Goal: Task Accomplishment & Management: Complete application form

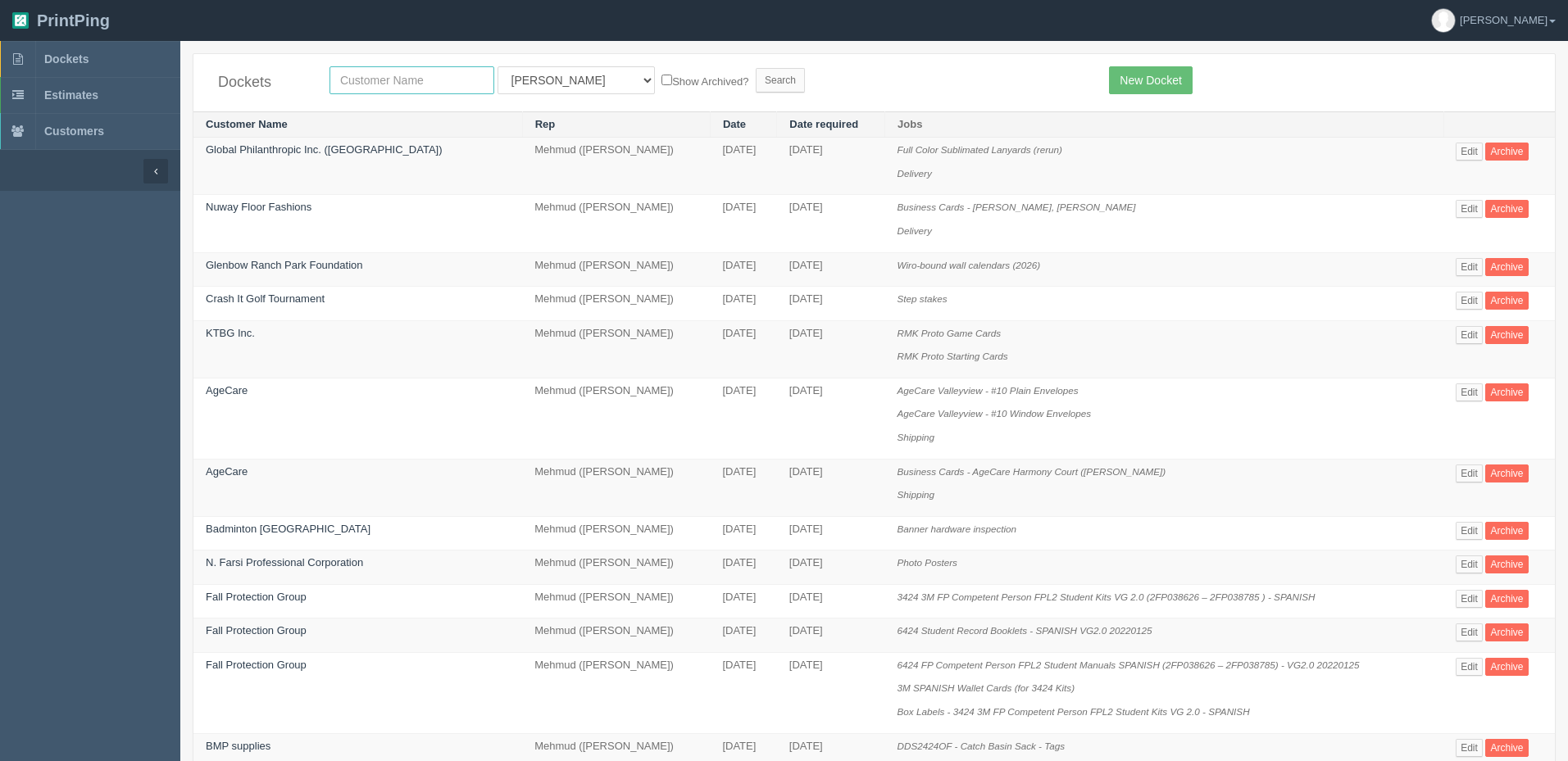
click at [383, 79] on input "text" at bounding box center [411, 80] width 165 height 28
type input "cherry"
click at [756, 68] on input "Search" at bounding box center [780, 79] width 50 height 24
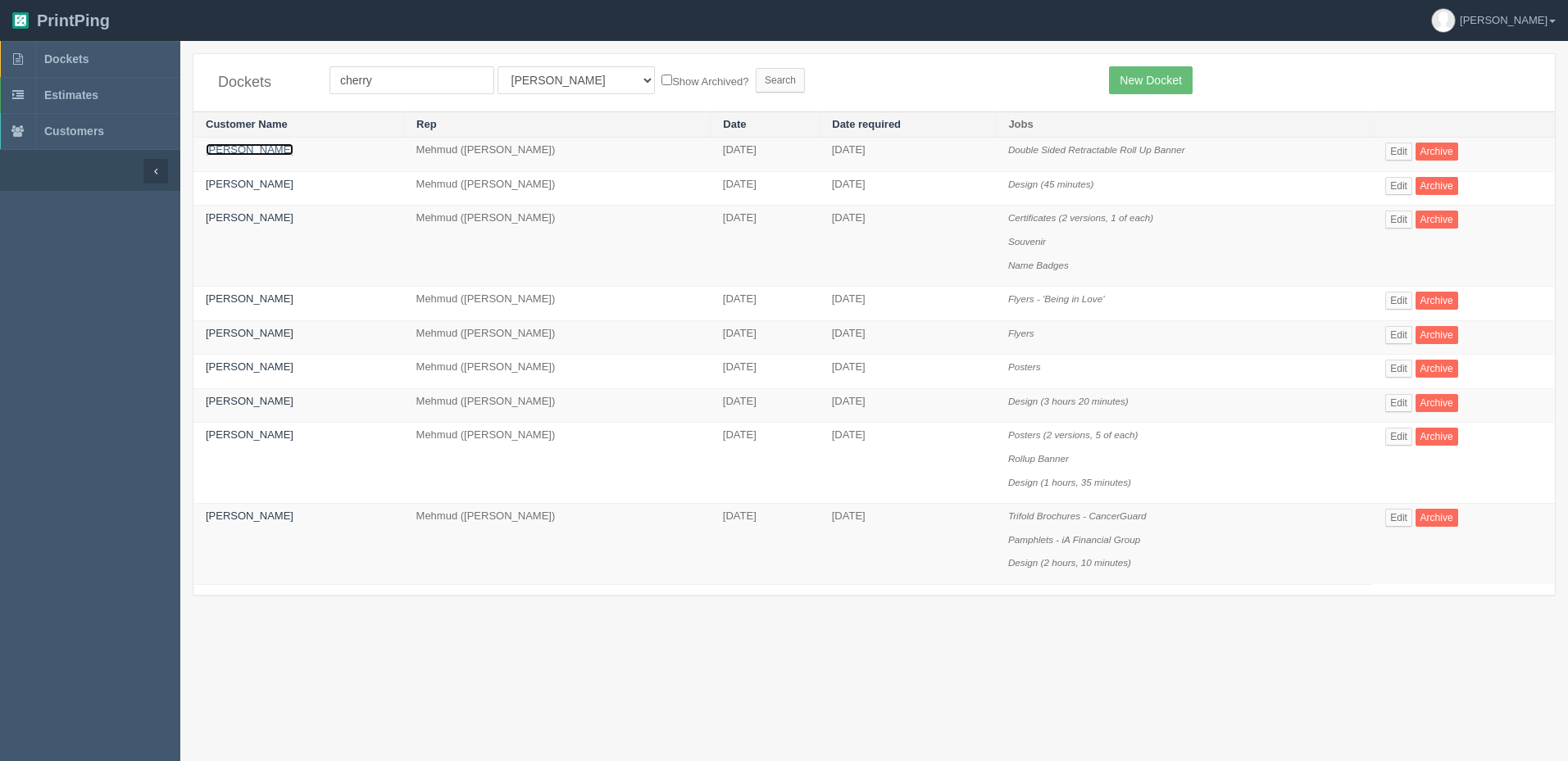
click at [273, 151] on link "[PERSON_NAME]" at bounding box center [249, 150] width 87 height 13
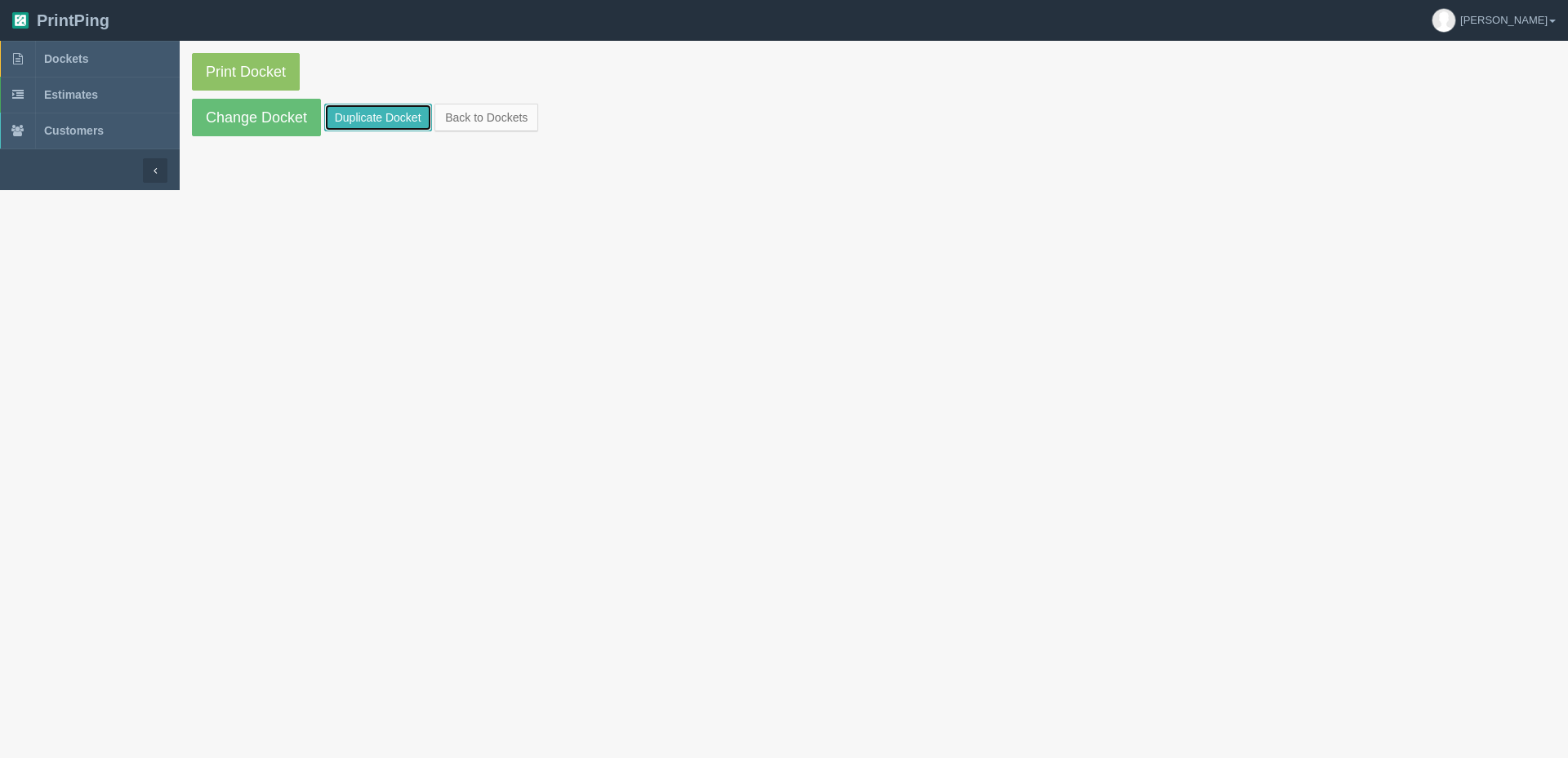
click at [372, 107] on link "Duplicate Docket" at bounding box center [378, 117] width 108 height 28
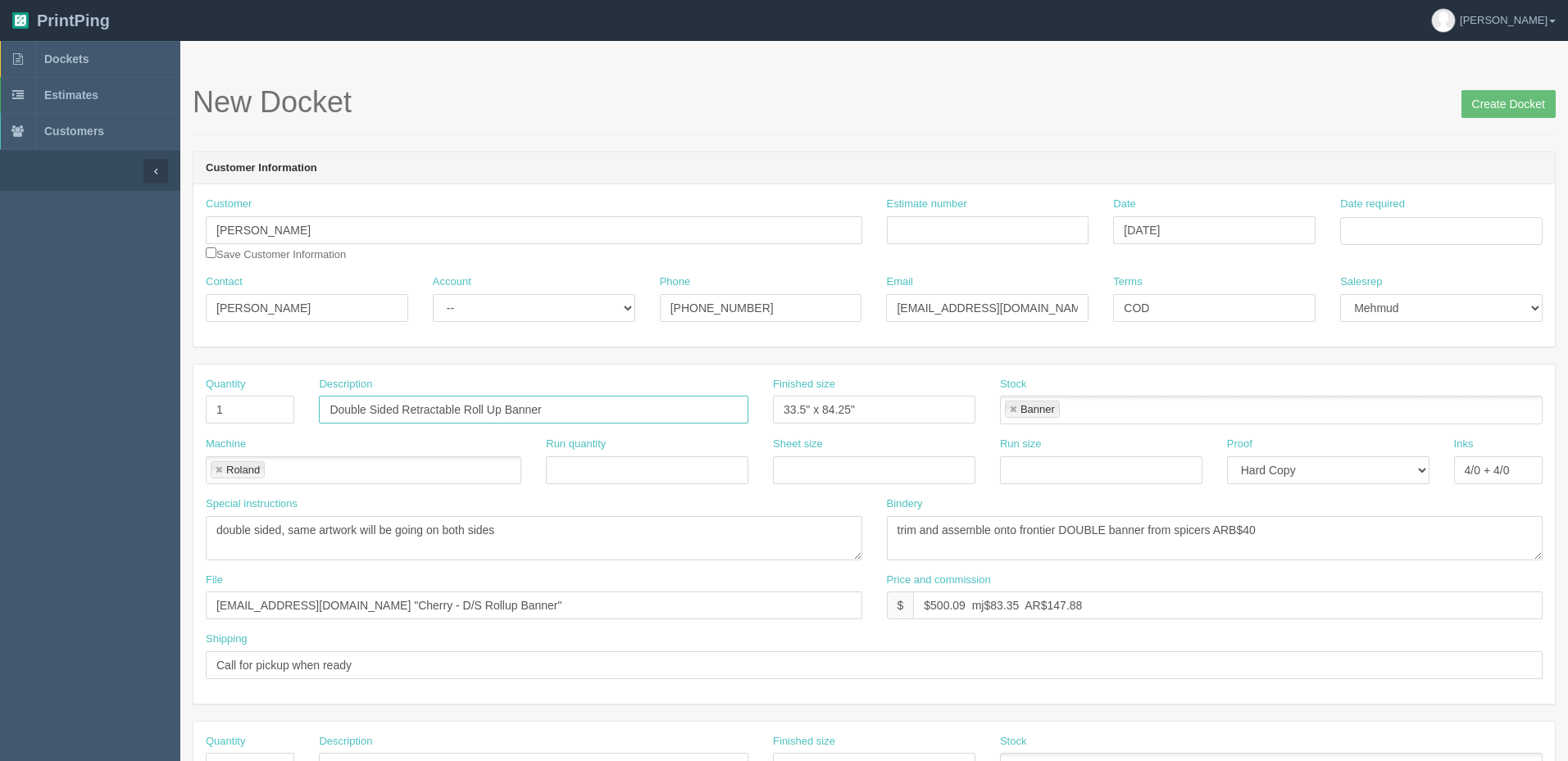
drag, startPoint x: 594, startPoint y: 408, endPoint x: 0, endPoint y: 396, distance: 594.1
click at [0, 396] on section "Dockets Estimates Customers" at bounding box center [784, 764] width 1568 height 1447
type input "Reception Desk Sign (030 Styrene)"
click at [1013, 409] on link at bounding box center [1013, 410] width 10 height 11
click at [221, 466] on link at bounding box center [218, 471] width 10 height 11
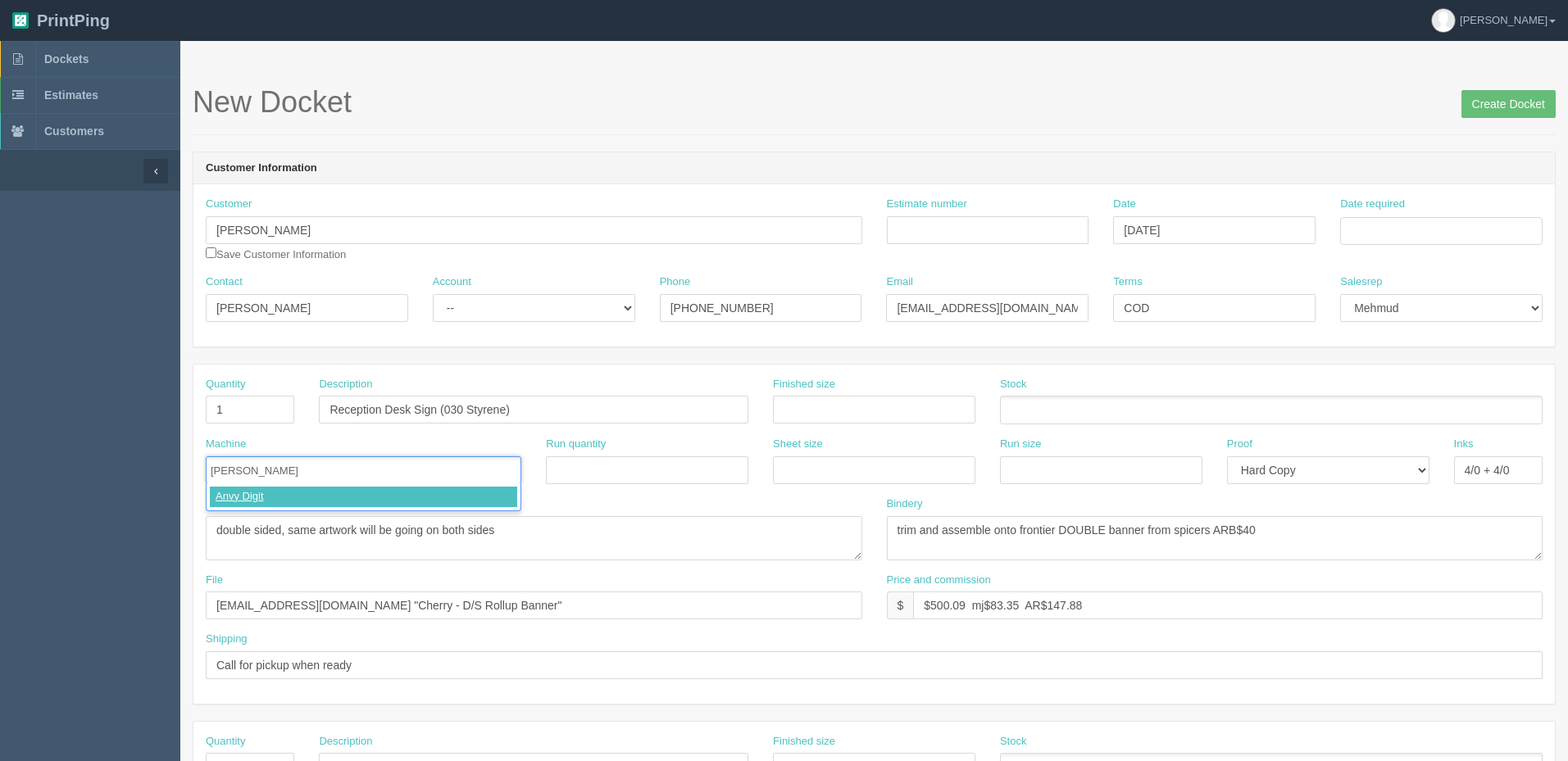
type input "Anvy Digital"
select select "Email"
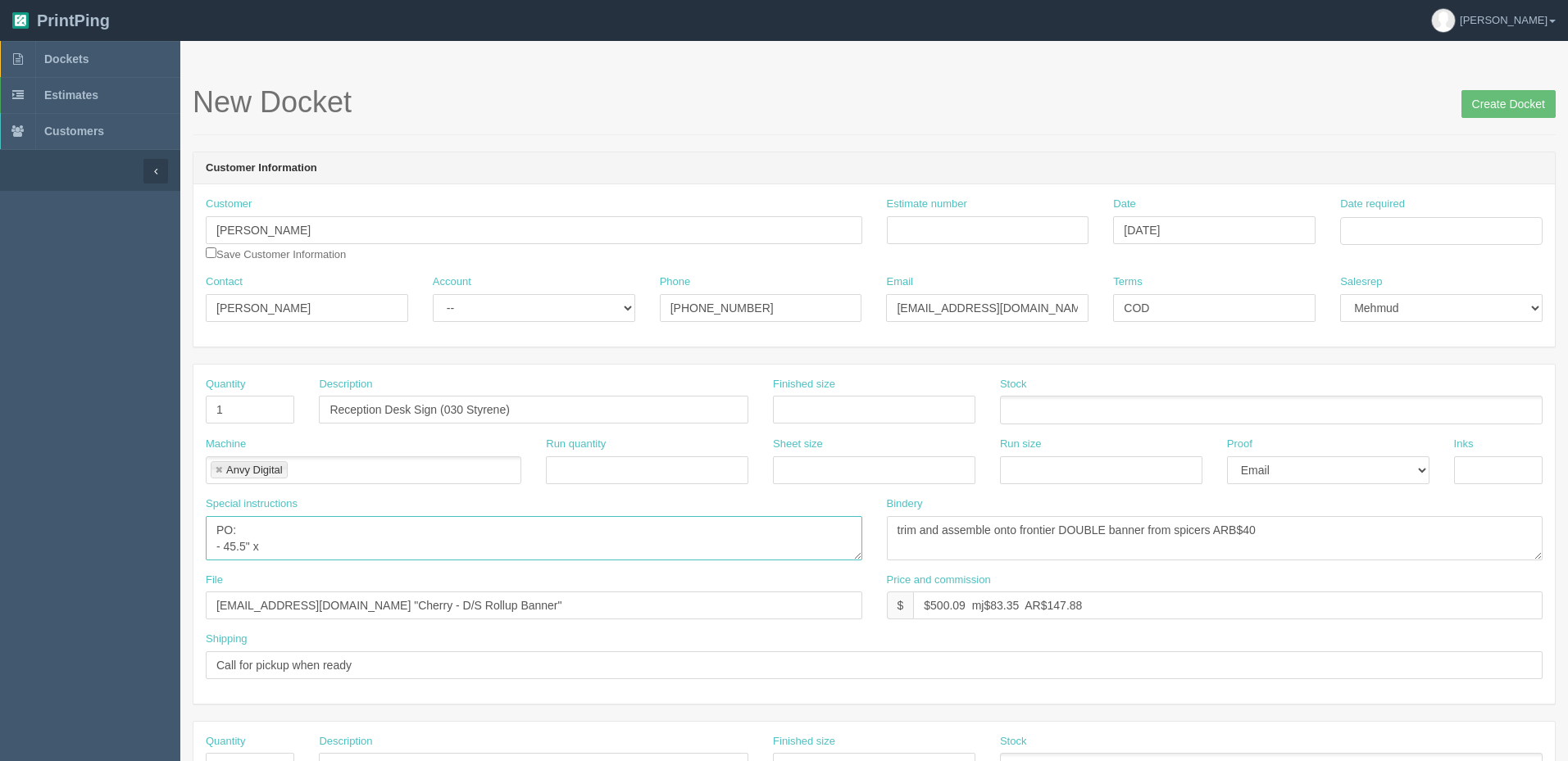
click at [272, 546] on textarea "double sided, same artwork will be going on both sides" at bounding box center [534, 538] width 656 height 44
click at [328, 550] on textarea "double sided, same artwork will be going on both sides" at bounding box center [534, 538] width 656 height 44
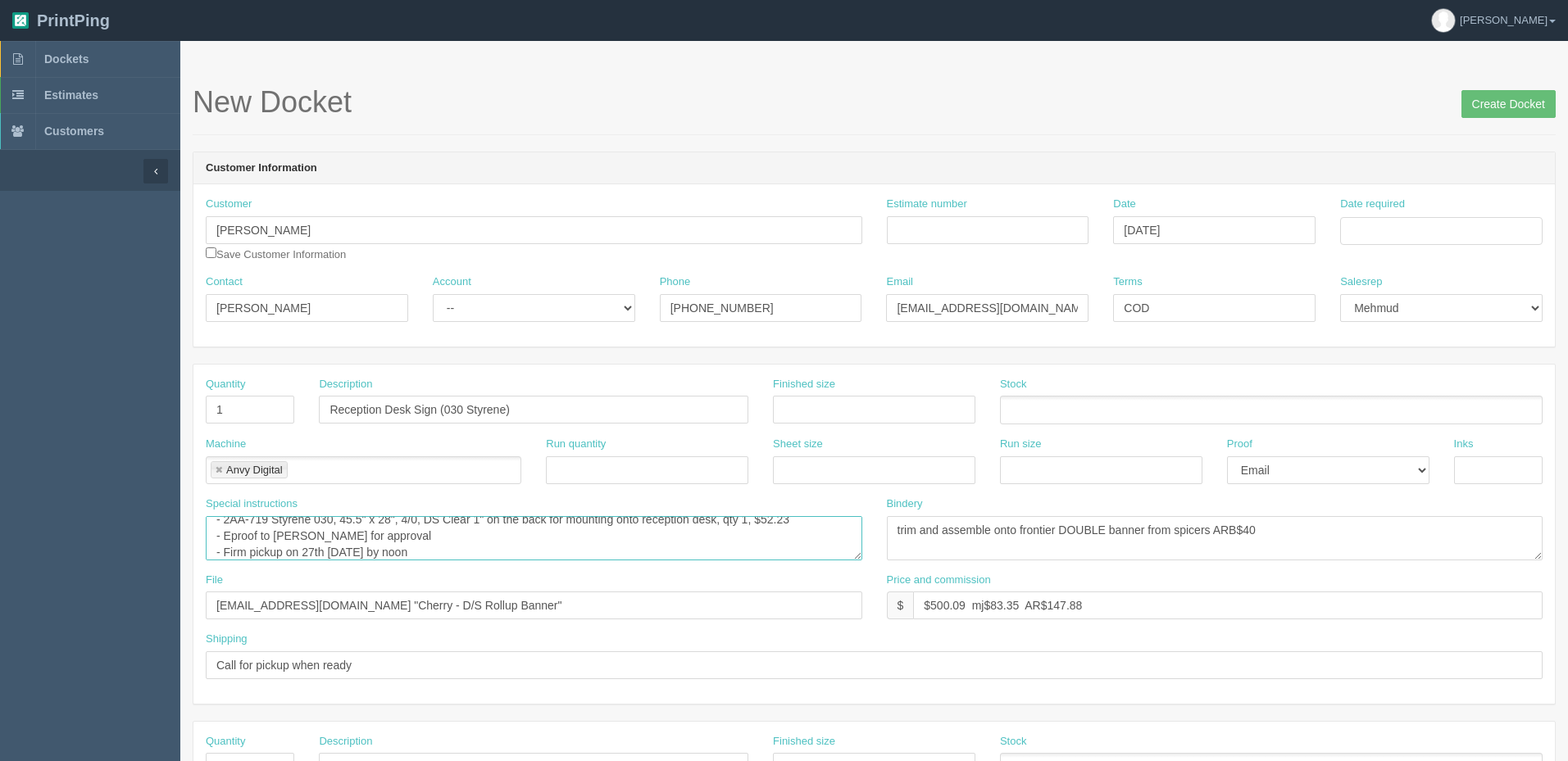
type textarea "PO: - 2AA-719 Styrene 030, 45.5" x 28", 4/0, DS Clear 1" on the back for mounti…"
type input "Sent to John"
click at [949, 608] on input "$" at bounding box center [1227, 605] width 629 height 28
type input "$146.81 mj$25.28 AR$43.88"
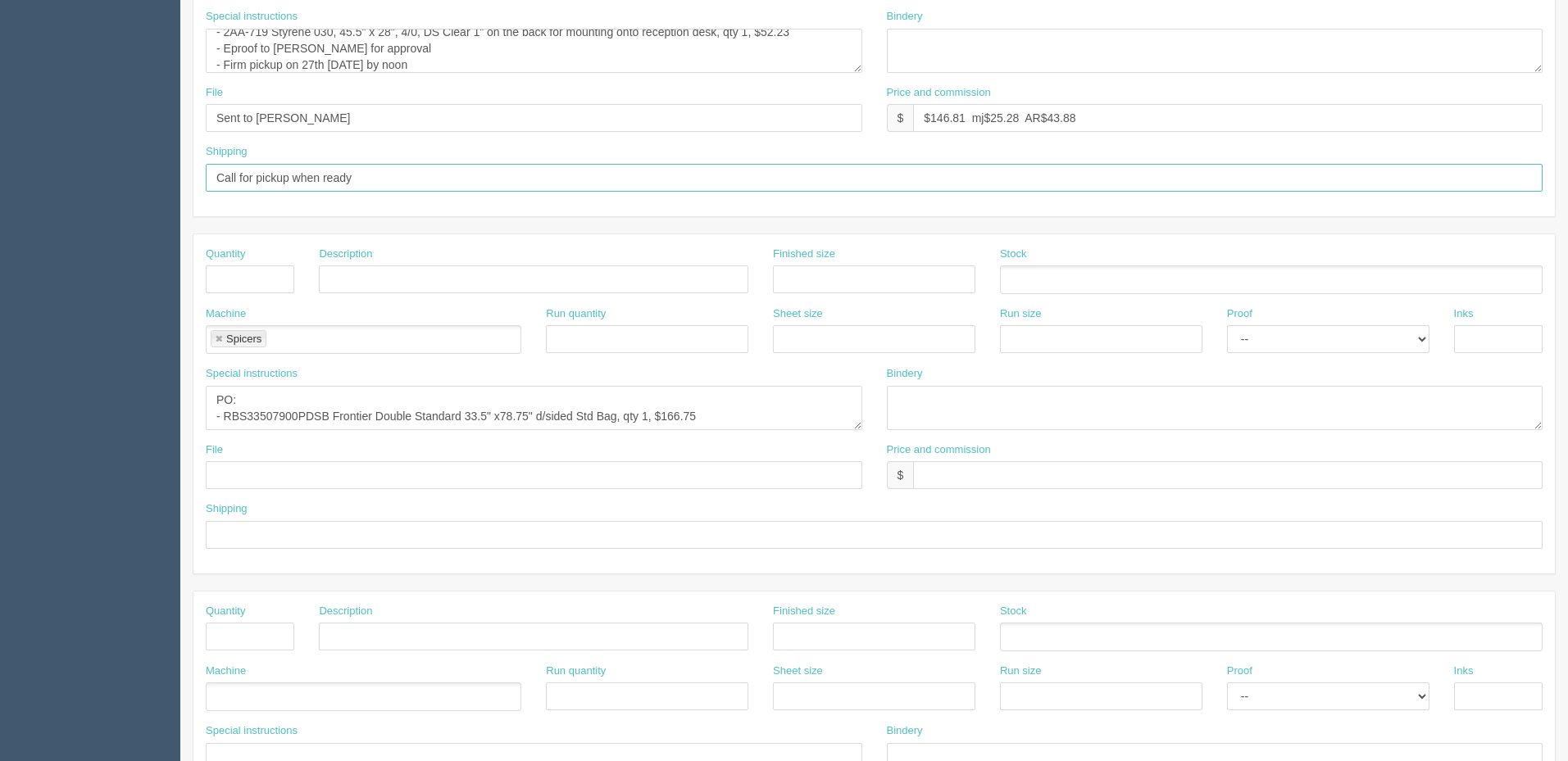
scroll to position [491, 0]
click at [243, 273] on input "text" at bounding box center [250, 275] width 88 height 28
drag, startPoint x: 753, startPoint y: 407, endPoint x: 100, endPoint y: 291, distance: 663.2
click at [0, 301] on section "Dockets Estimates Customers" at bounding box center [784, 272] width 1568 height 1447
drag, startPoint x: 215, startPoint y: 335, endPoint x: 225, endPoint y: 318, distance: 19.7
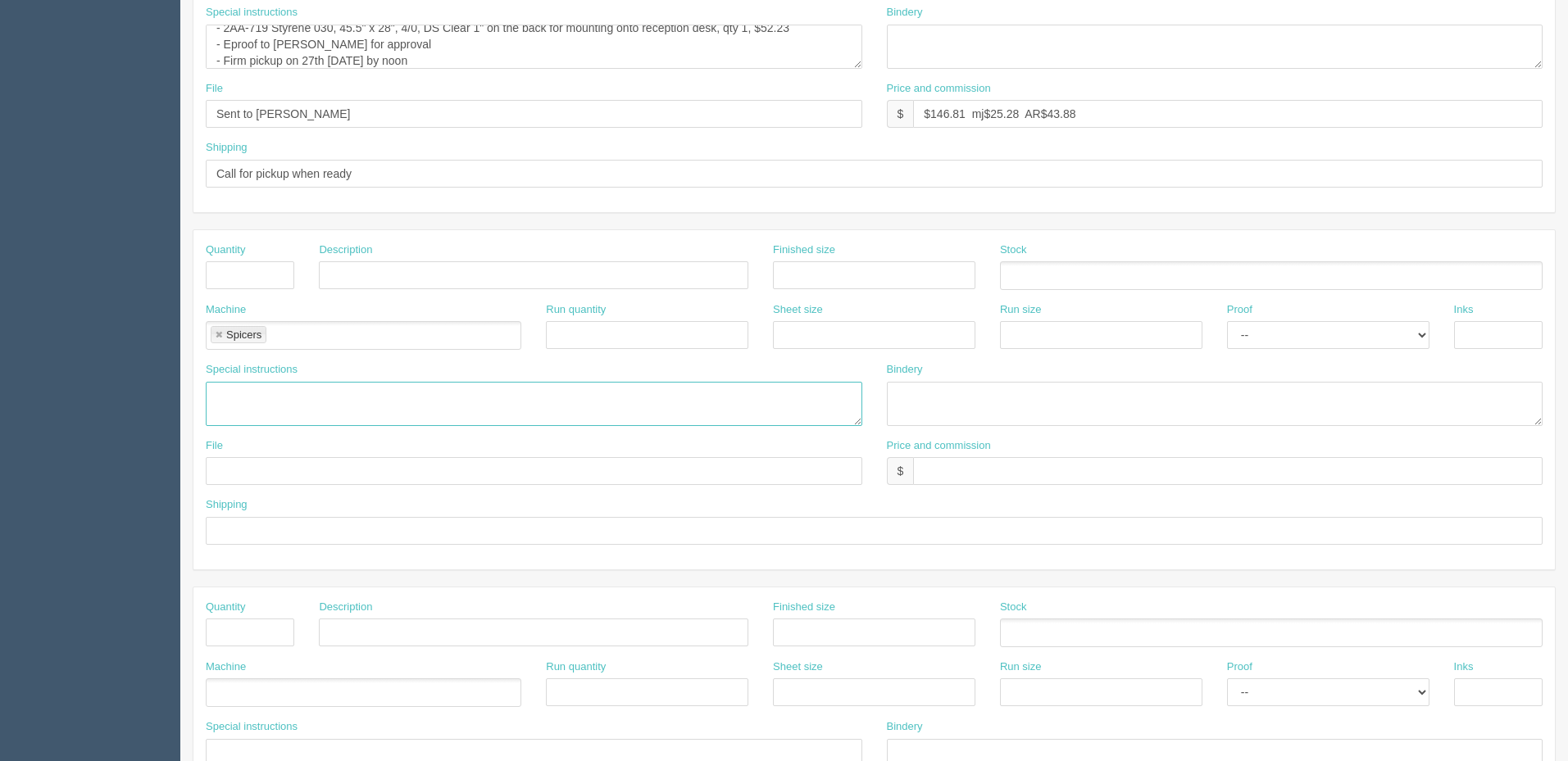
click at [217, 334] on link at bounding box center [218, 335] width 10 height 11
click at [236, 281] on input "text" at bounding box center [250, 275] width 88 height 28
type input "1"
type input "Design (75 minutes)"
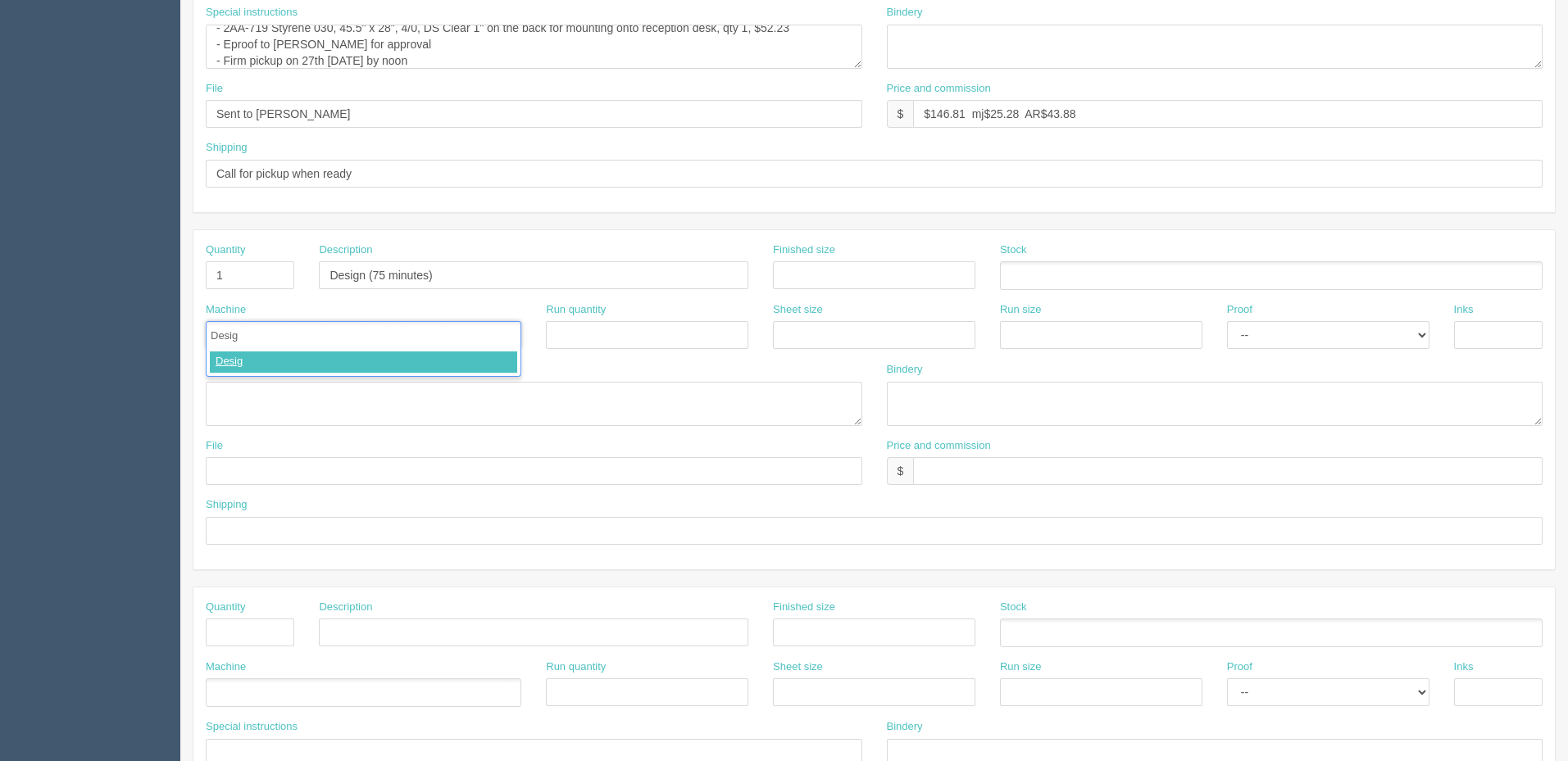
type input "Design"
click at [724, 408] on textarea "PO: - RBS33507900PDSB Frontier Double Standard 33.5" x78.75" d/sided Std Bag, q…" at bounding box center [534, 404] width 656 height 44
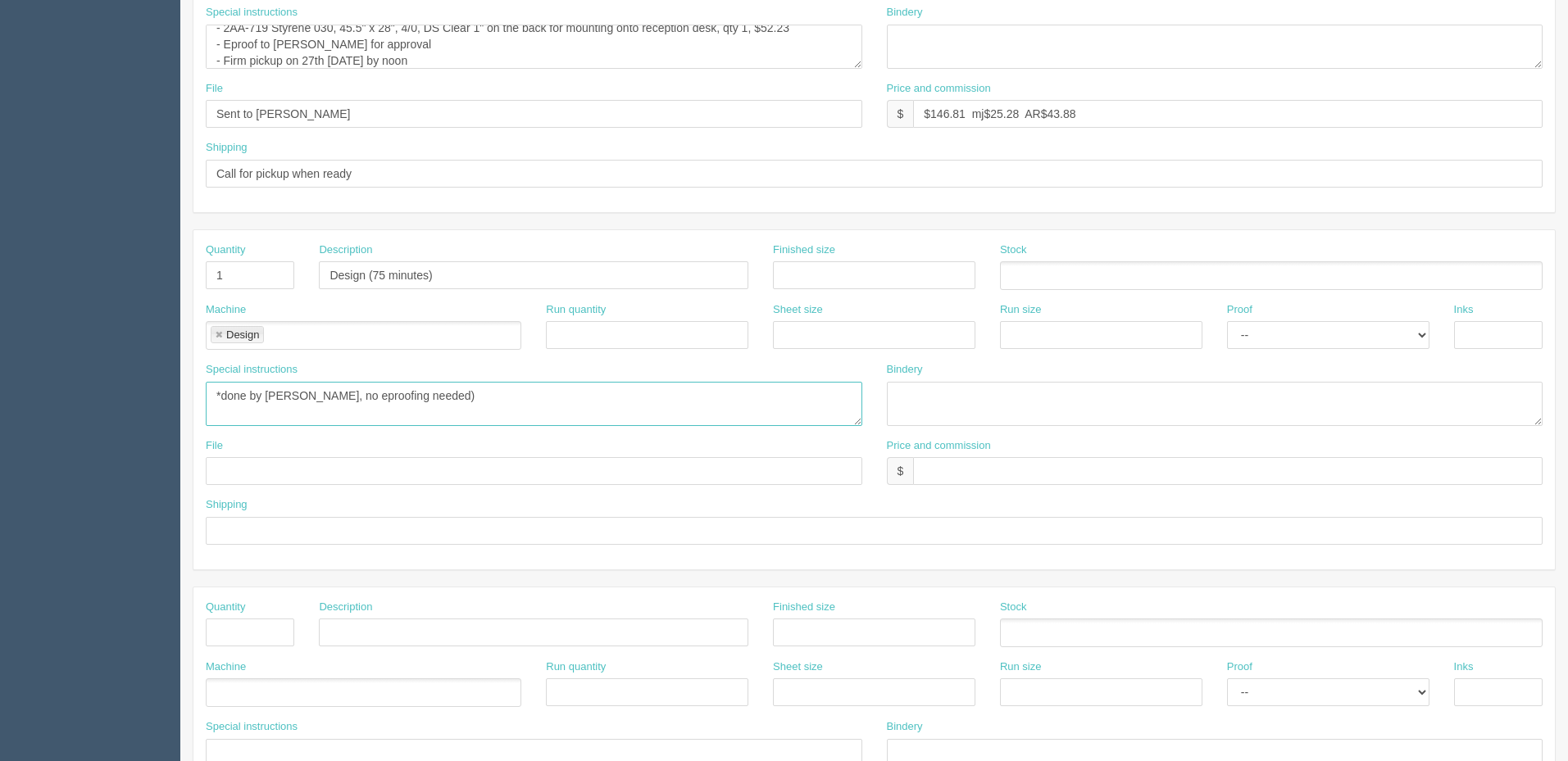
click at [613, 407] on textarea "PO: - RBS33507900PDSB Frontier Double Standard 33.5" x78.75" d/sided Std Bag, q…" at bounding box center [534, 404] width 656 height 44
type textarea "*done by zack, no eproofing needed*"
click at [1023, 468] on input "$" at bounding box center [1227, 471] width 629 height 28
type input "$106.25 mj$53.12 AR$53.12"
type input "na"
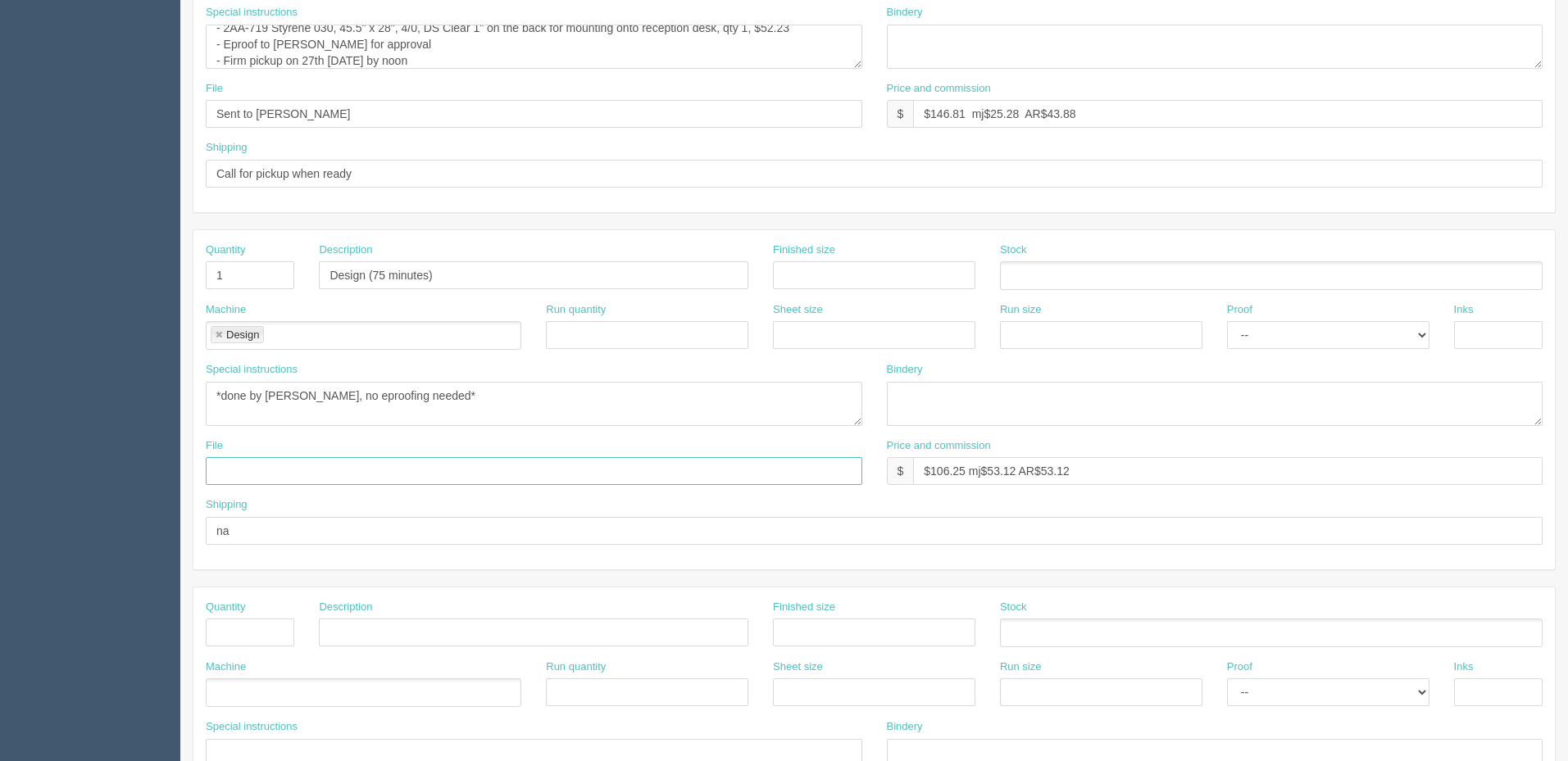
click at [433, 467] on input "text" at bounding box center [534, 471] width 656 height 28
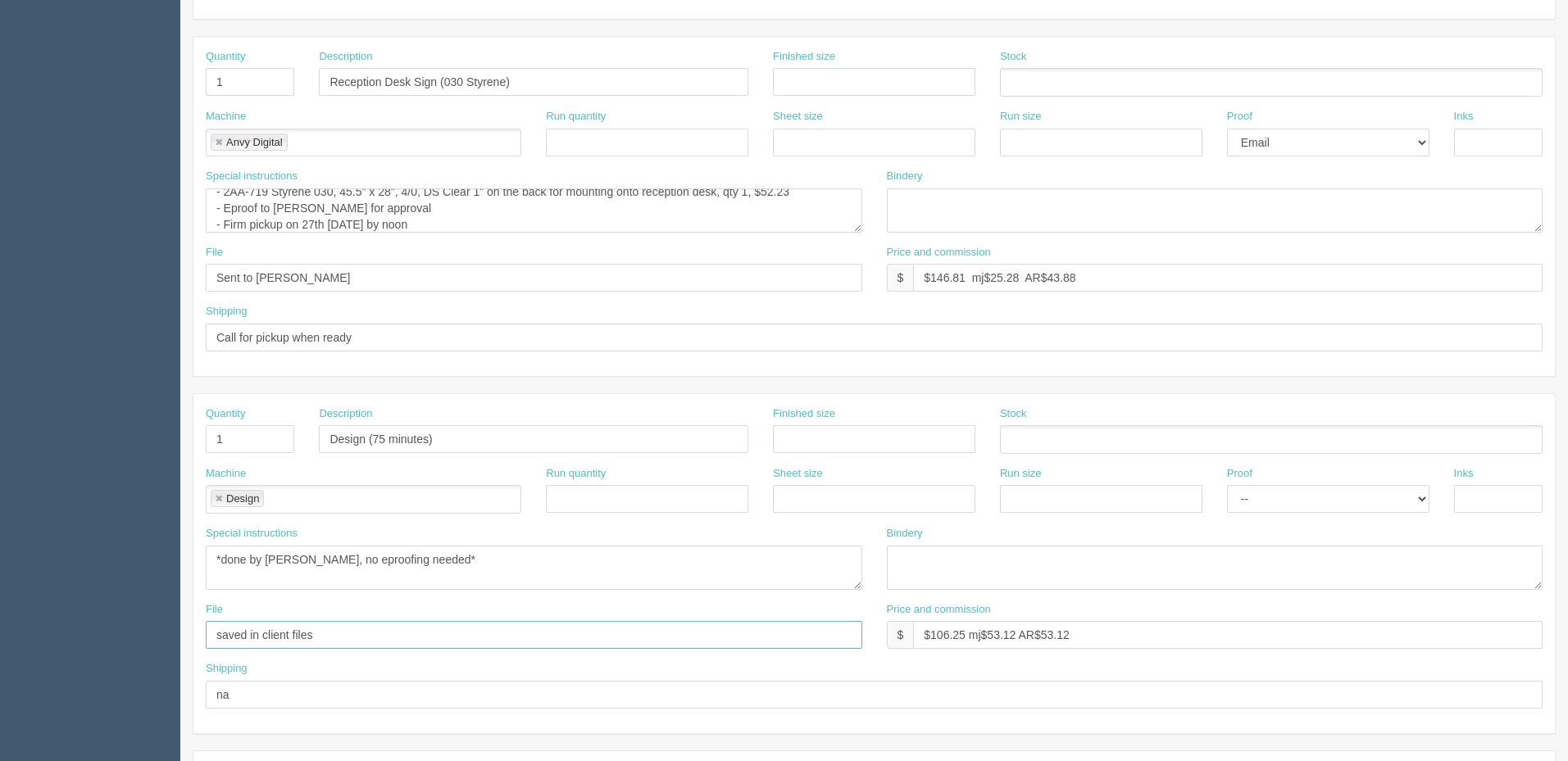
scroll to position [164, 0]
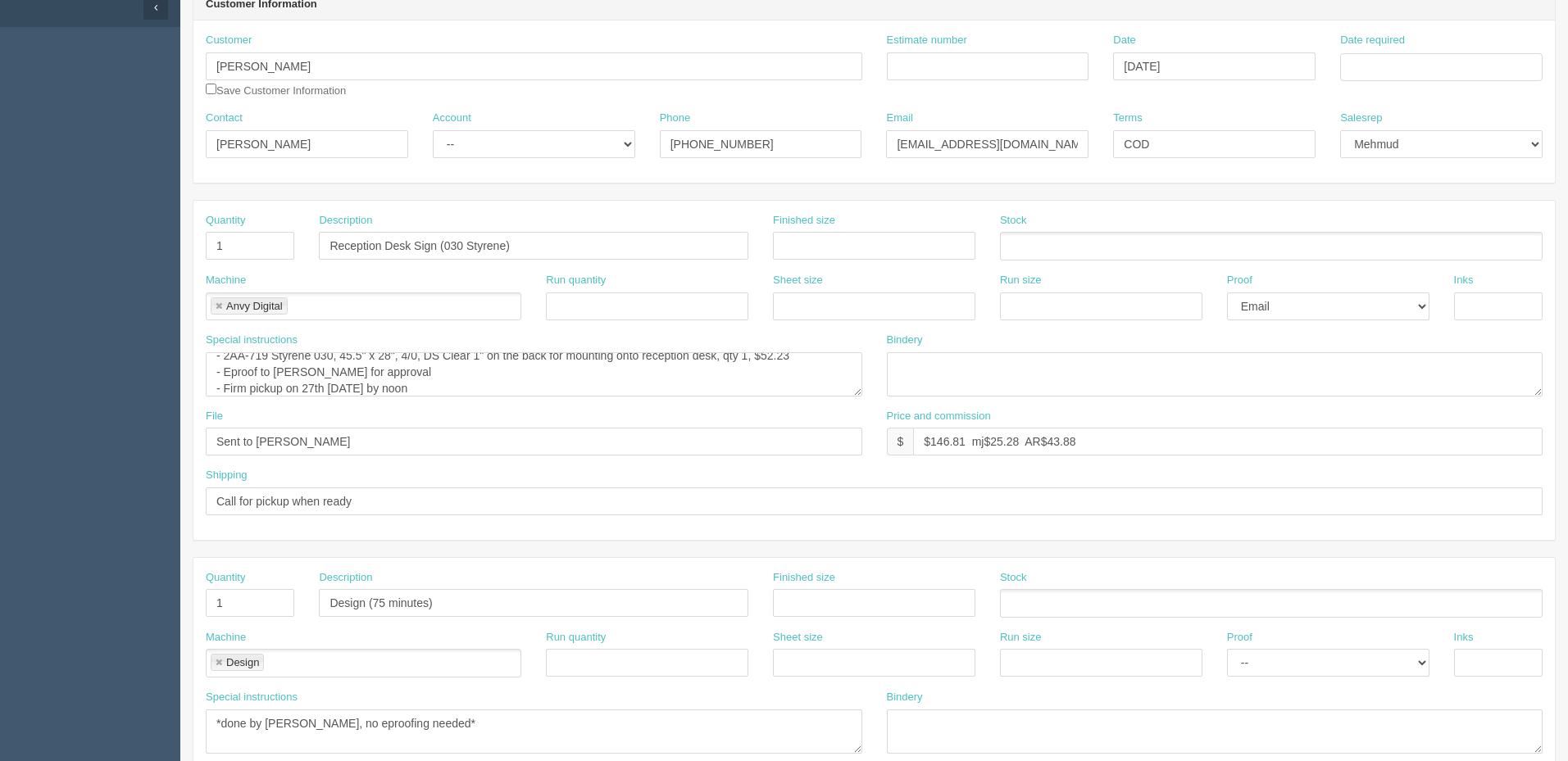
type input "saved in client files"
click at [635, 378] on textarea "double sided, same artwork will be going on both sides" at bounding box center [534, 374] width 656 height 44
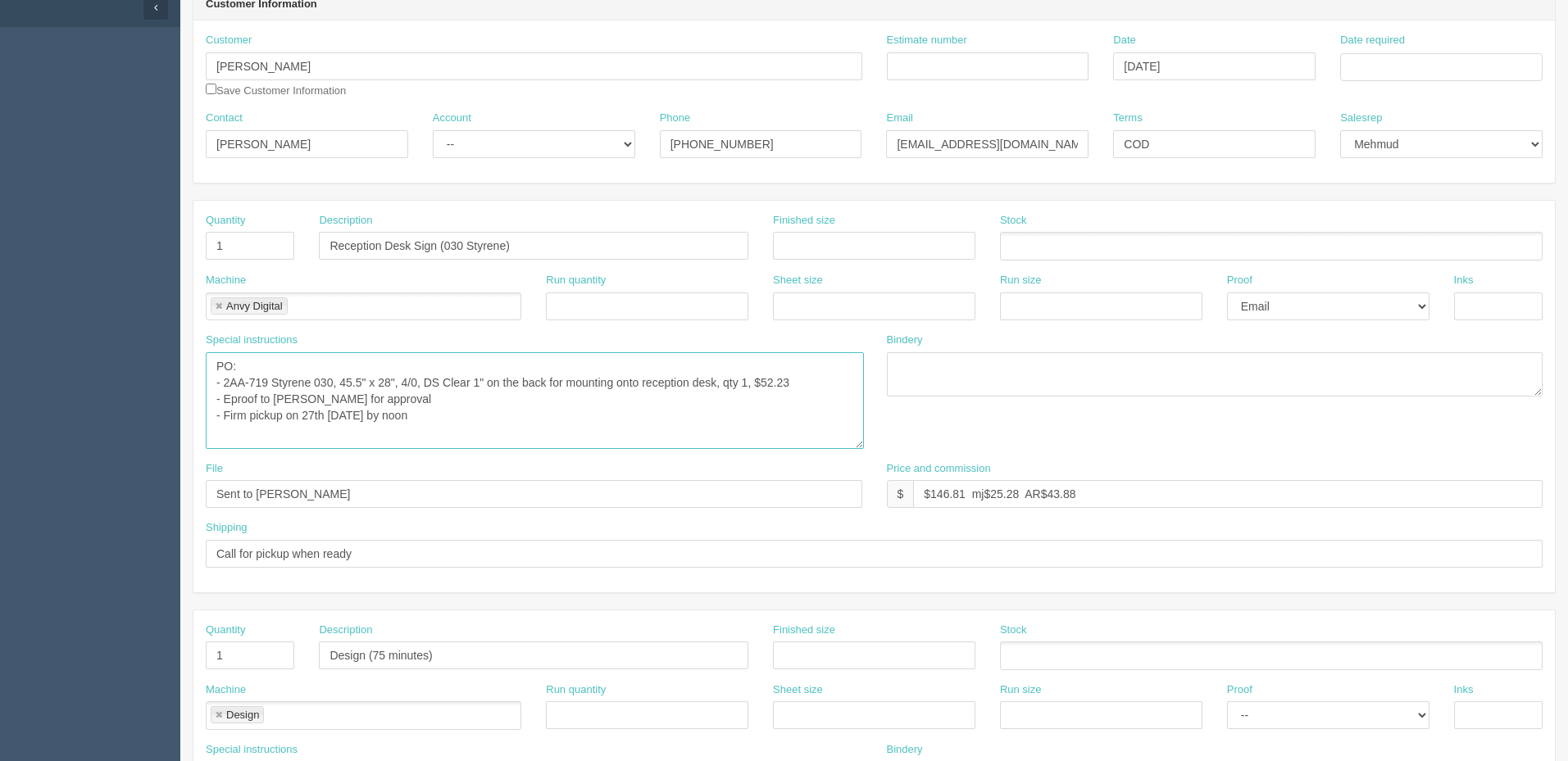
drag, startPoint x: 858, startPoint y: 393, endPoint x: 859, endPoint y: 450, distance: 57.0
click at [859, 449] on textarea "double sided, same artwork will be going on both sides" at bounding box center [535, 400] width 658 height 96
click at [548, 407] on textarea "double sided, same artwork will be going on both sides" at bounding box center [535, 403] width 658 height 101
click at [477, 138] on select "-- Existing Client Allrush Client Rep Client" at bounding box center [534, 144] width 202 height 28
select select "Allrush Client"
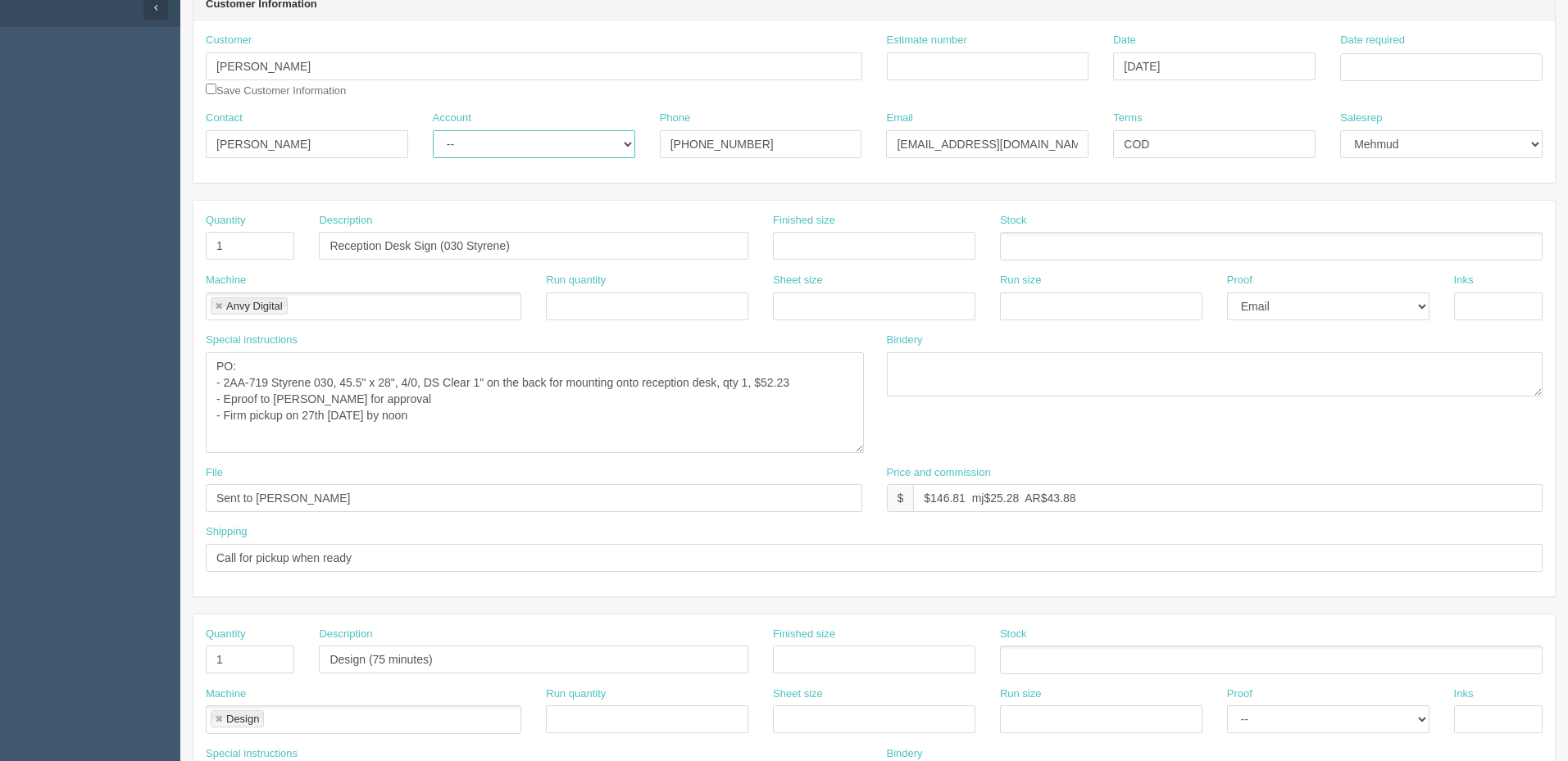
click at [433, 131] on select "-- Existing Client Allrush Client Rep Client" at bounding box center [534, 144] width 202 height 28
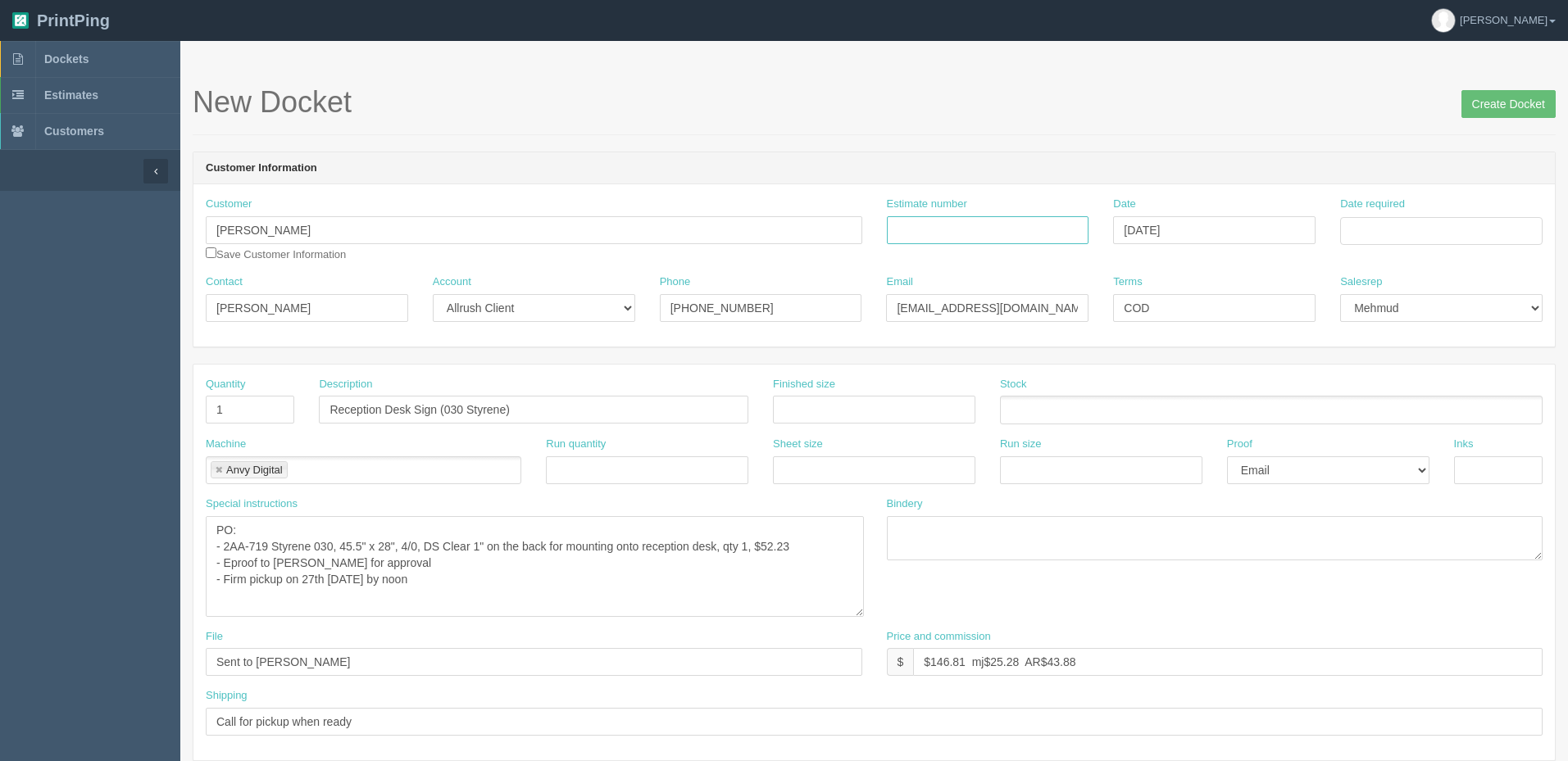
click at [919, 230] on input "Estimate number" at bounding box center [987, 230] width 202 height 28
type input "Outsource - See quotesheet"
click at [1426, 408] on td "27" at bounding box center [1421, 412] width 23 height 23
type input "[DATE]"
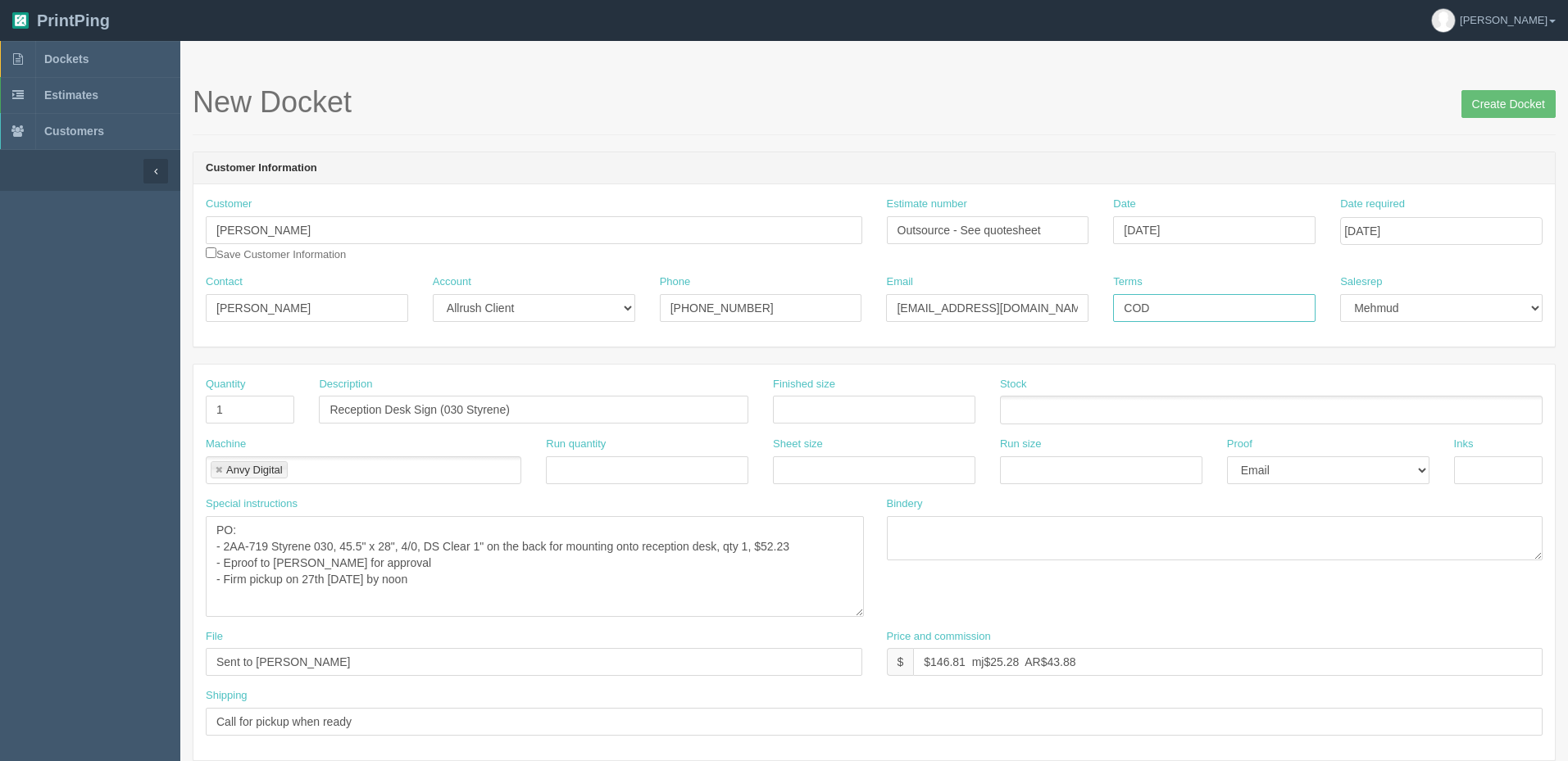
click at [1159, 310] on input "COD" at bounding box center [1214, 307] width 202 height 28
click at [450, 581] on textarea "double sided, same artwork will be going on both sides" at bounding box center [535, 567] width 658 height 101
click at [1510, 94] on input "Create Docket" at bounding box center [1508, 104] width 95 height 28
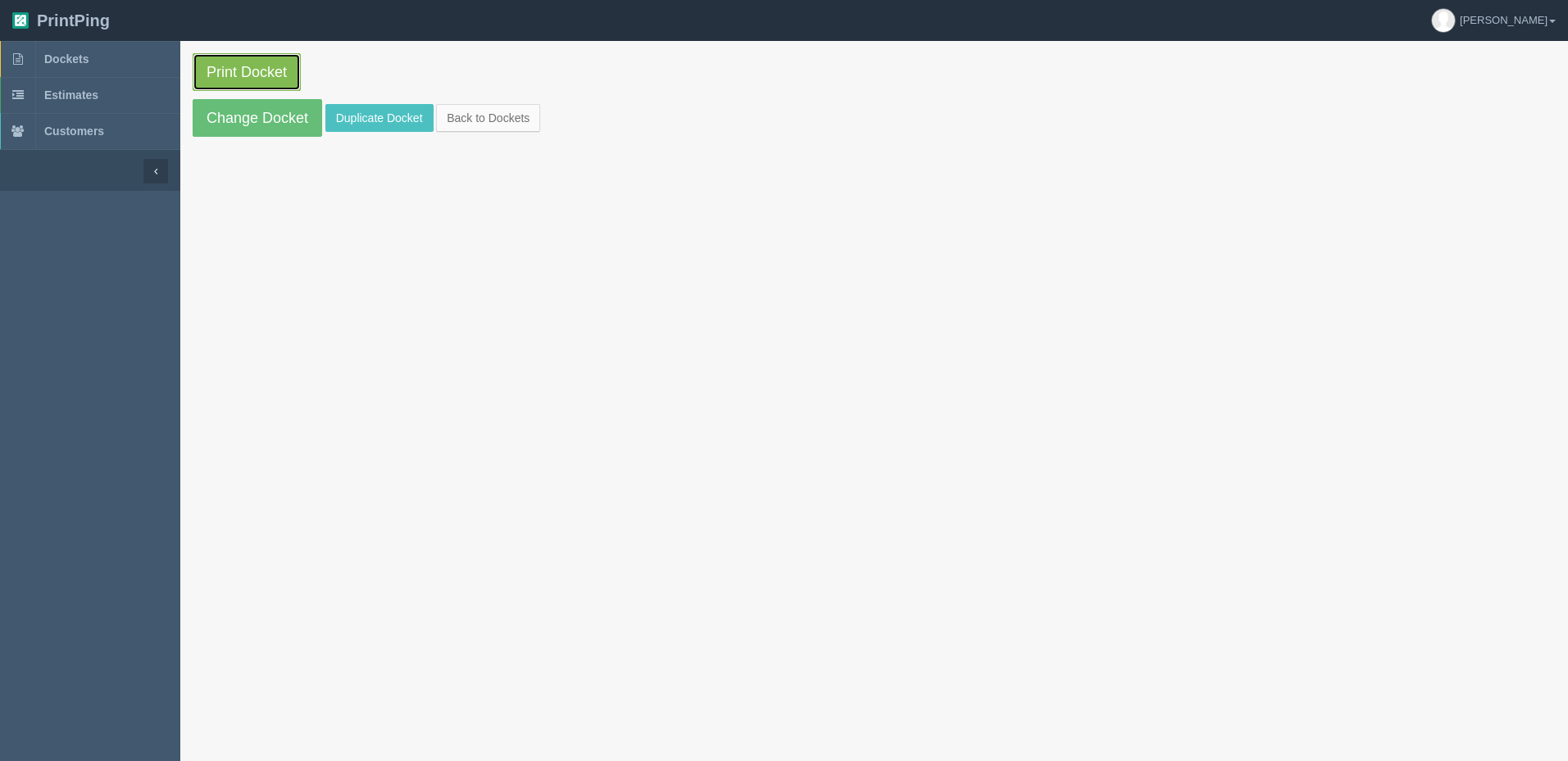
click at [263, 64] on link "Print Docket" at bounding box center [247, 72] width 108 height 38
click at [111, 59] on link "Dockets" at bounding box center [90, 59] width 180 height 36
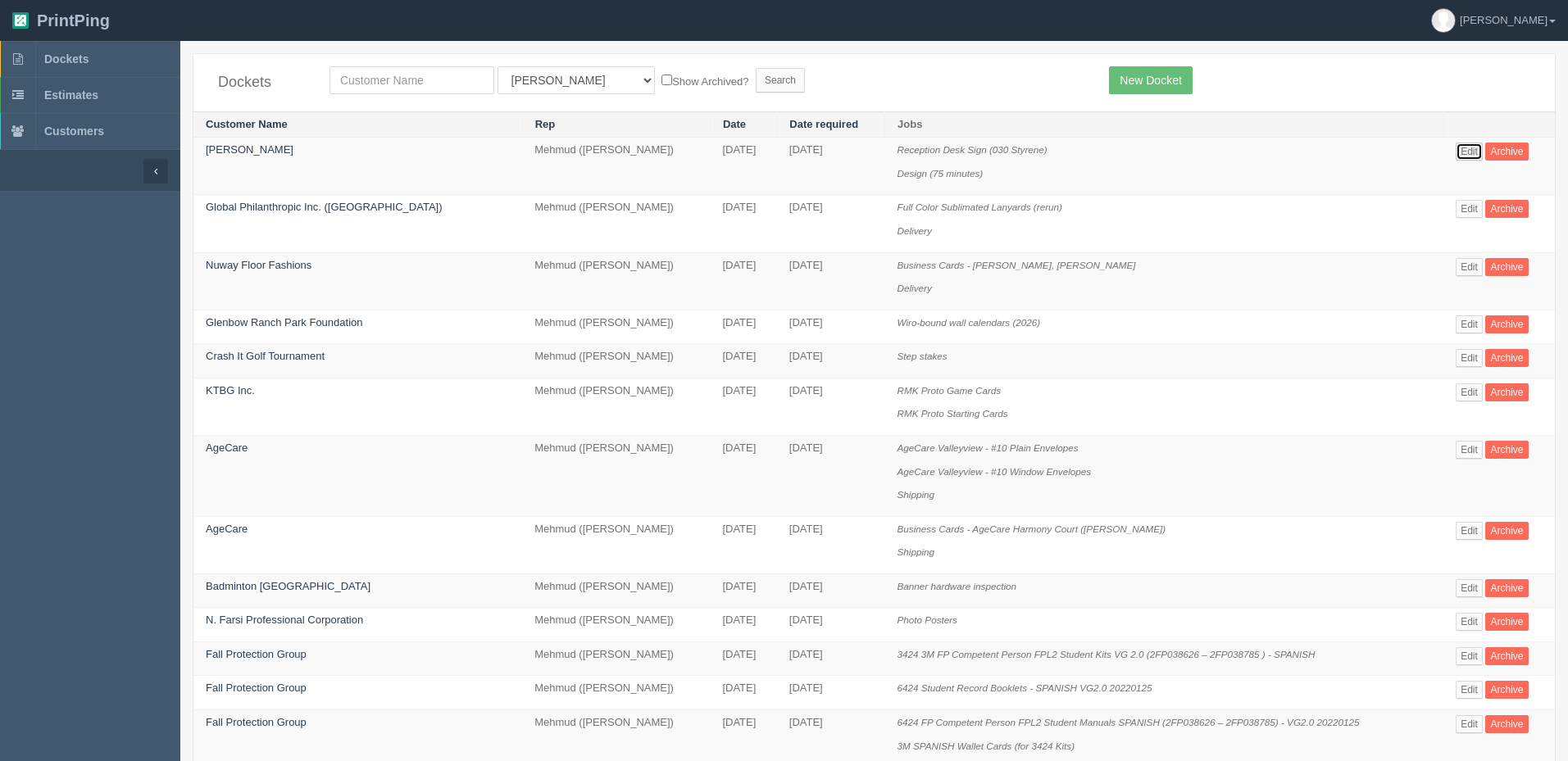
click at [1471, 146] on link "Edit" at bounding box center [1469, 151] width 27 height 18
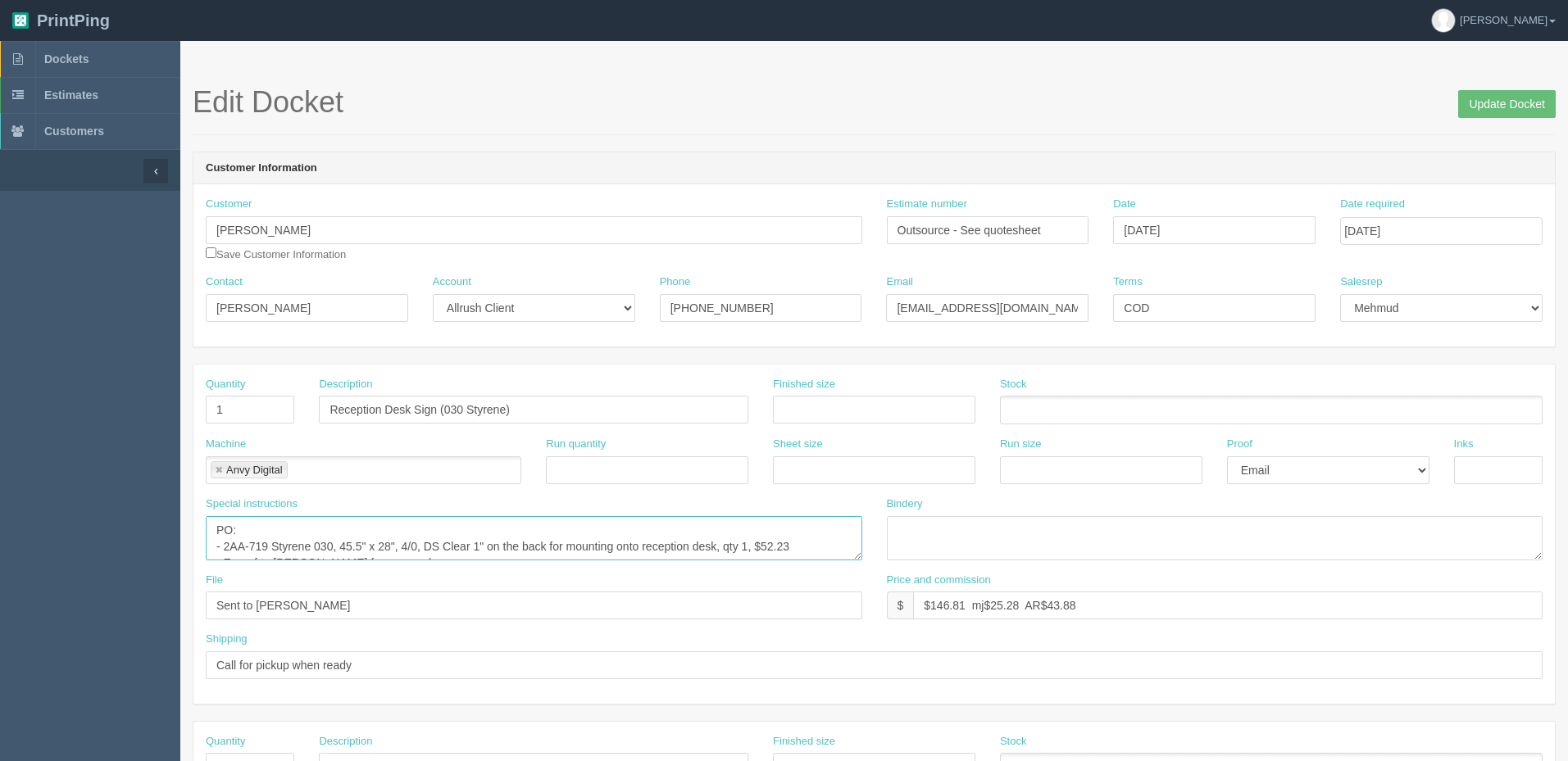
click at [505, 552] on textarea "PO: - 2AA-719 Styrene 030, 45.5" x 28", 4/0, DS Clear 1" on the back for mounti…" at bounding box center [534, 538] width 656 height 44
click at [119, 53] on link "Dockets" at bounding box center [90, 59] width 180 height 36
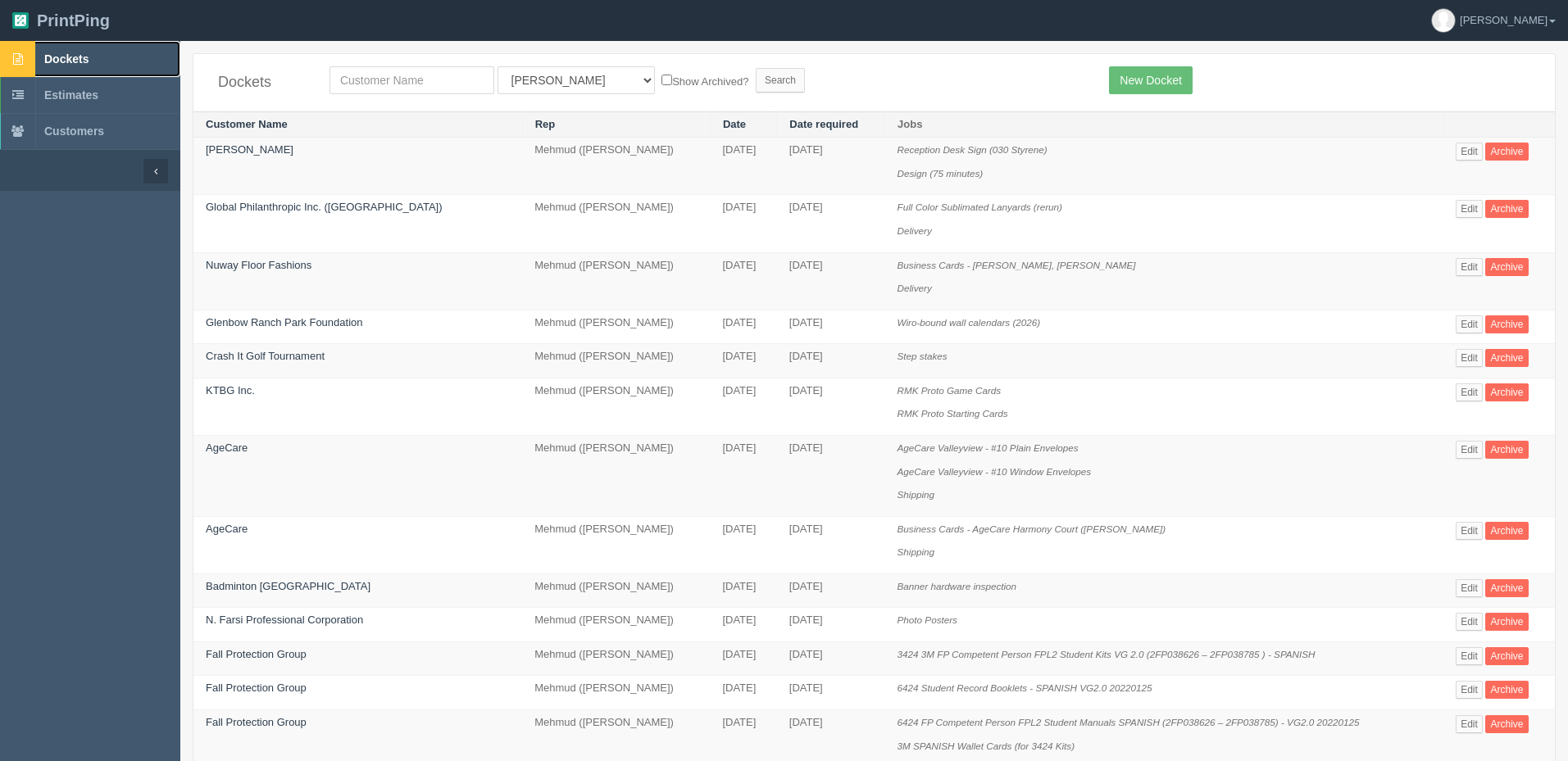
click at [105, 56] on link "Dockets" at bounding box center [90, 59] width 180 height 36
click at [436, 80] on input "text" at bounding box center [411, 80] width 165 height 28
type input "willow"
click at [756, 68] on input "Search" at bounding box center [780, 79] width 50 height 24
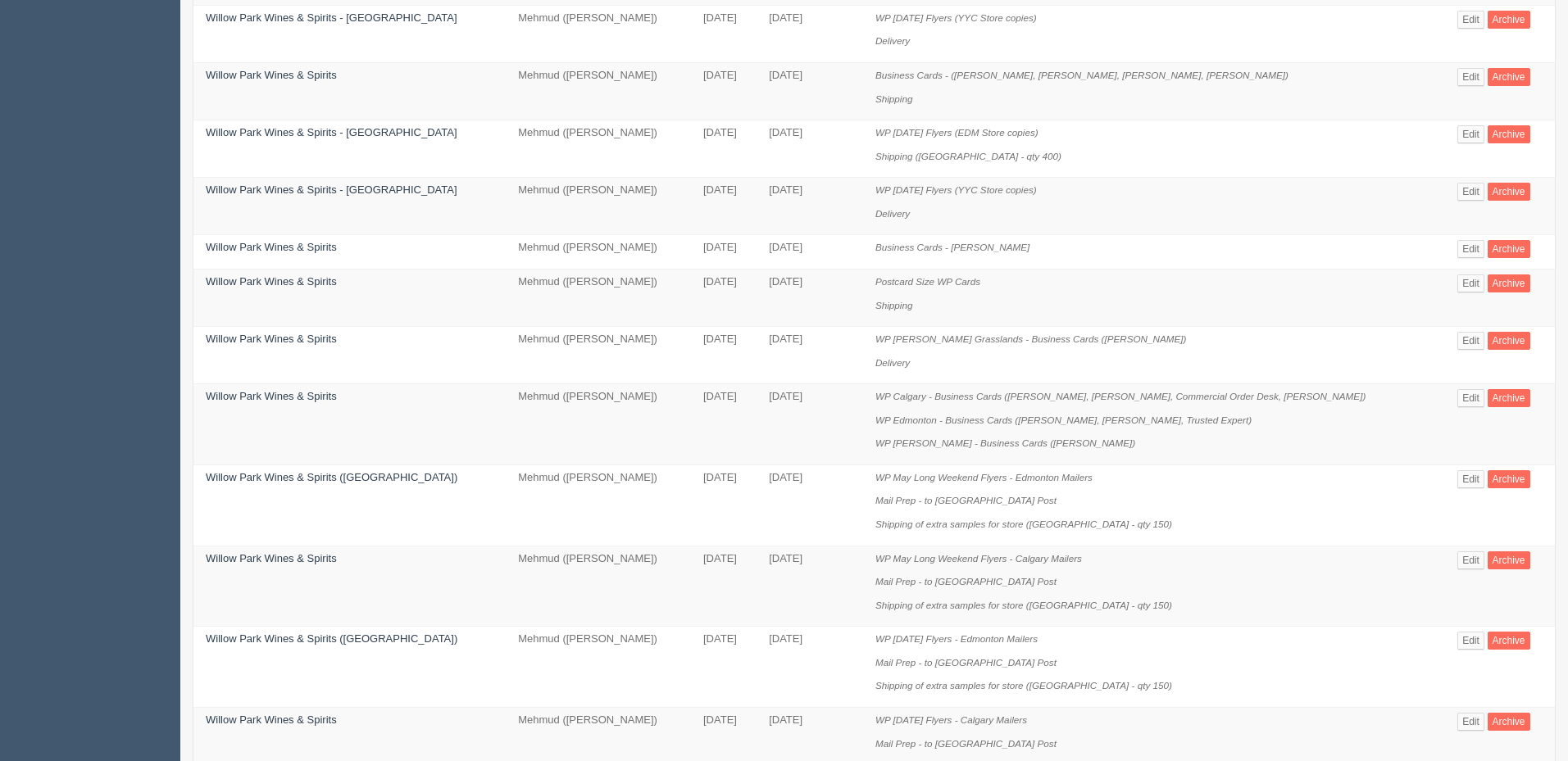
scroll to position [295, 0]
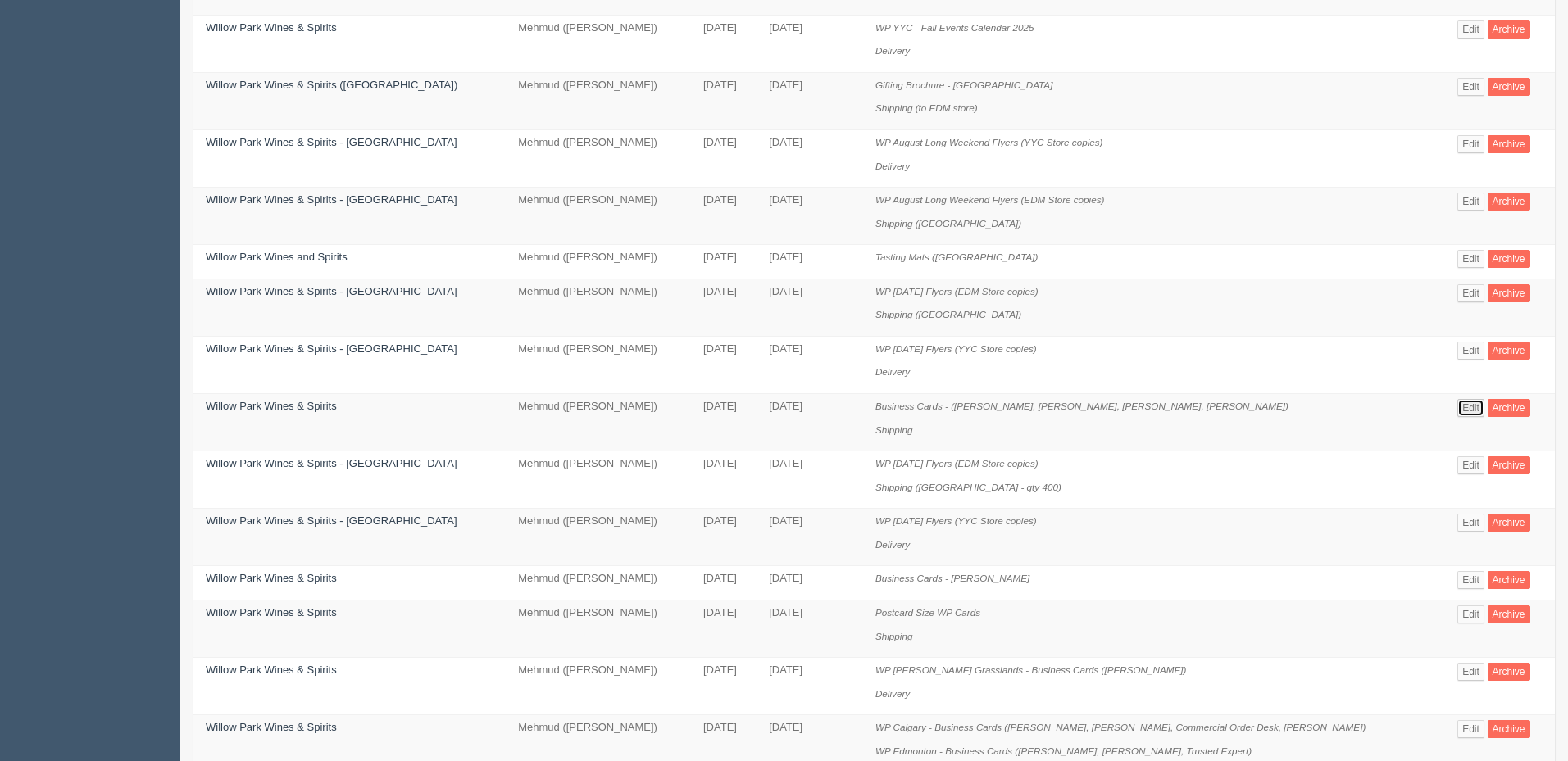
click at [1461, 407] on link "Edit" at bounding box center [1471, 408] width 27 height 18
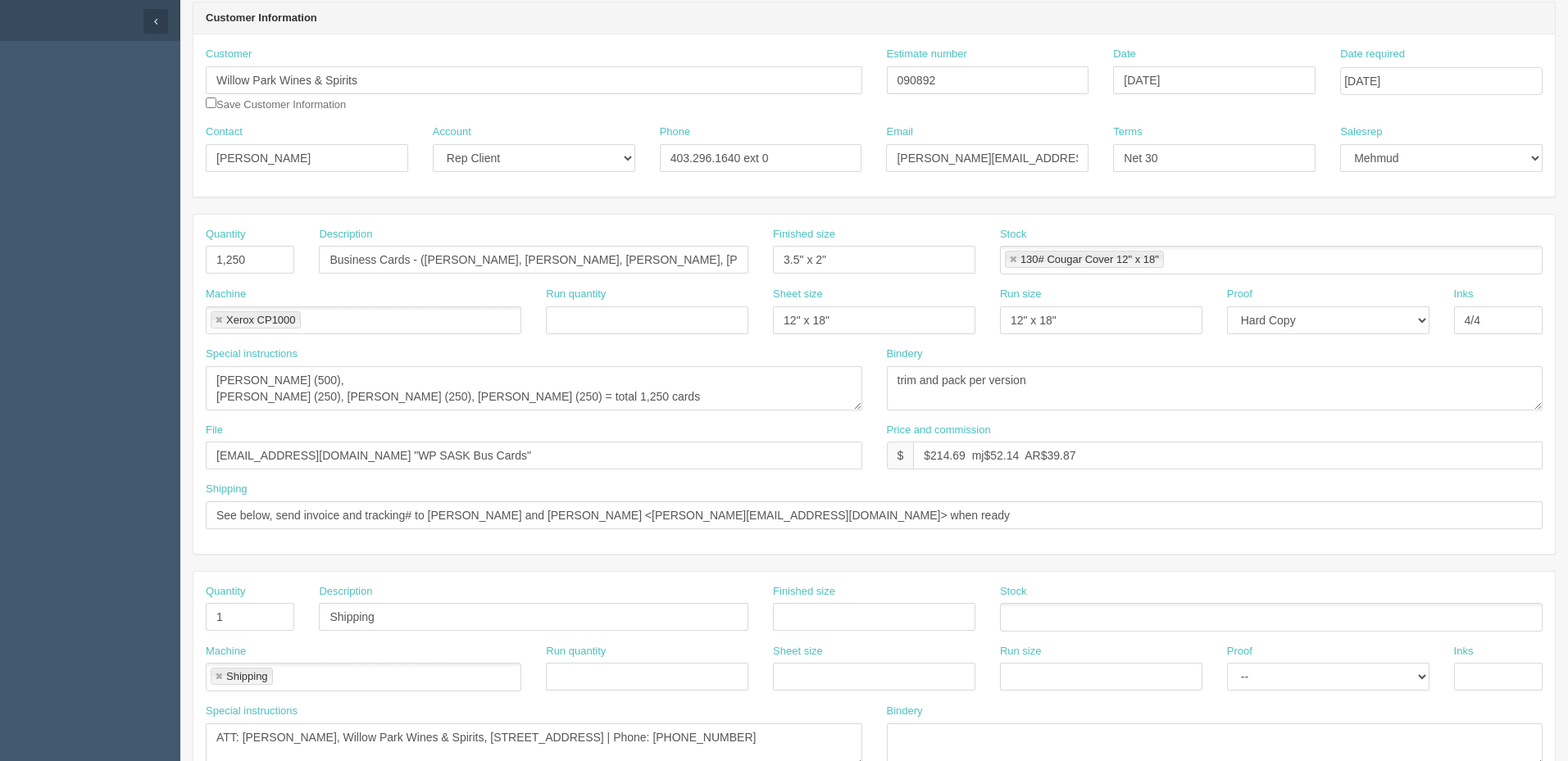
scroll to position [164, 0]
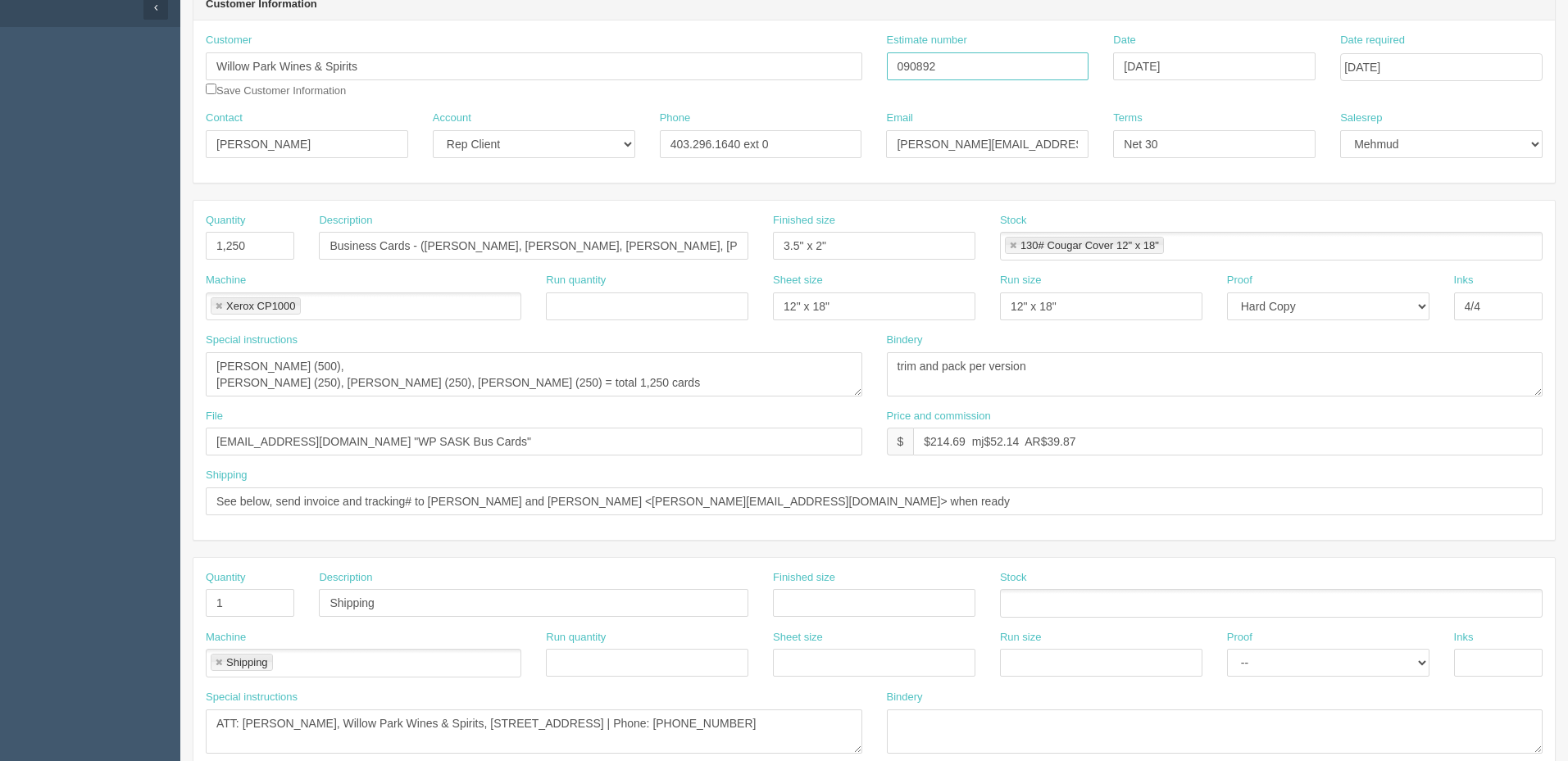
drag, startPoint x: 861, startPoint y: 67, endPoint x: 583, endPoint y: 67, distance: 278.0
click at [585, 67] on div "Customer Willow Park Wines & Spirits Save Customer Information Estimate number …" at bounding box center [874, 71] width 1362 height 78
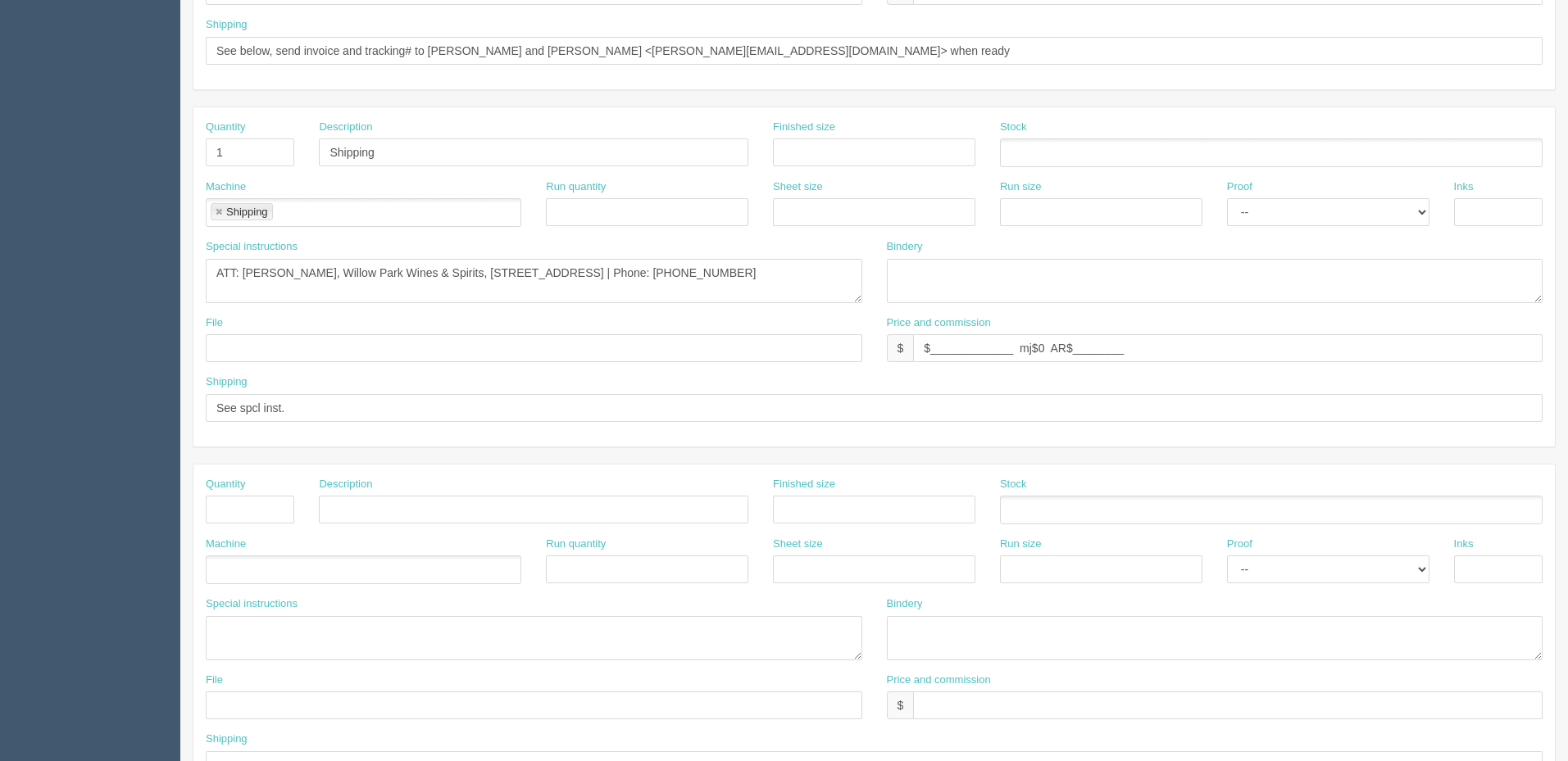
scroll to position [656, 0]
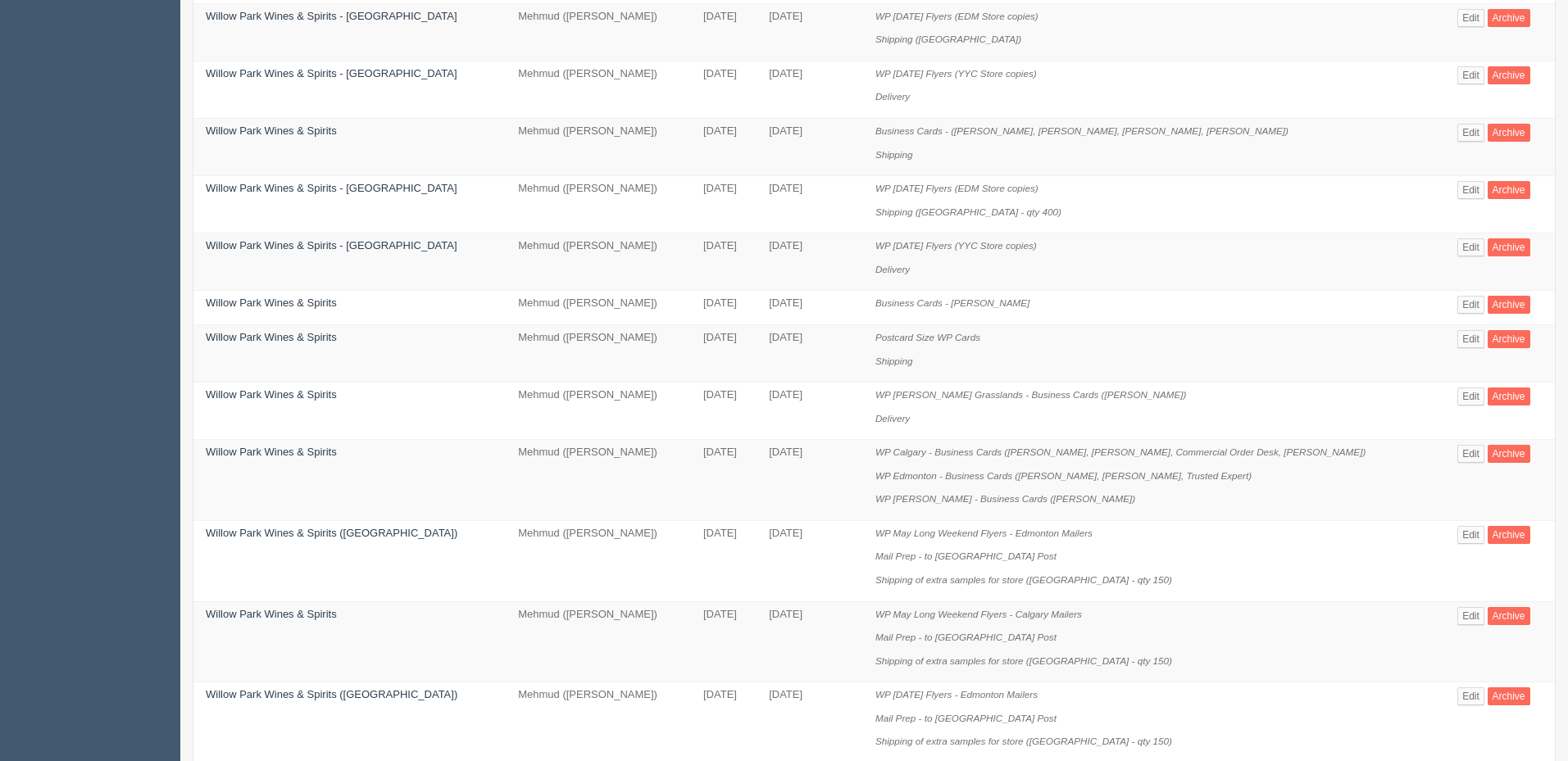
scroll to position [623, 0]
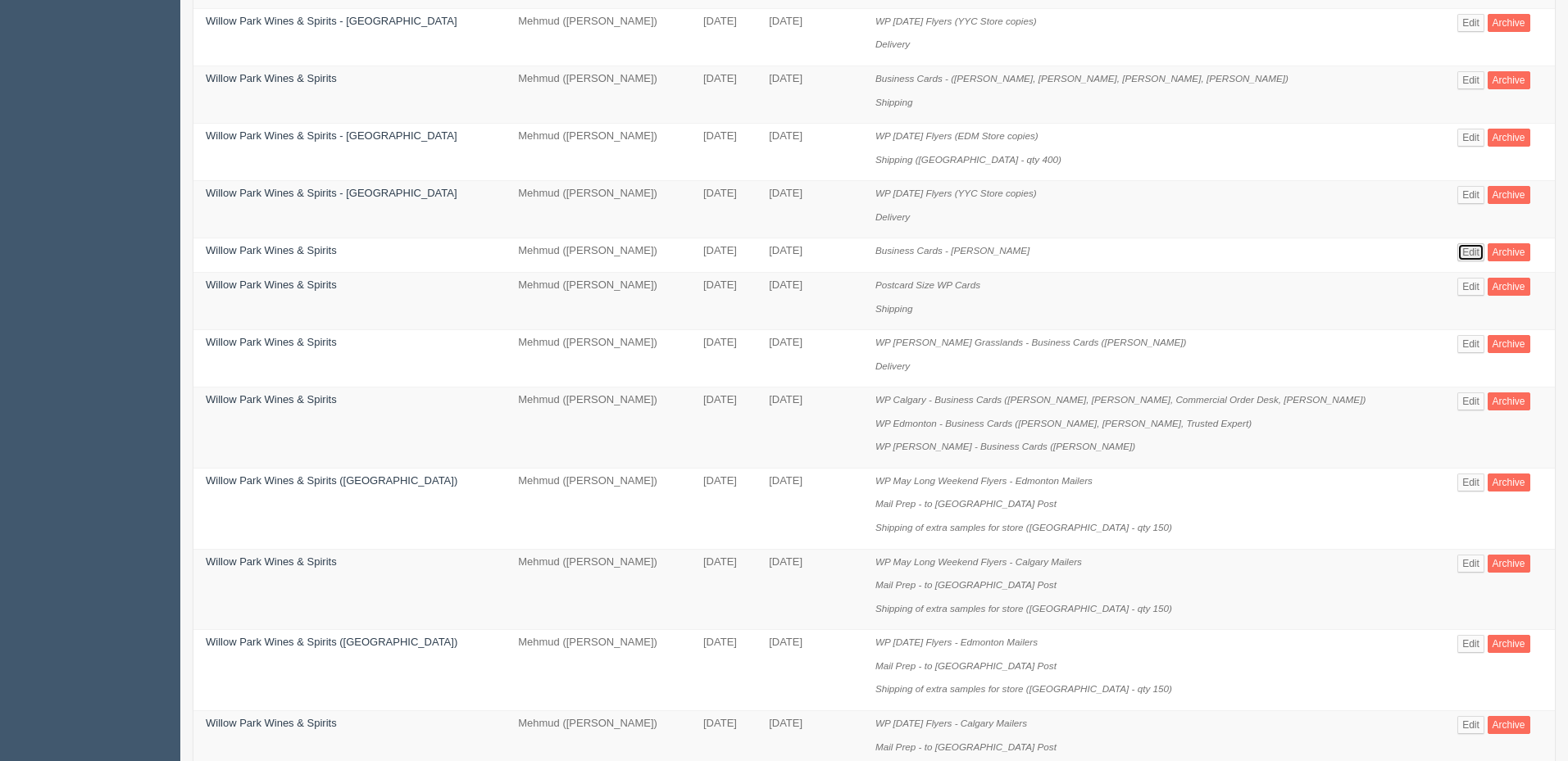
click at [1458, 248] on link "Edit" at bounding box center [1471, 252] width 27 height 18
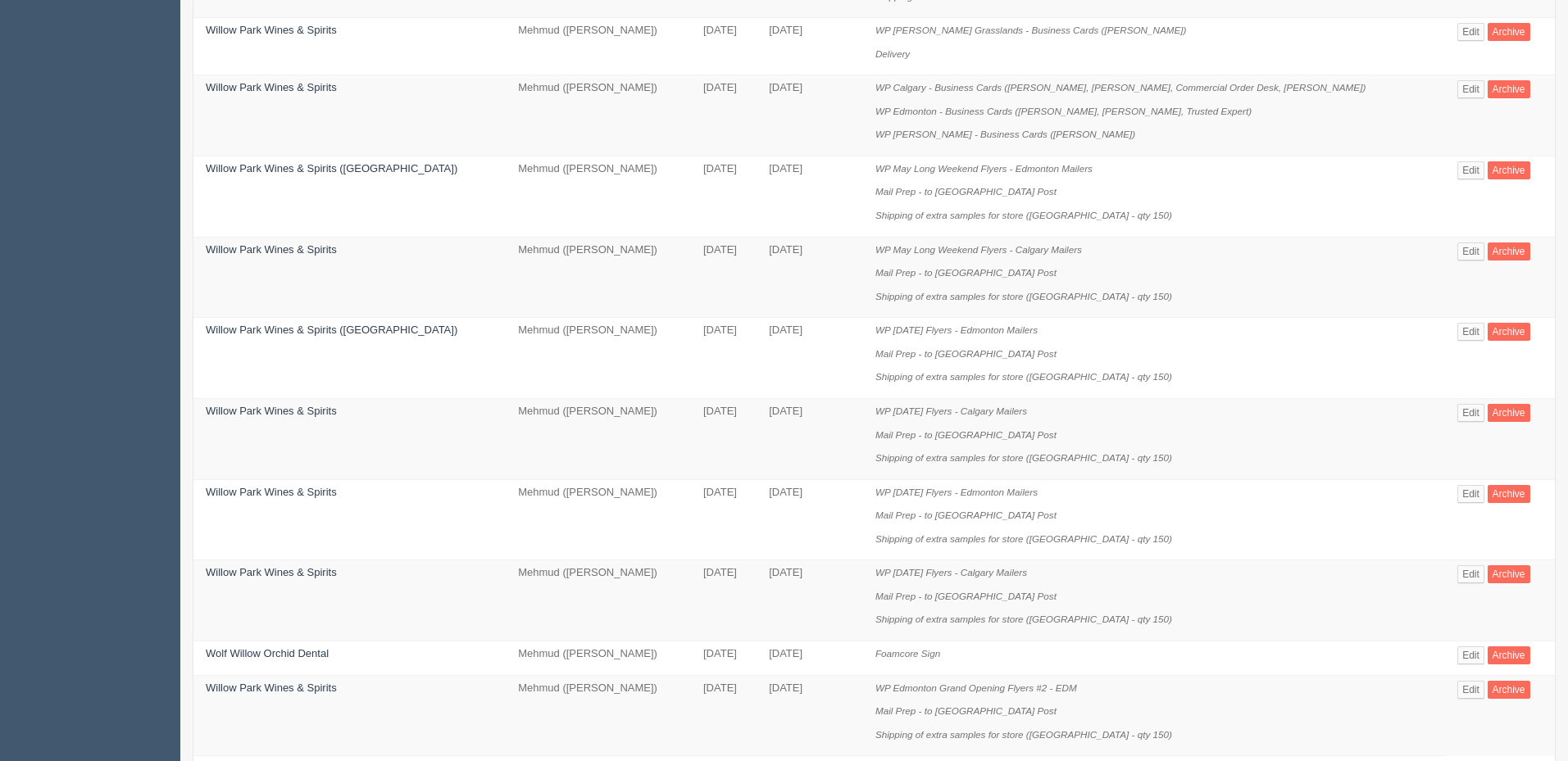
scroll to position [1032, 0]
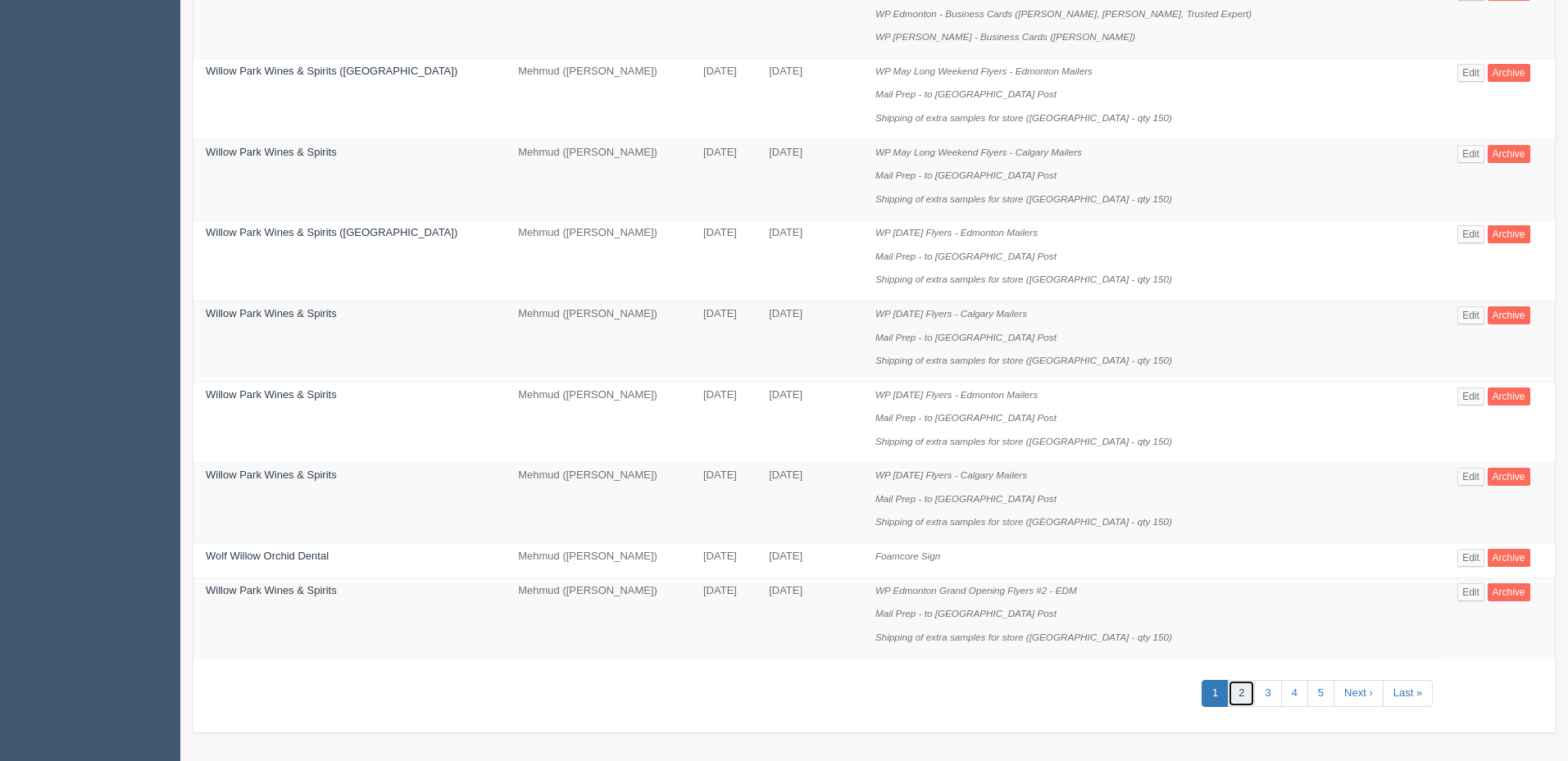
click at [1233, 687] on link "2" at bounding box center [1241, 693] width 27 height 27
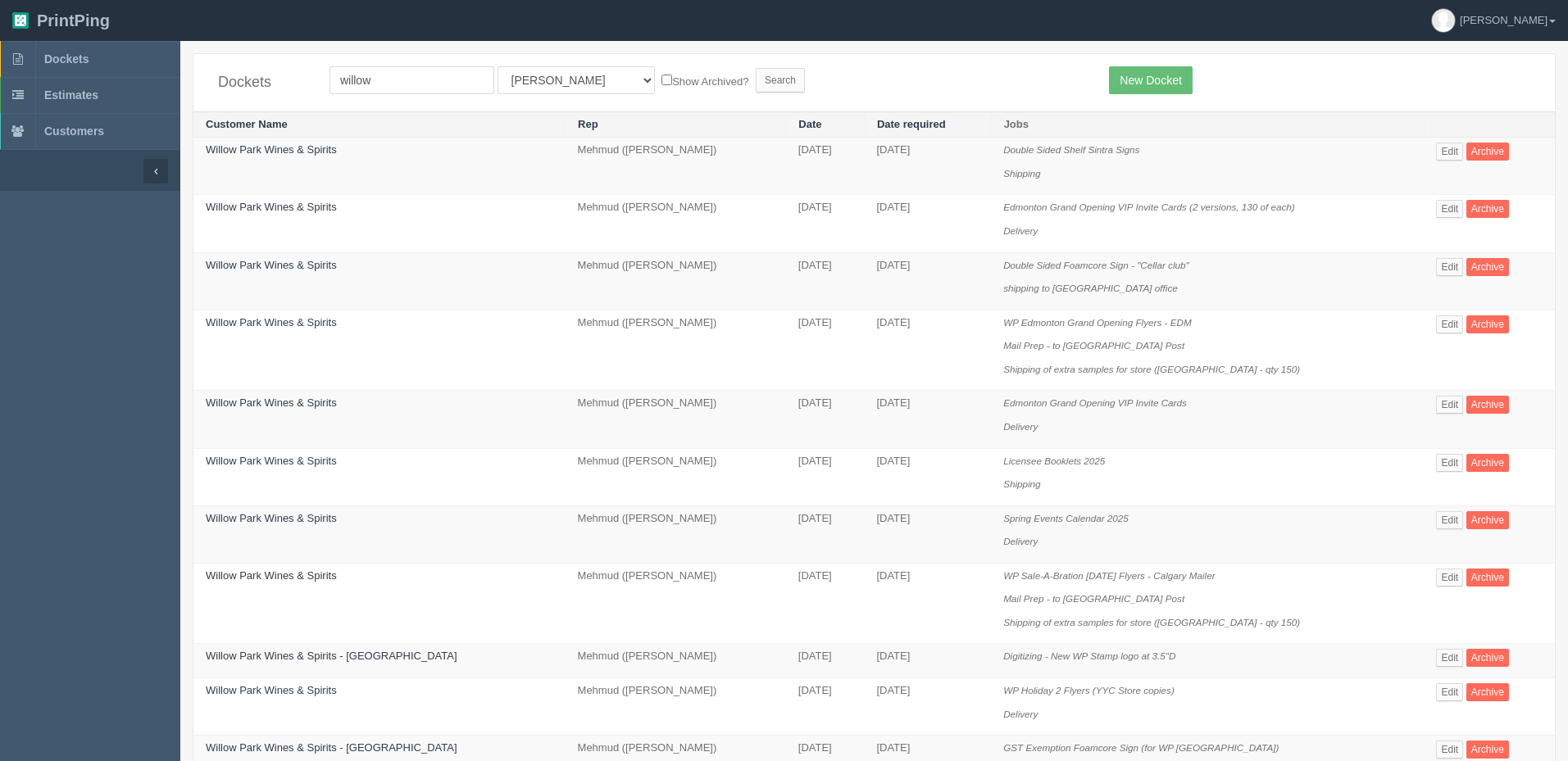
scroll to position [940, 0]
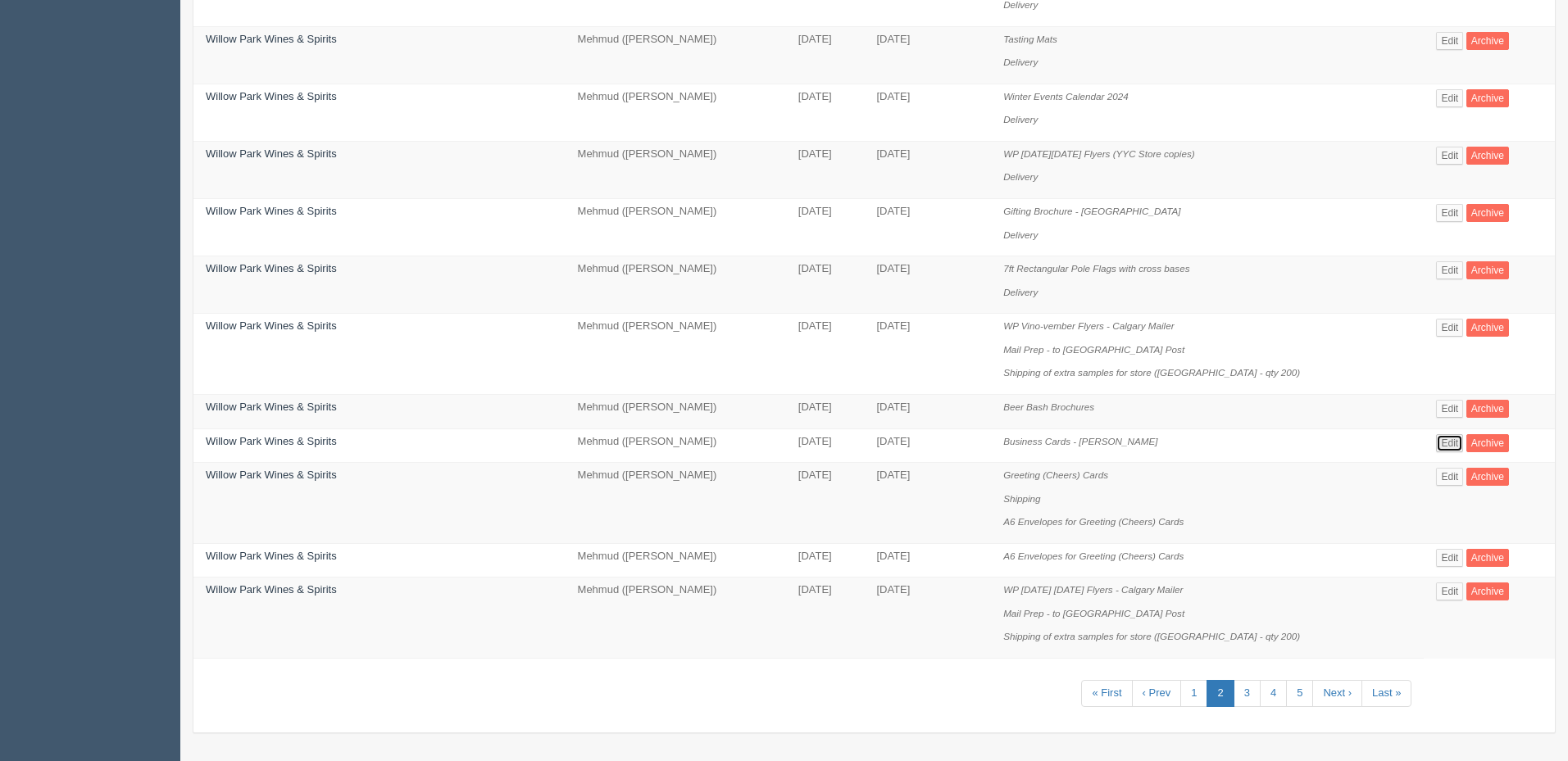
click at [1436, 442] on link "Edit" at bounding box center [1449, 444] width 27 height 18
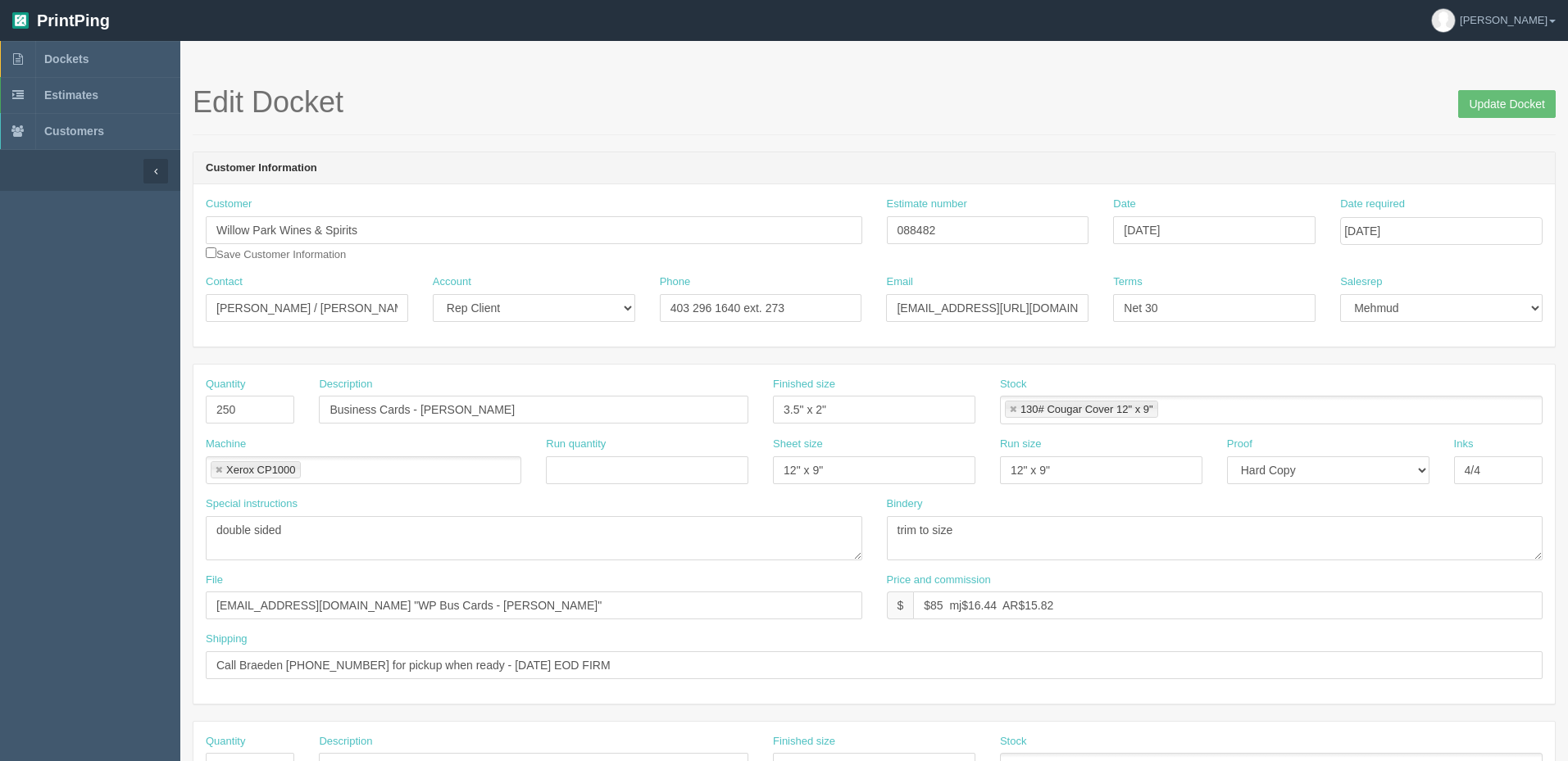
scroll to position [940, 0]
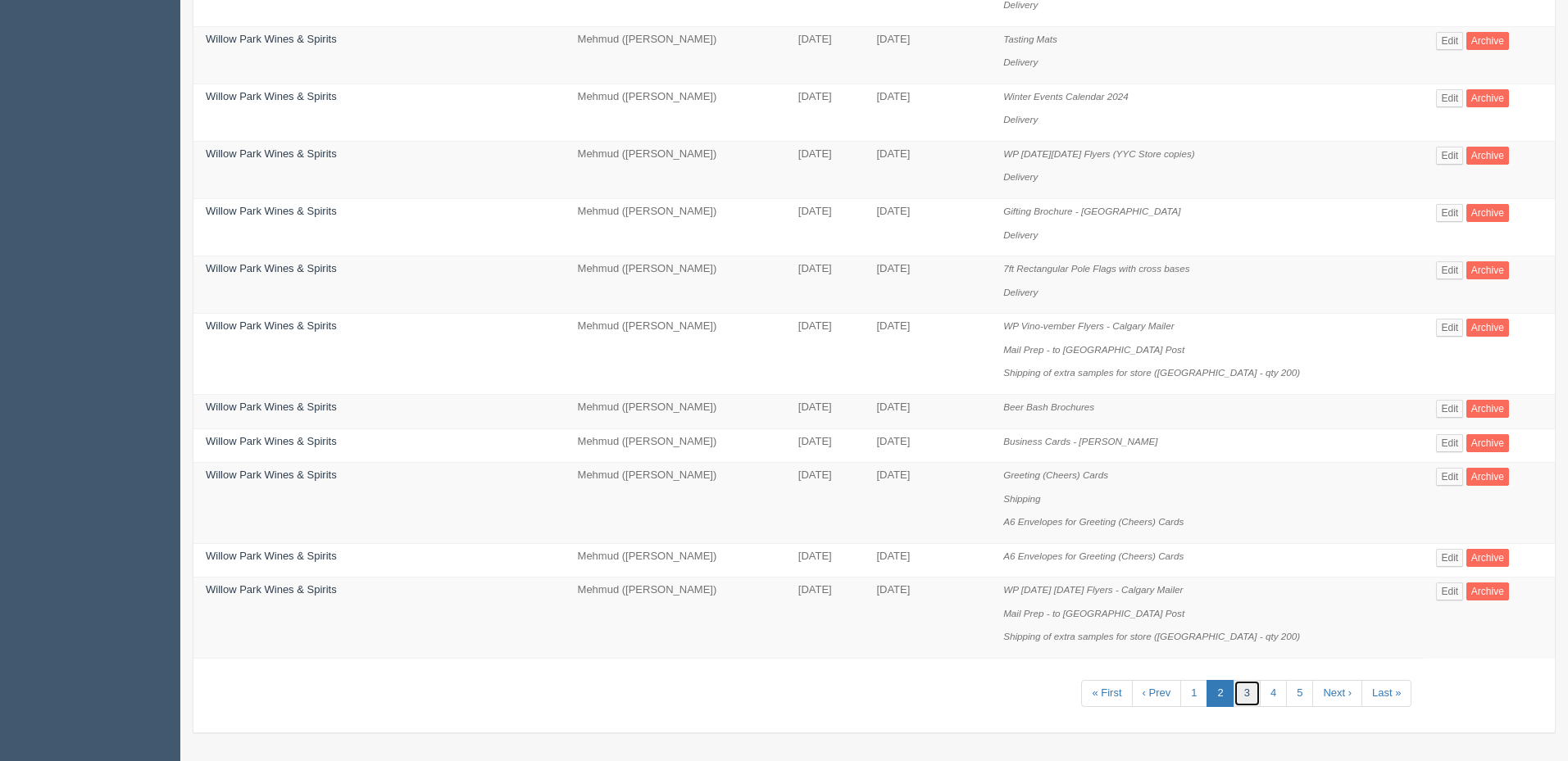
click at [1238, 686] on link "3" at bounding box center [1247, 693] width 27 height 27
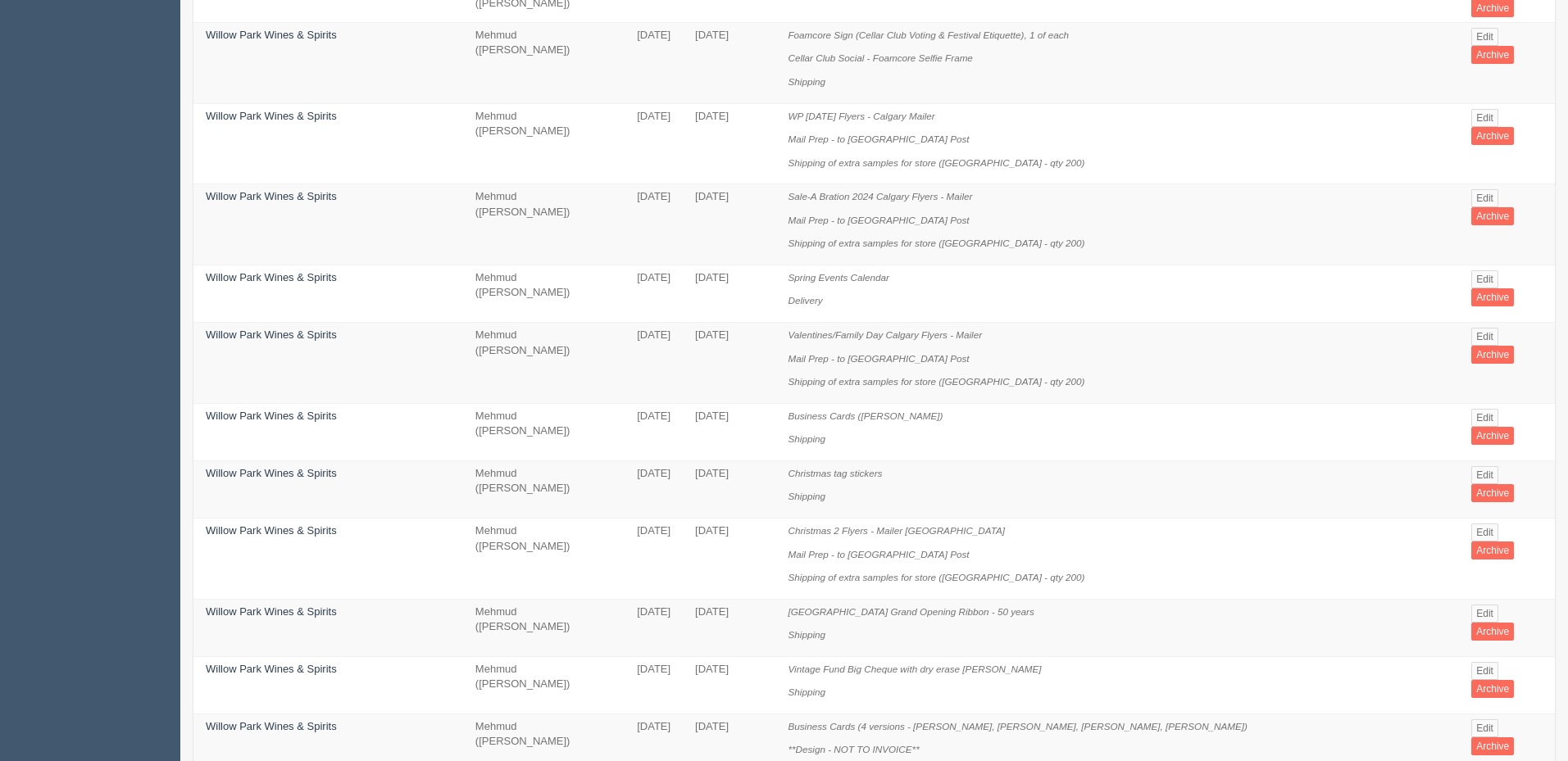
scroll to position [1127, 0]
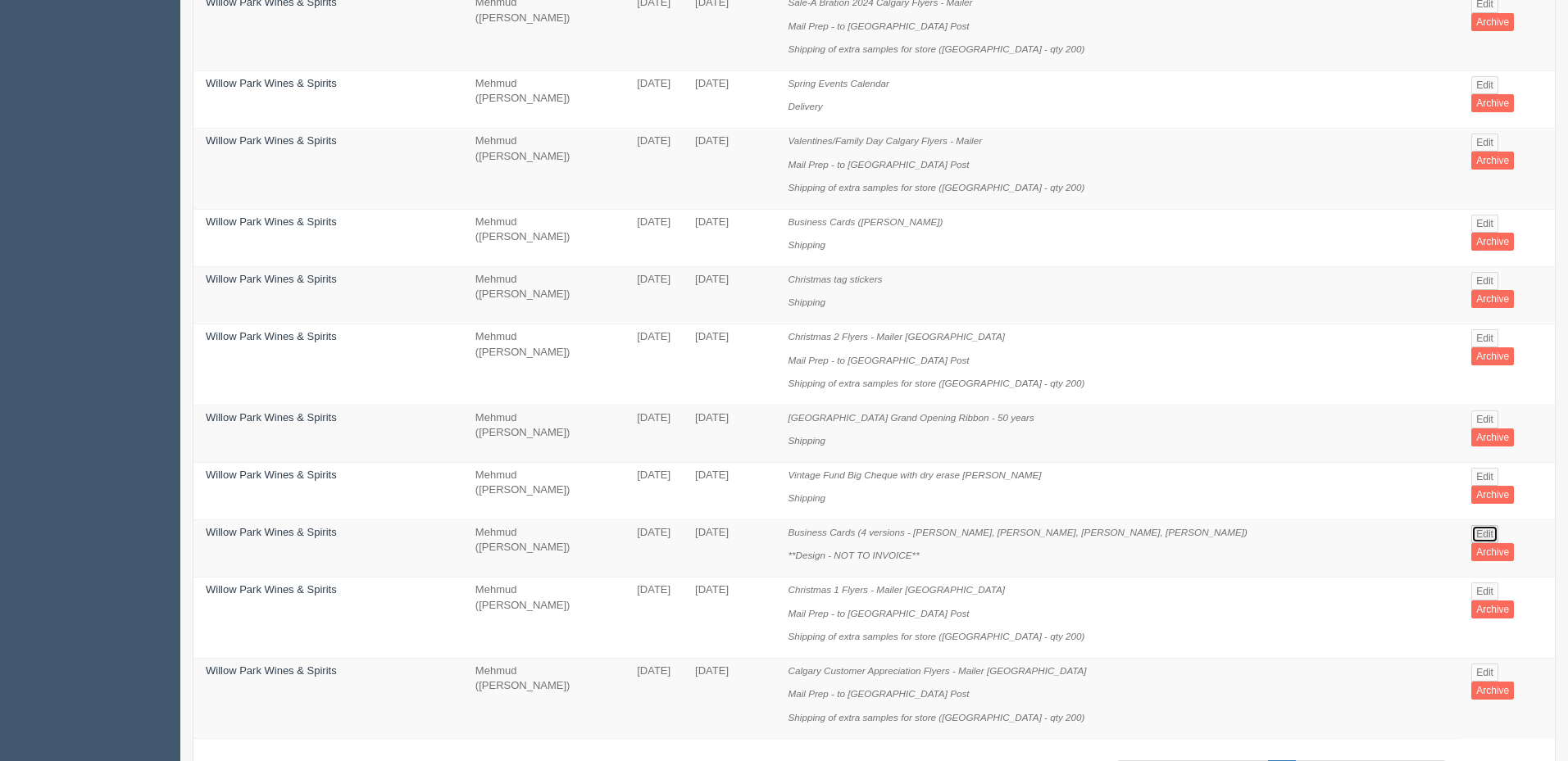
click at [1478, 526] on link "Edit" at bounding box center [1484, 535] width 27 height 18
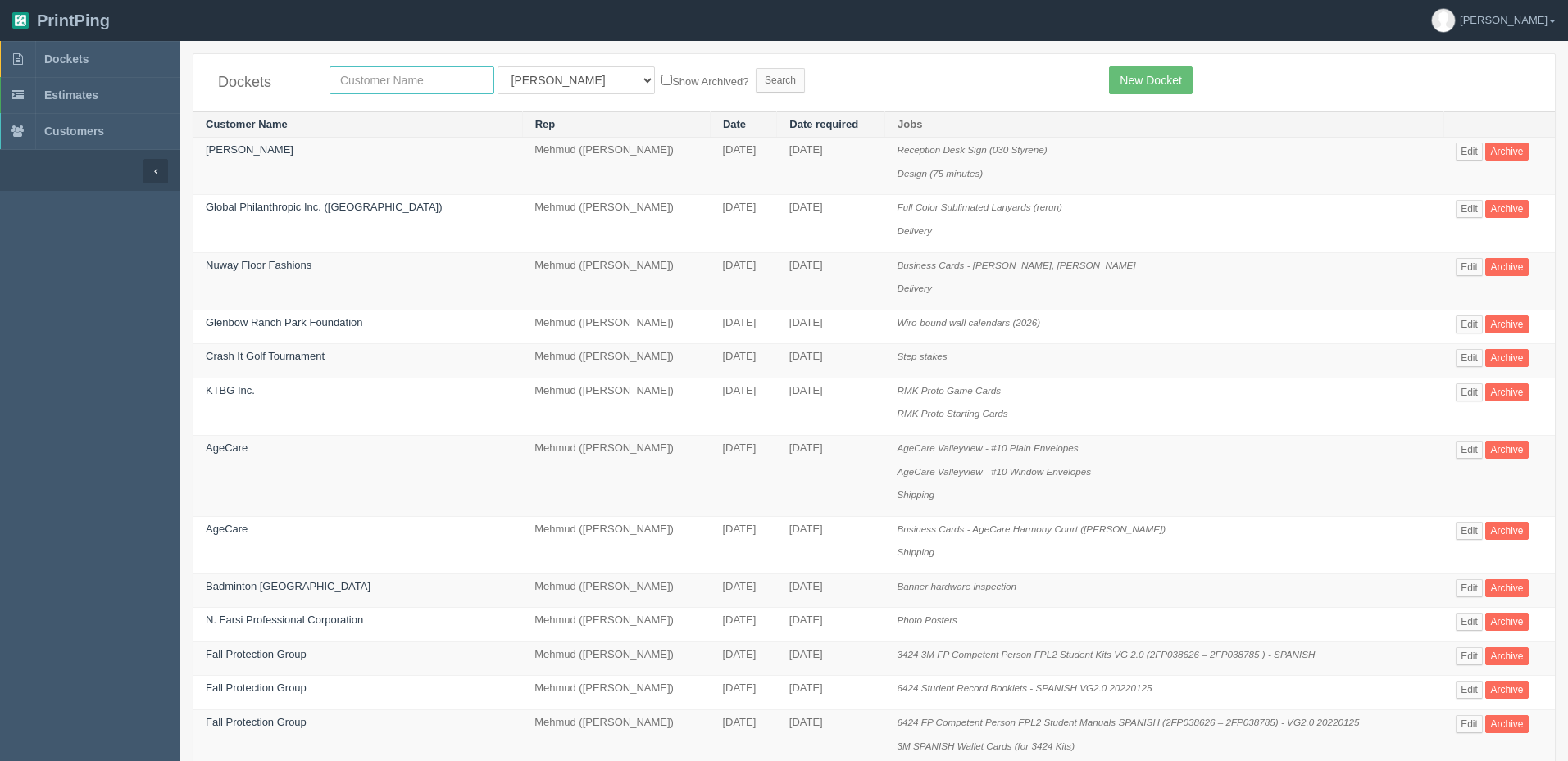
click at [375, 81] on input "text" at bounding box center [411, 80] width 165 height 28
type input "international"
click at [756, 68] on input "Search" at bounding box center [780, 79] width 50 height 24
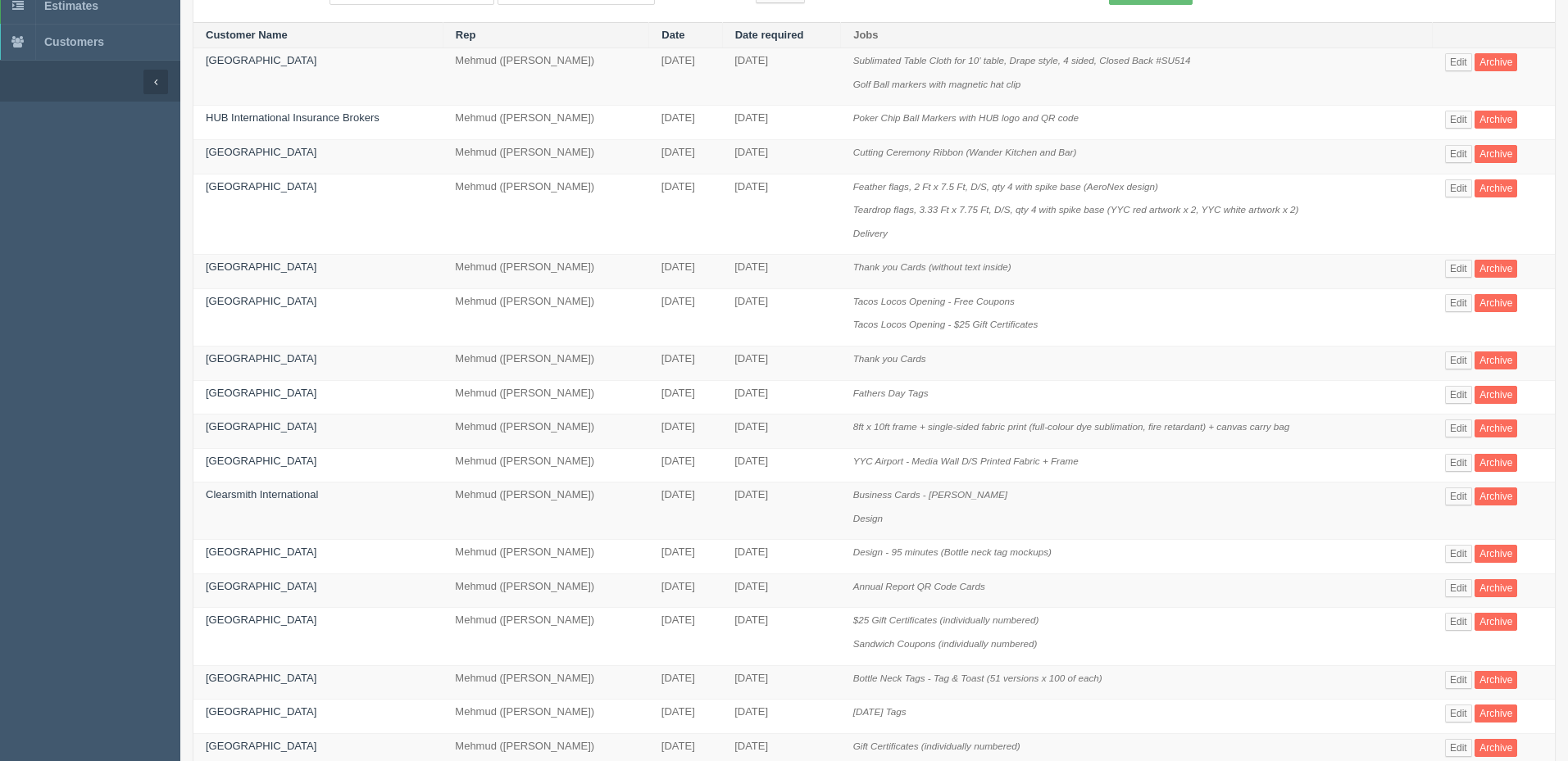
scroll to position [611, 0]
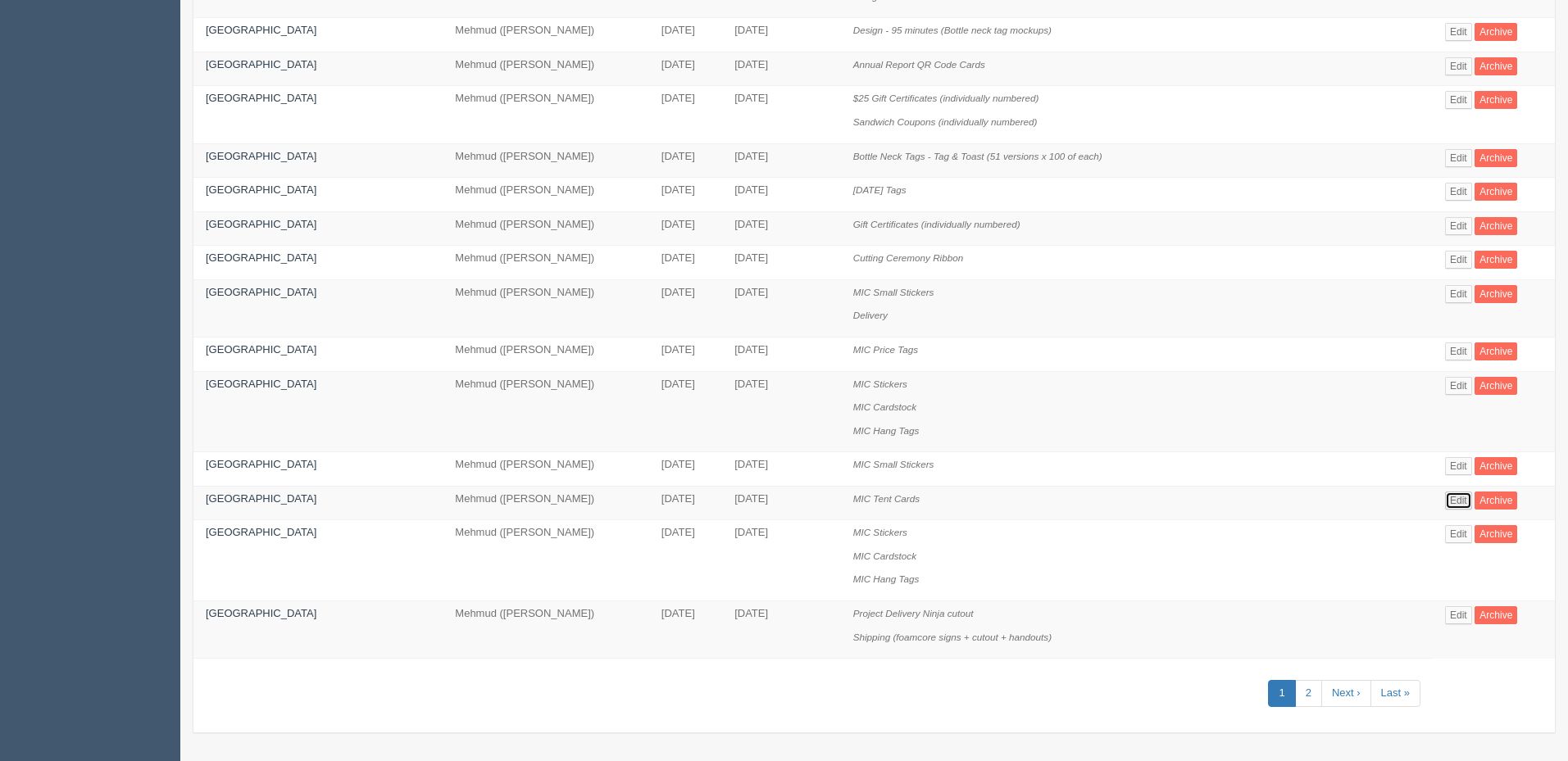
click at [1464, 505] on link "Edit" at bounding box center [1458, 500] width 27 height 18
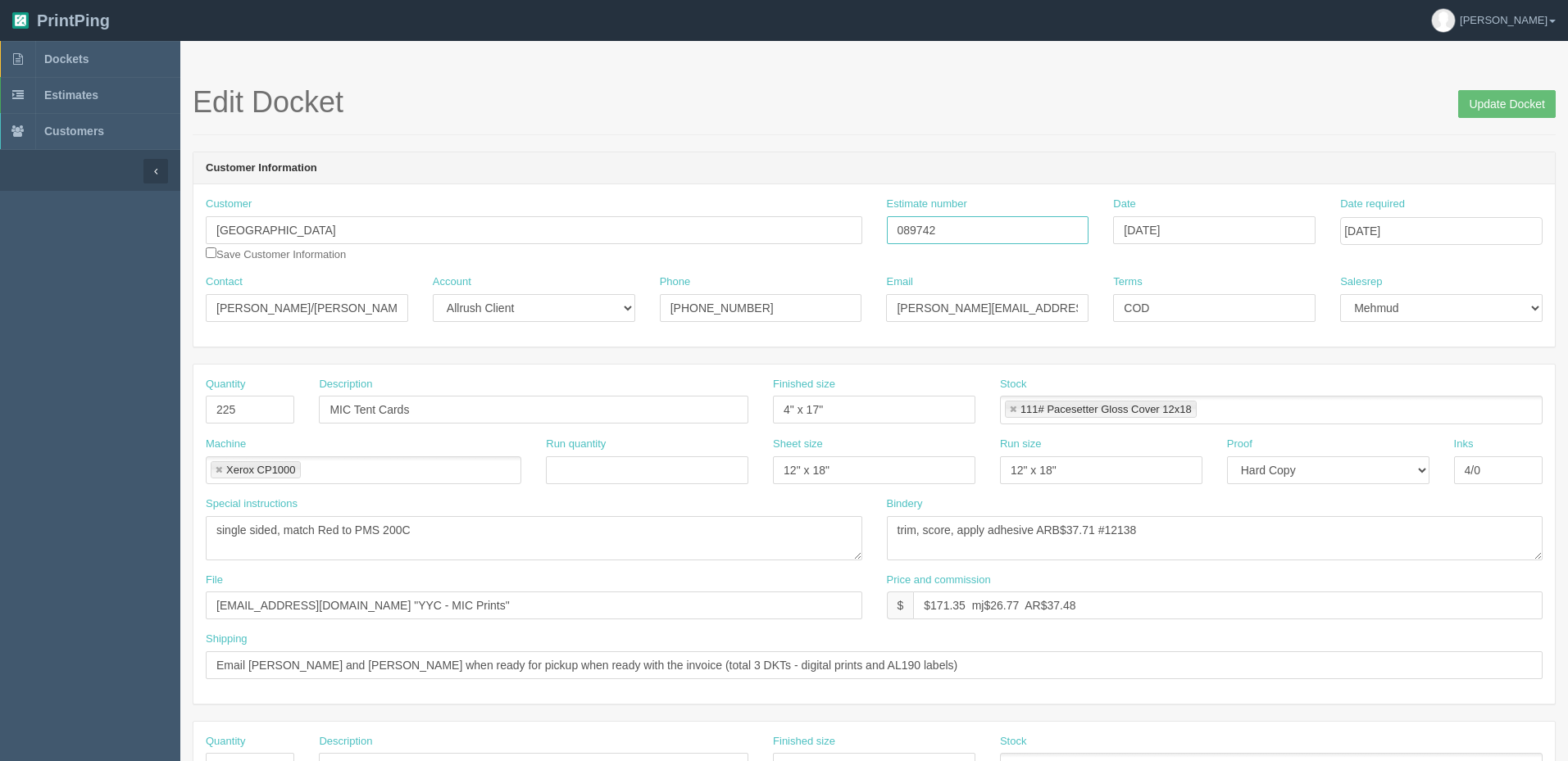
drag, startPoint x: 670, startPoint y: 221, endPoint x: 640, endPoint y: 217, distance: 30.3
click at [646, 218] on div "Customer Calgary International Airport Save Customer Information Estimate numbe…" at bounding box center [874, 235] width 1362 height 78
click at [63, 52] on span "Dockets" at bounding box center [66, 59] width 44 height 14
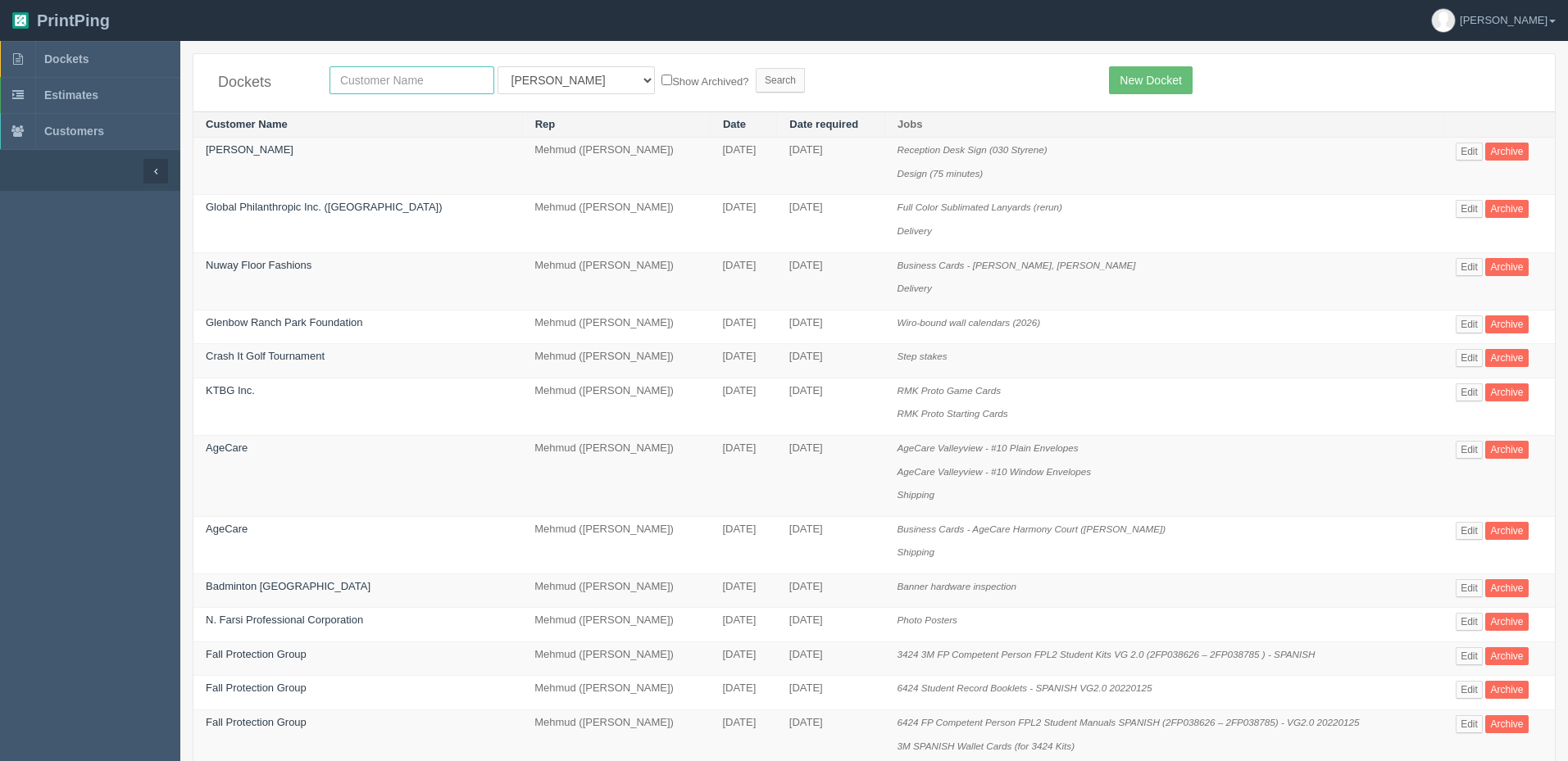
click at [381, 78] on input "text" at bounding box center [411, 80] width 165 height 28
type input "big sky"
click at [756, 68] on input "Search" at bounding box center [780, 79] width 50 height 24
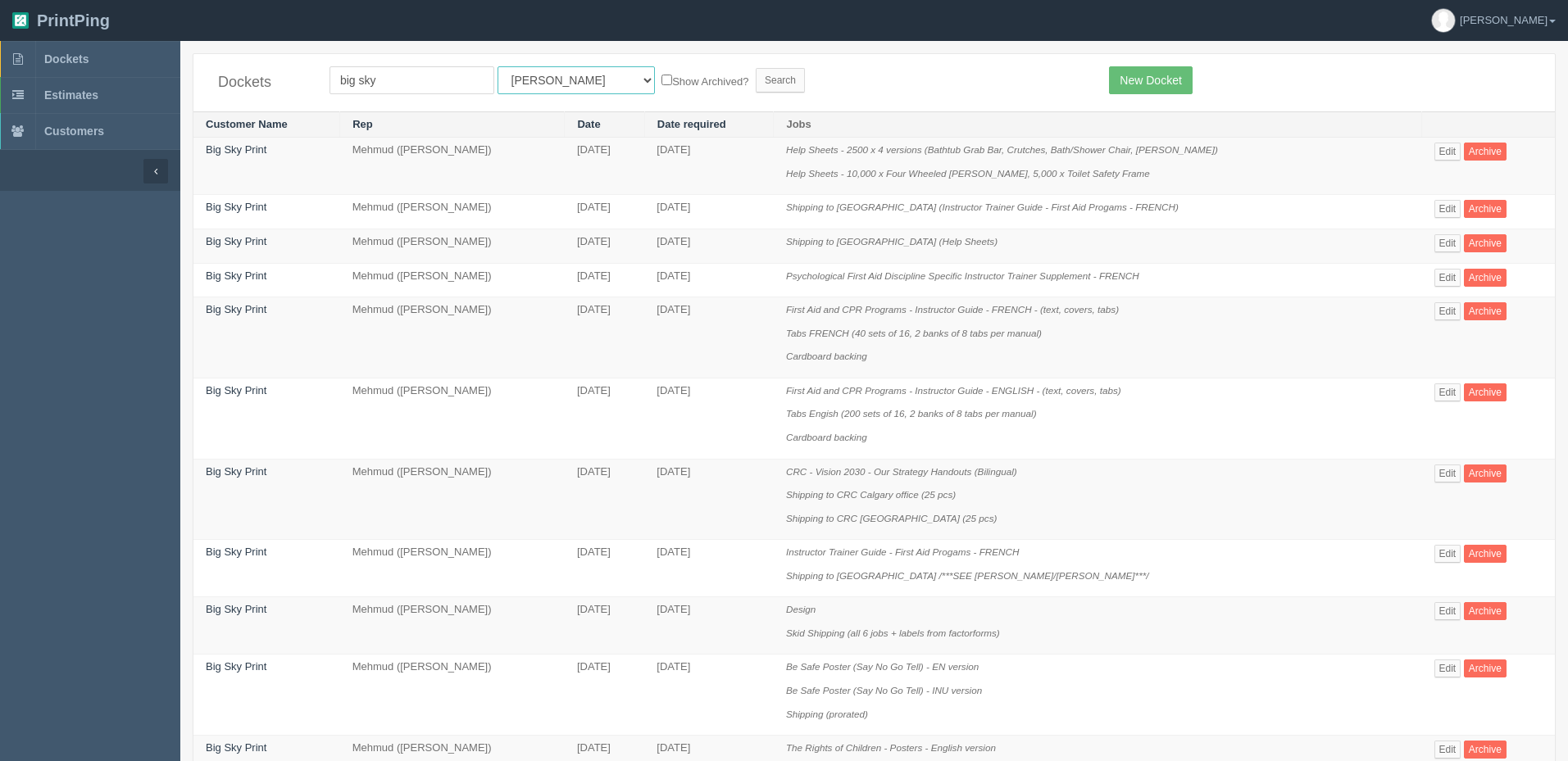
click at [530, 81] on select "All Users [PERSON_NAME] Test 1 [PERSON_NAME] [PERSON_NAME] [PERSON_NAME] France…" at bounding box center [576, 80] width 158 height 28
select select "8"
click at [498, 67] on select "All Users [PERSON_NAME] Test 1 [PERSON_NAME] [PERSON_NAME] [PERSON_NAME] France…" at bounding box center [576, 80] width 158 height 28
click at [756, 88] on input "Search" at bounding box center [780, 79] width 50 height 24
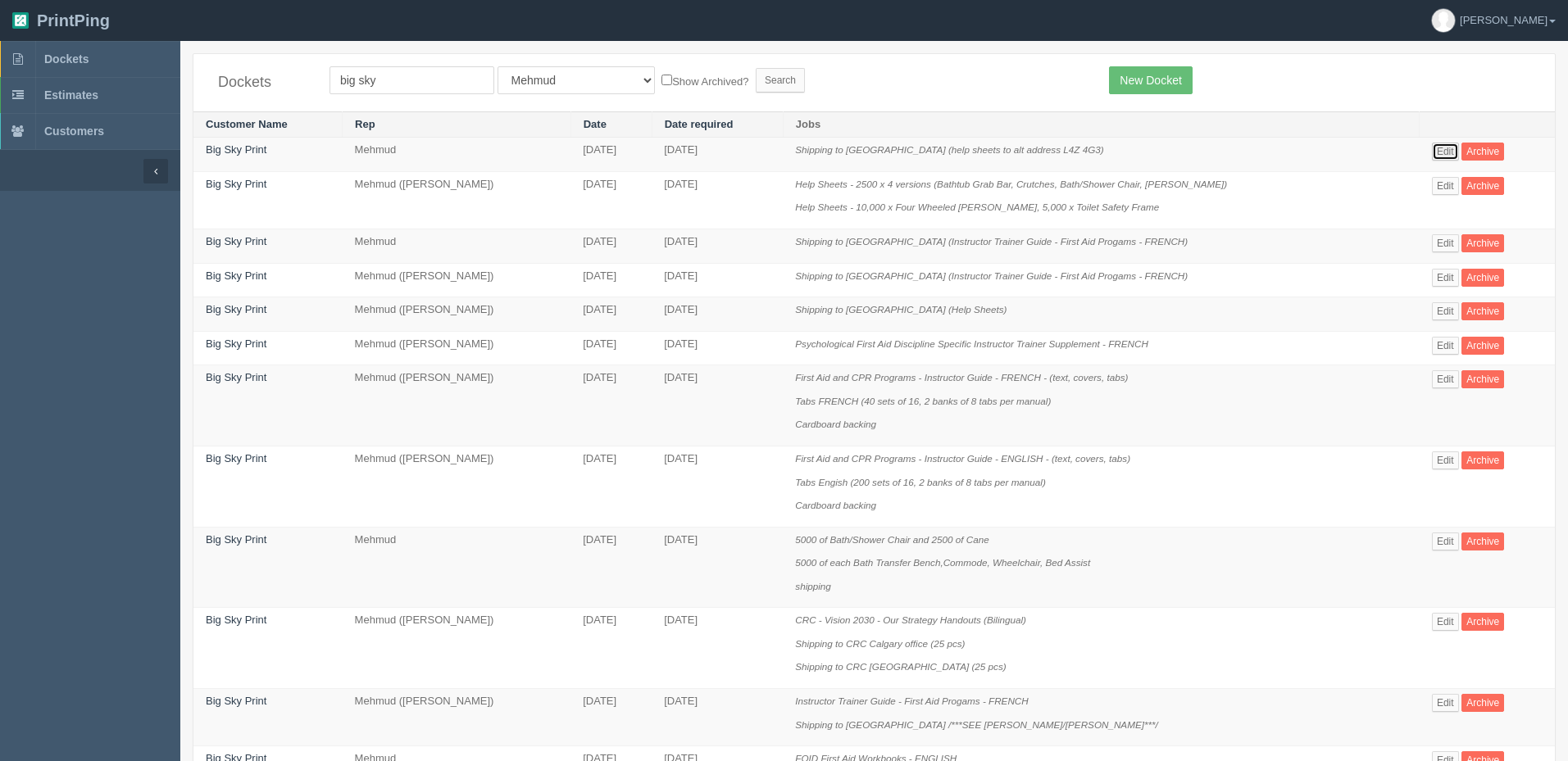
click at [1442, 150] on link "Edit" at bounding box center [1445, 151] width 27 height 18
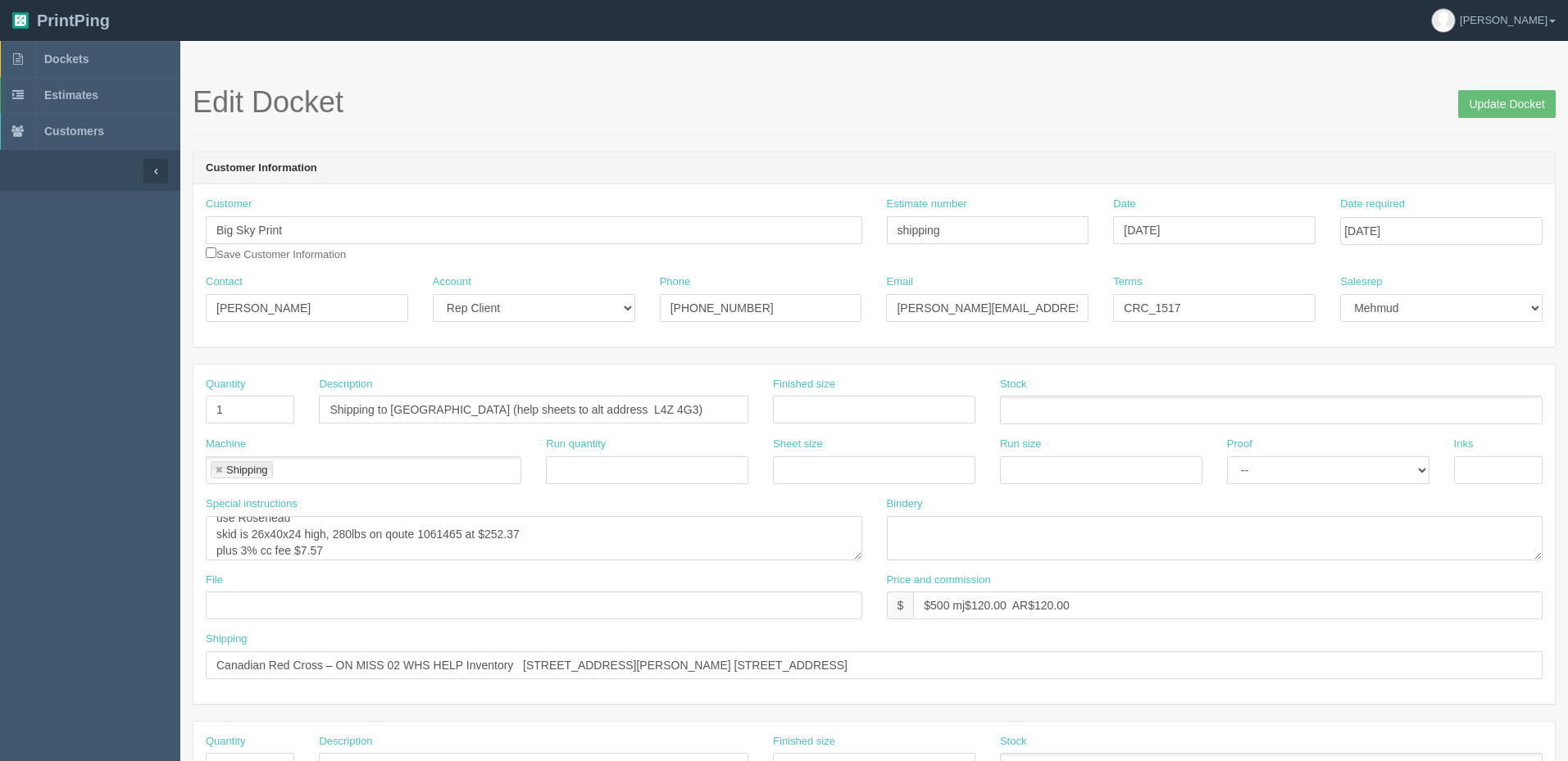
scroll to position [16, 0]
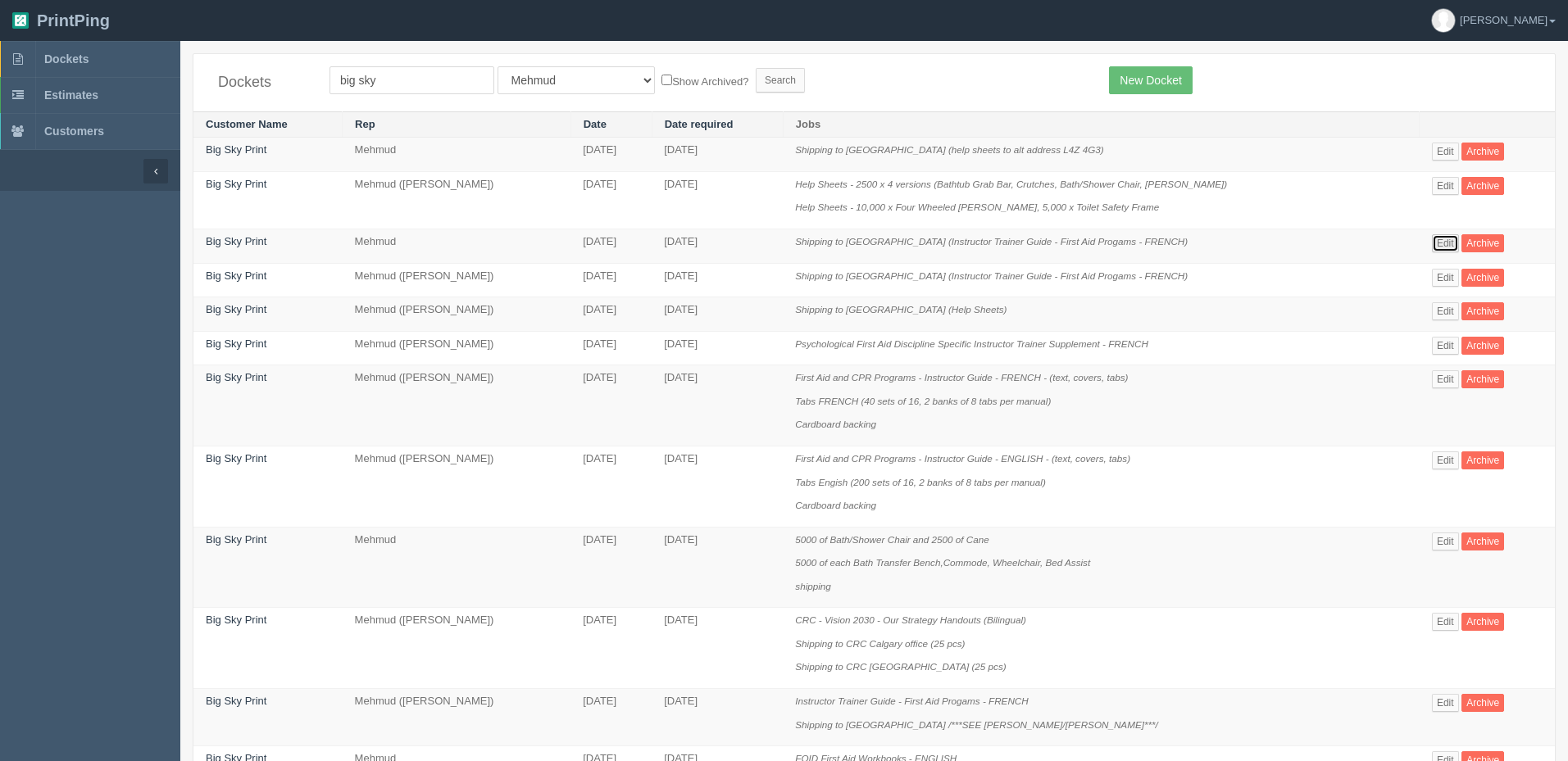
click at [1439, 235] on link "Edit" at bounding box center [1445, 243] width 27 height 18
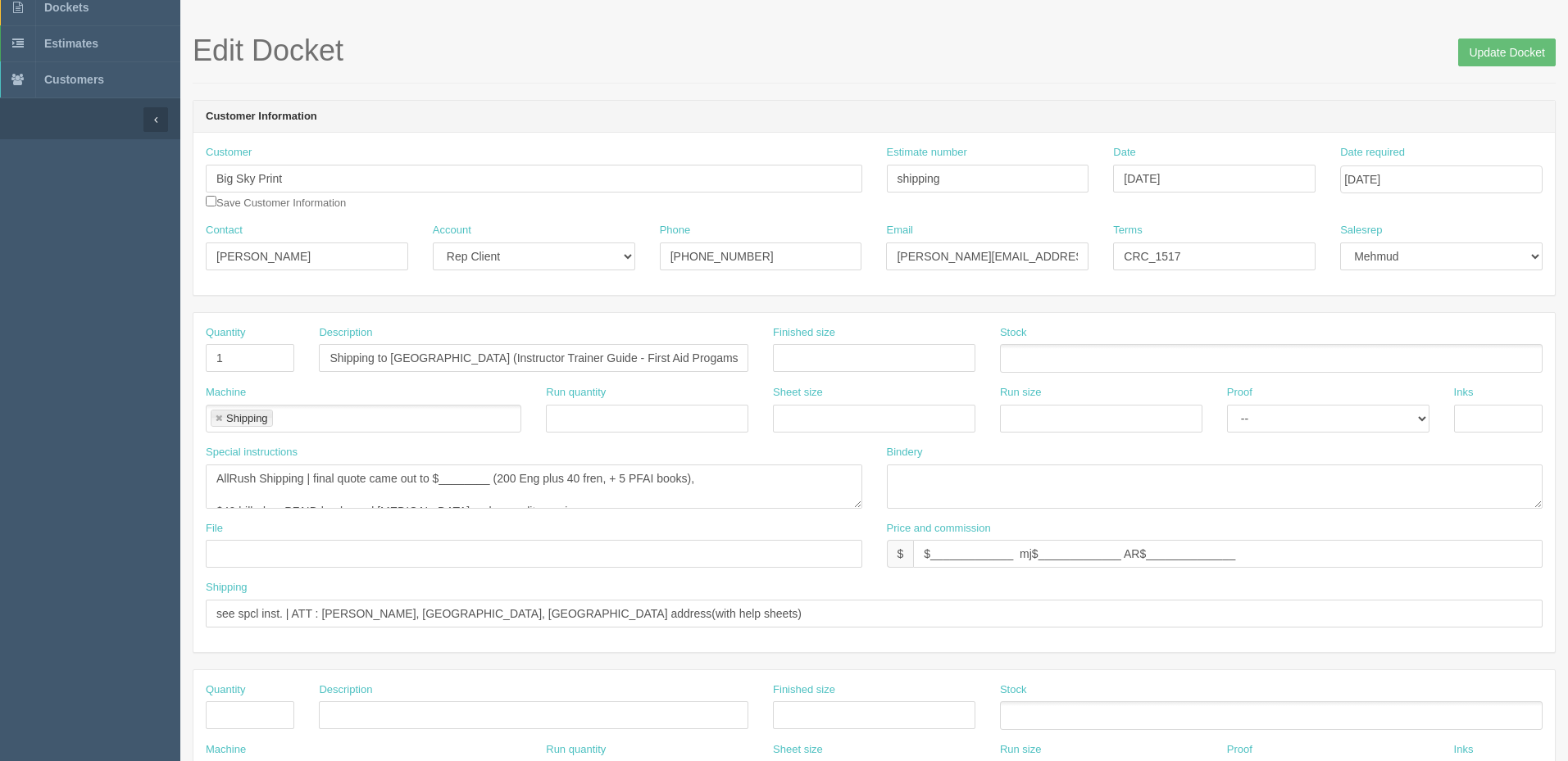
scroll to position [82, 0]
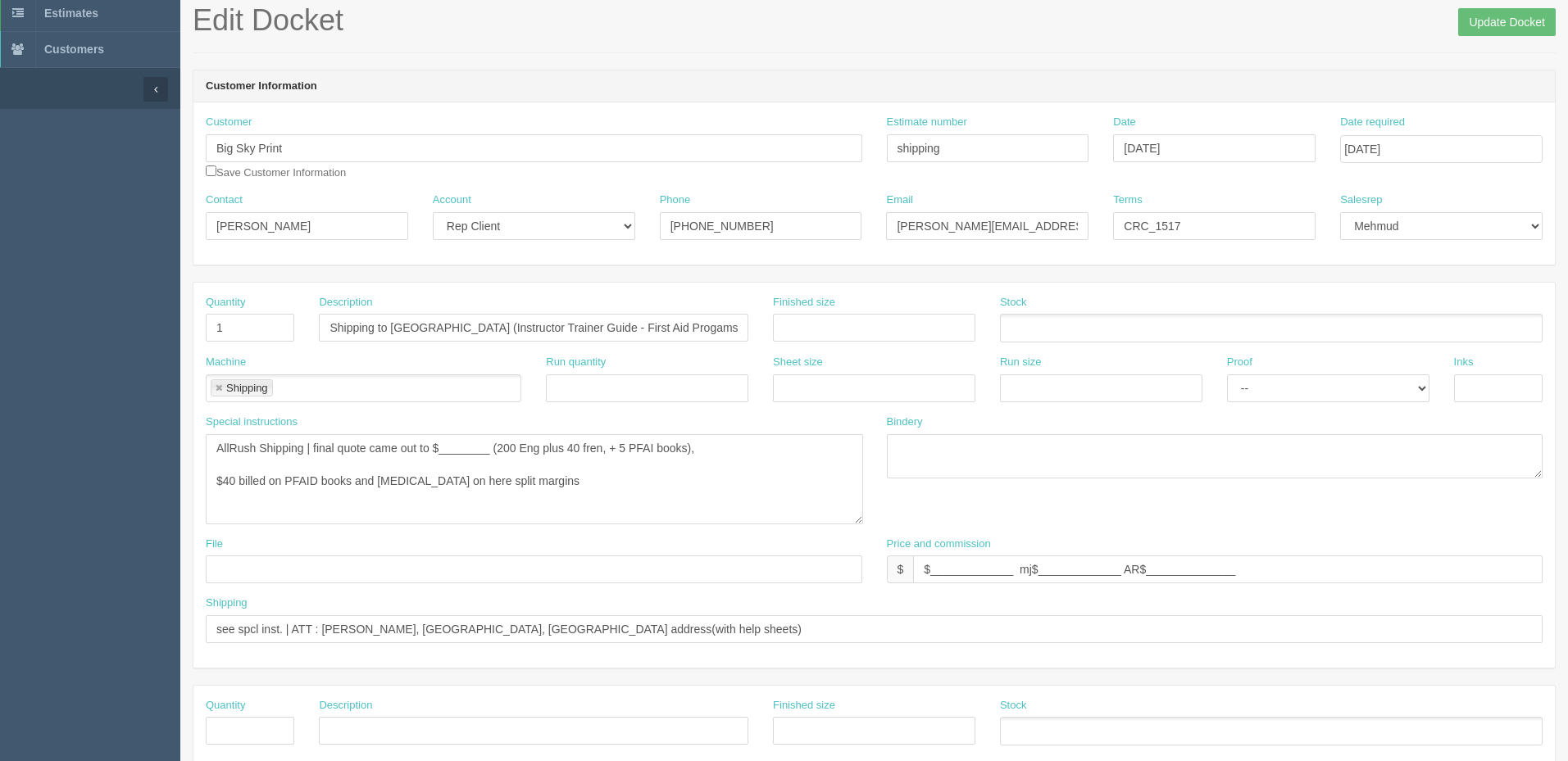
drag, startPoint x: 858, startPoint y: 474, endPoint x: 858, endPoint y: 520, distance: 46.0
click at [858, 520] on textarea "AllRush Shipping | final quote came out to $________ (200 Eng plus 40 fren, + 5…" at bounding box center [534, 480] width 657 height 90
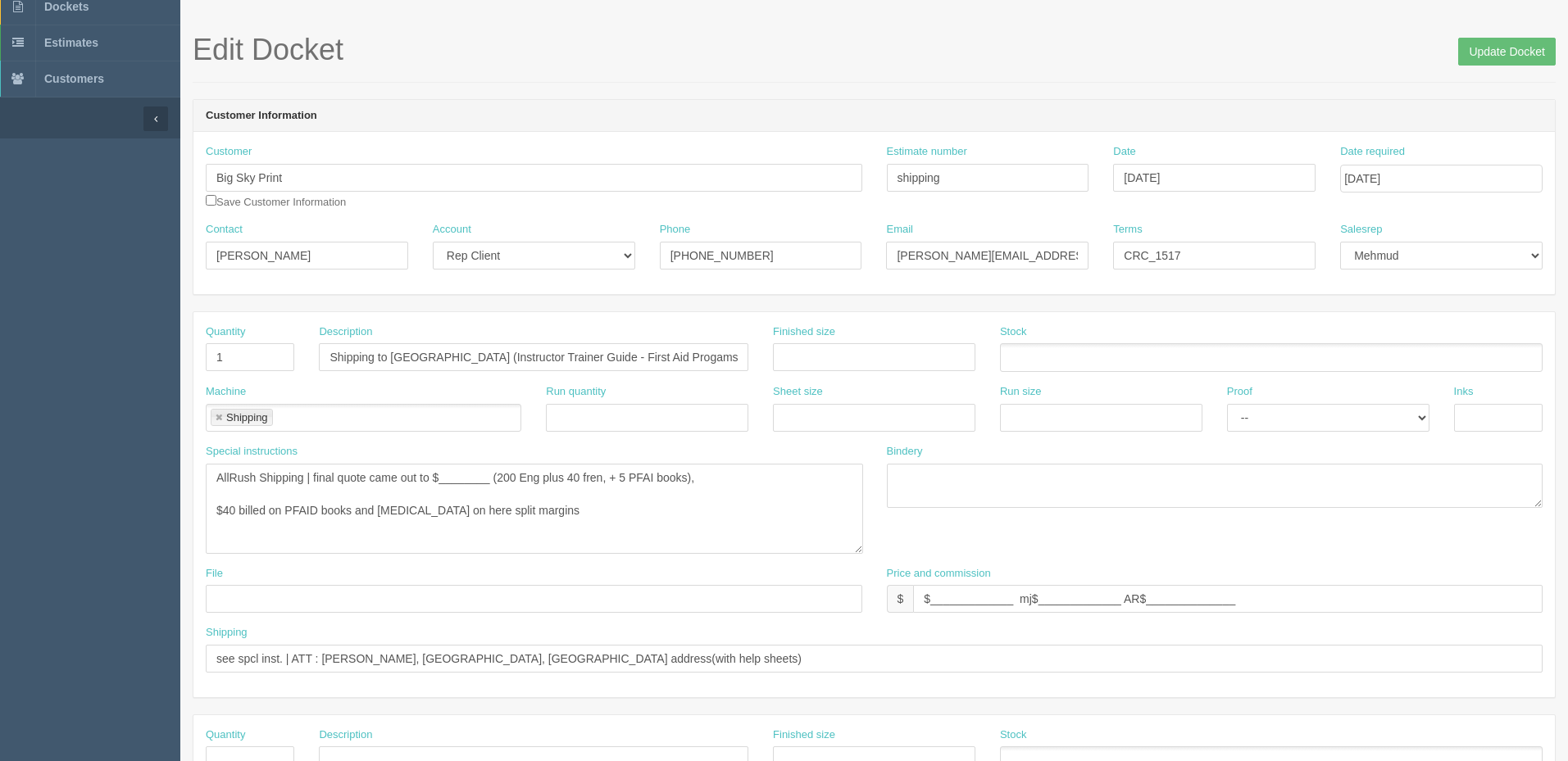
scroll to position [34, 0]
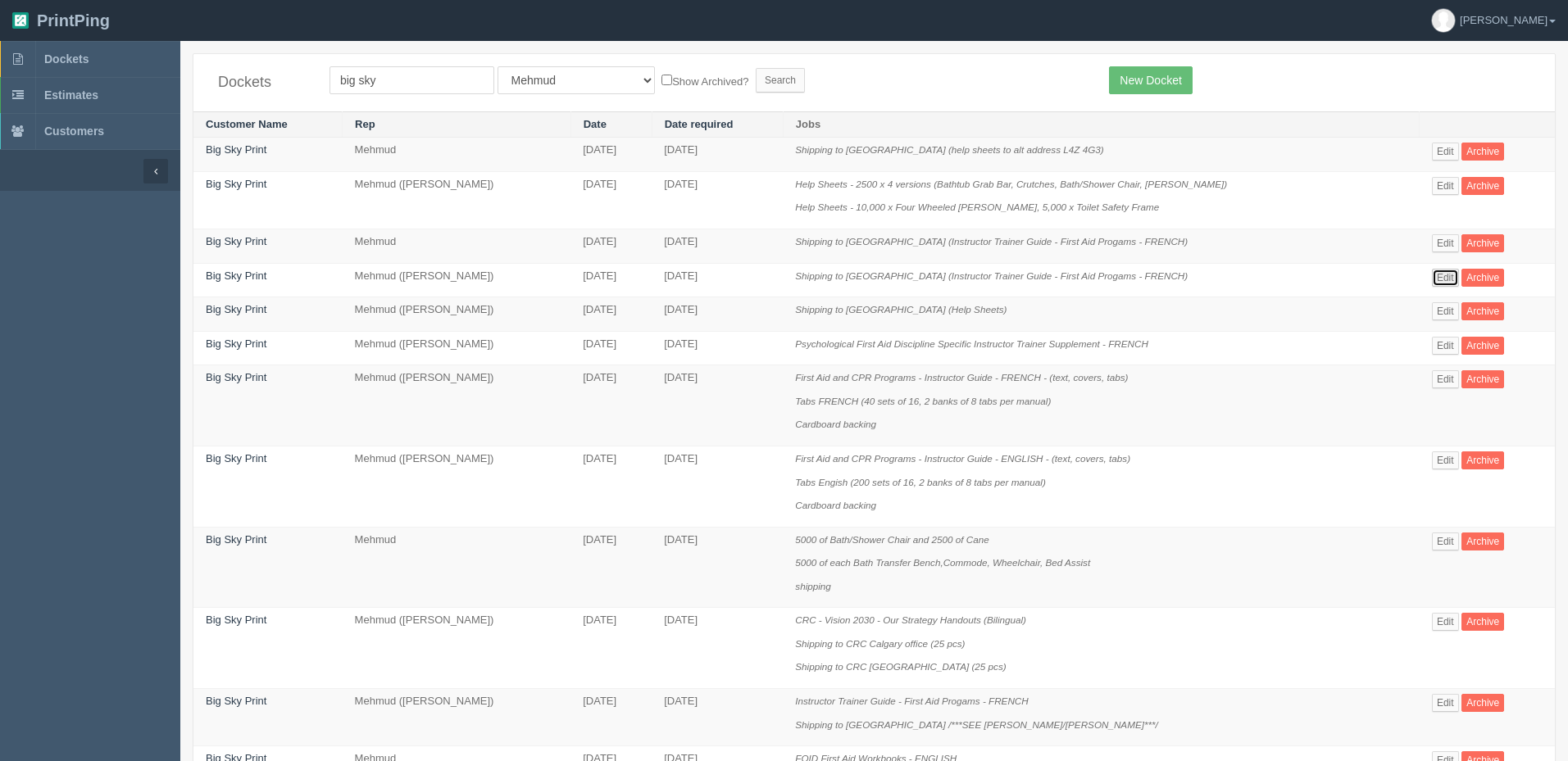
click at [1443, 275] on link "Edit" at bounding box center [1445, 278] width 27 height 18
click at [1434, 543] on link "Edit" at bounding box center [1445, 542] width 27 height 18
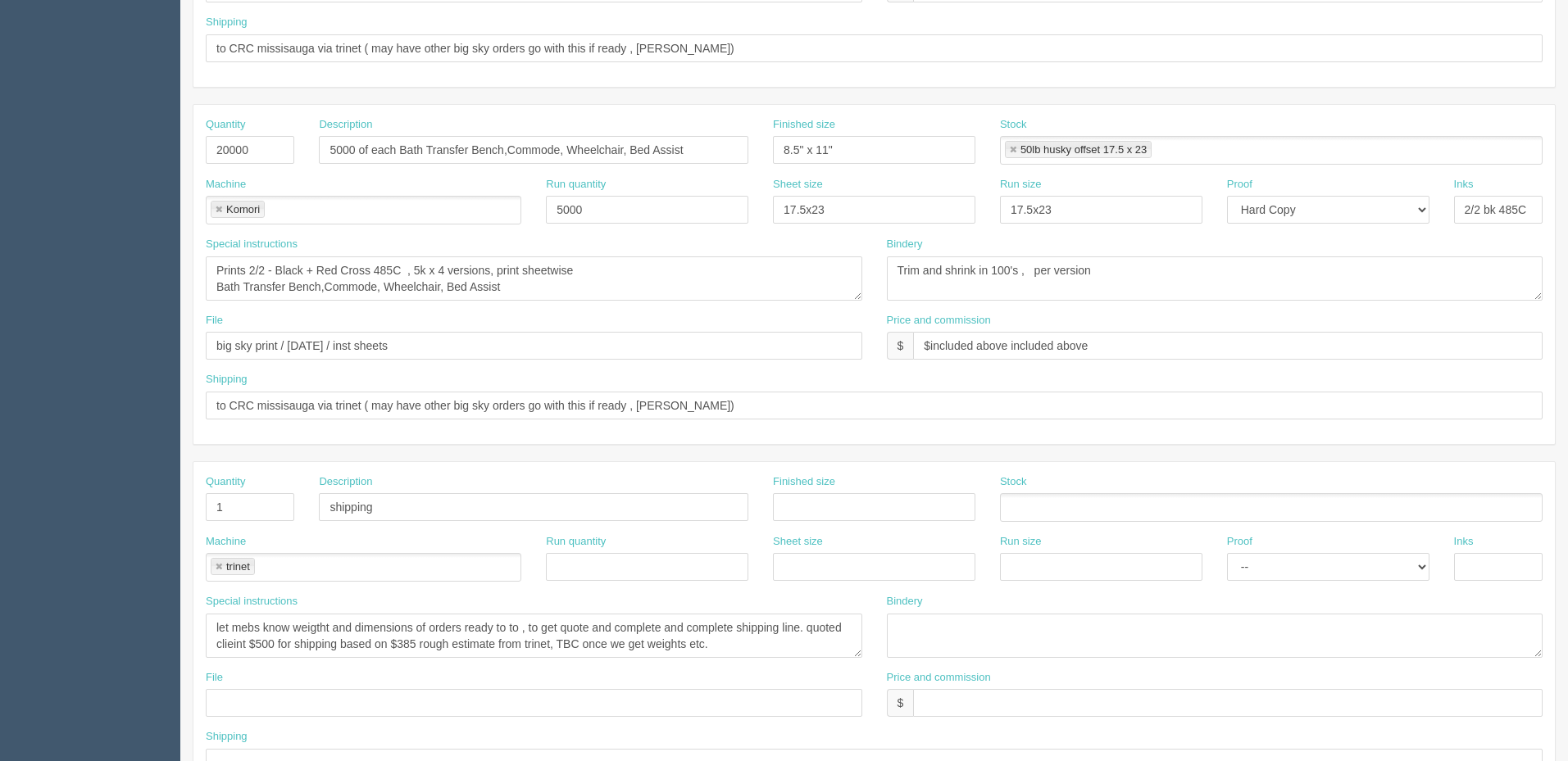
scroll to position [726, 0]
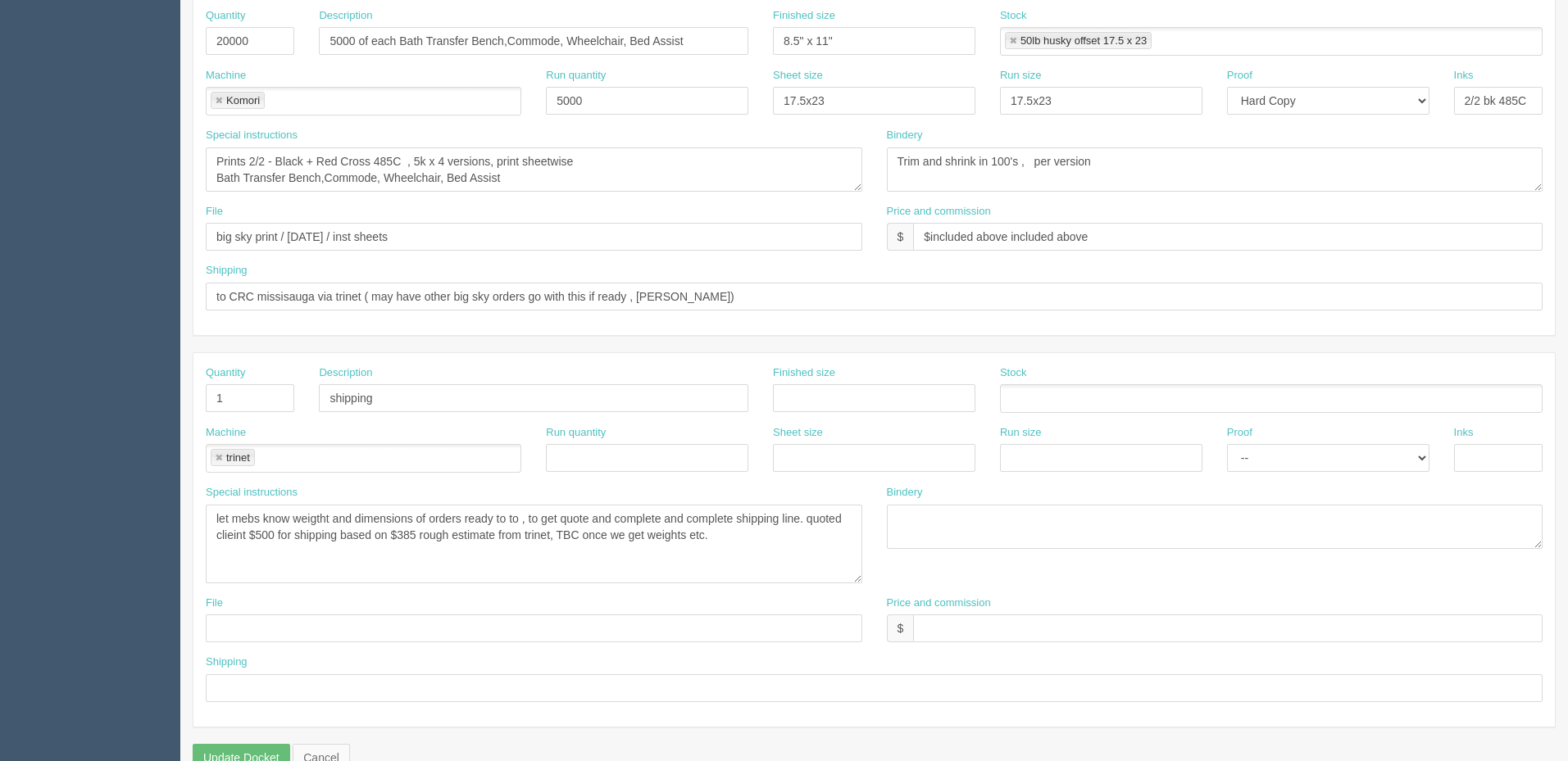
drag, startPoint x: 856, startPoint y: 544, endPoint x: 856, endPoint y: 578, distance: 34.0
click at [856, 578] on textarea "let mebs know weigtht and dimensions of orders ready to to , to get quote and c…" at bounding box center [534, 544] width 656 height 78
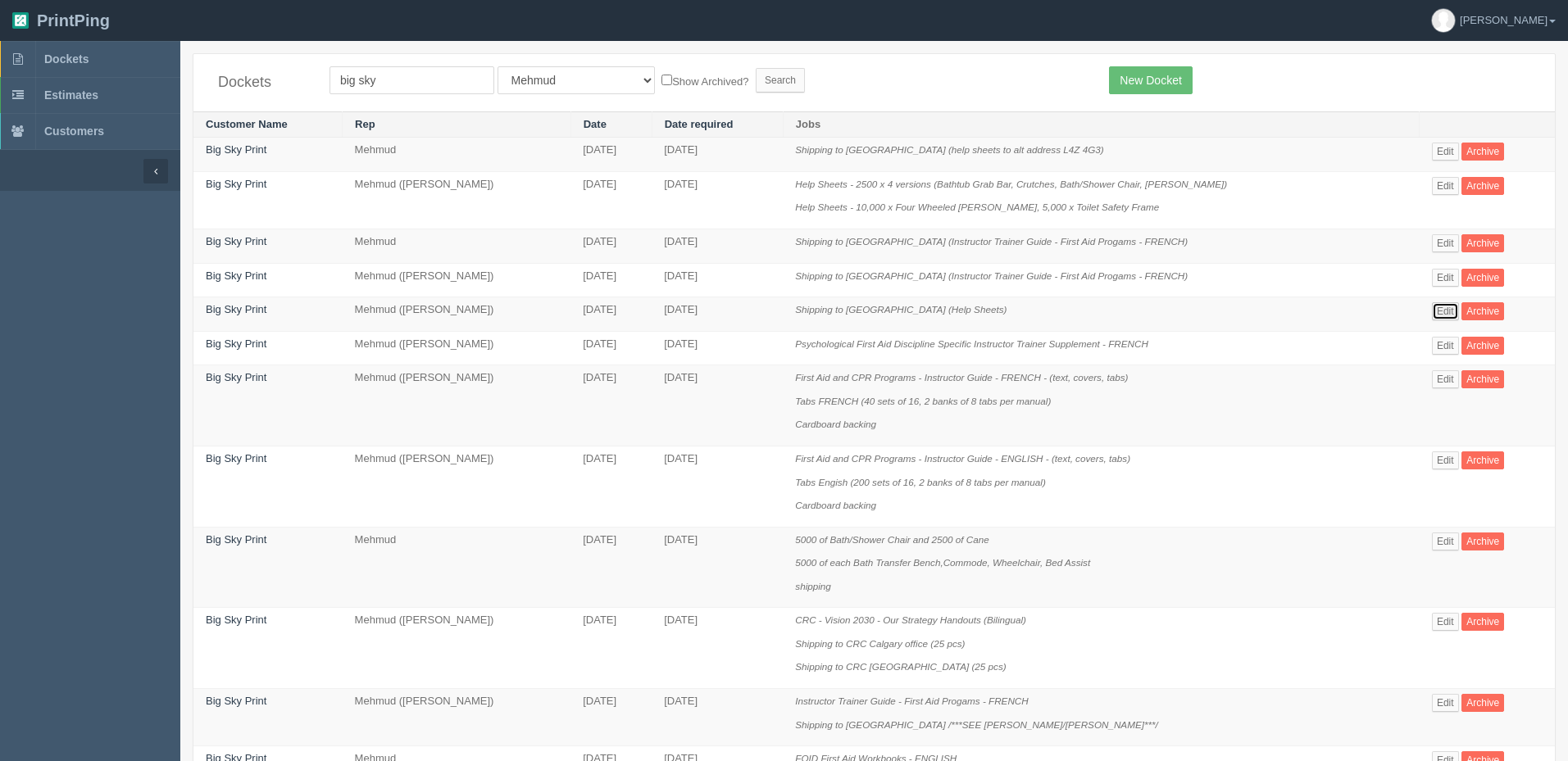
click at [1433, 316] on link "Edit" at bounding box center [1445, 311] width 27 height 18
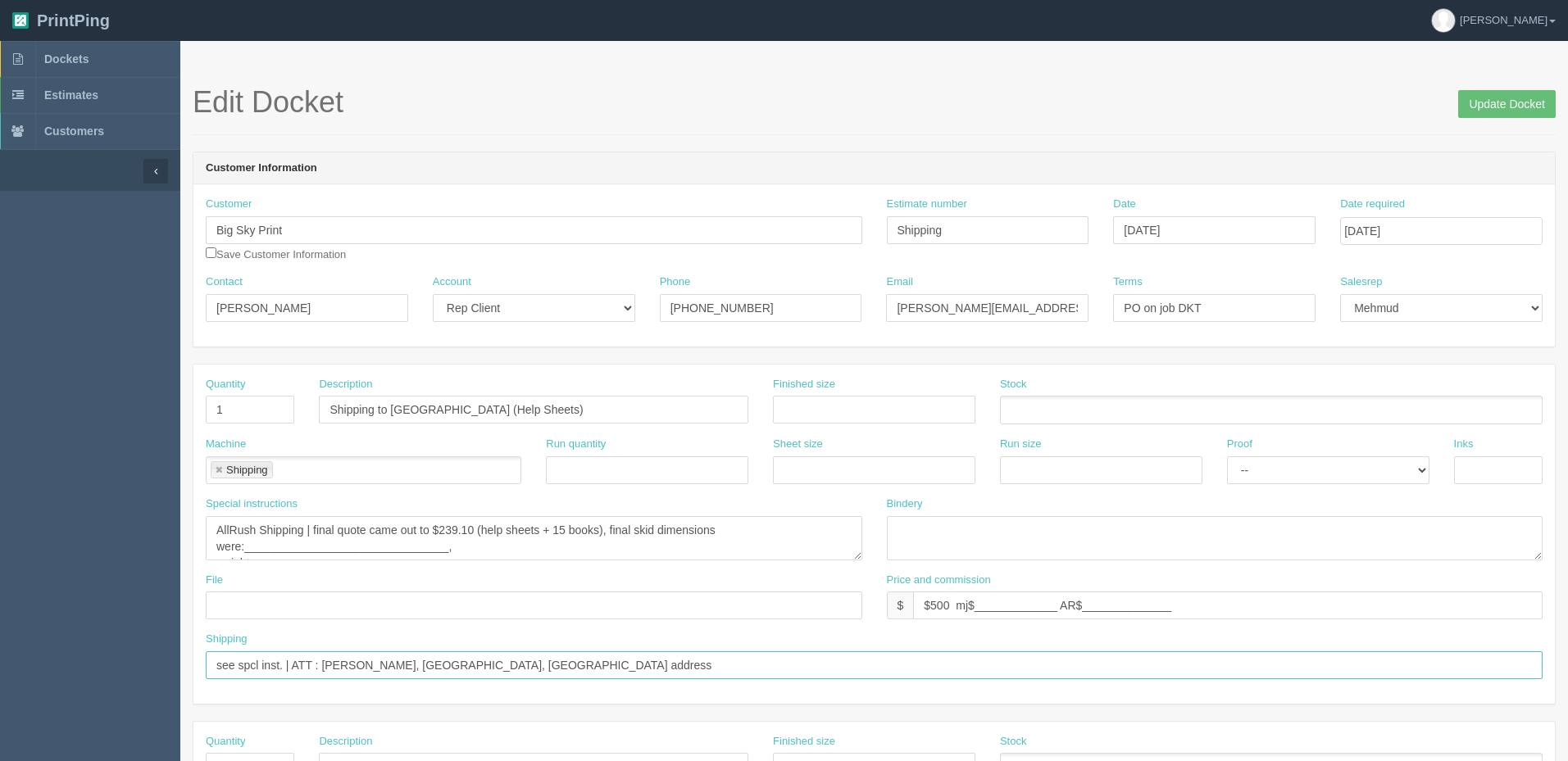
drag, startPoint x: 437, startPoint y: 662, endPoint x: 384, endPoint y: 645, distance: 55.7
click at [299, 659] on input "see spcl inst. | ATT : MEAGAN RAMLOGAN, Canadian Red Cross, Mississauga address" at bounding box center [874, 665] width 1336 height 28
click at [76, 59] on span "Dockets" at bounding box center [66, 59] width 44 height 14
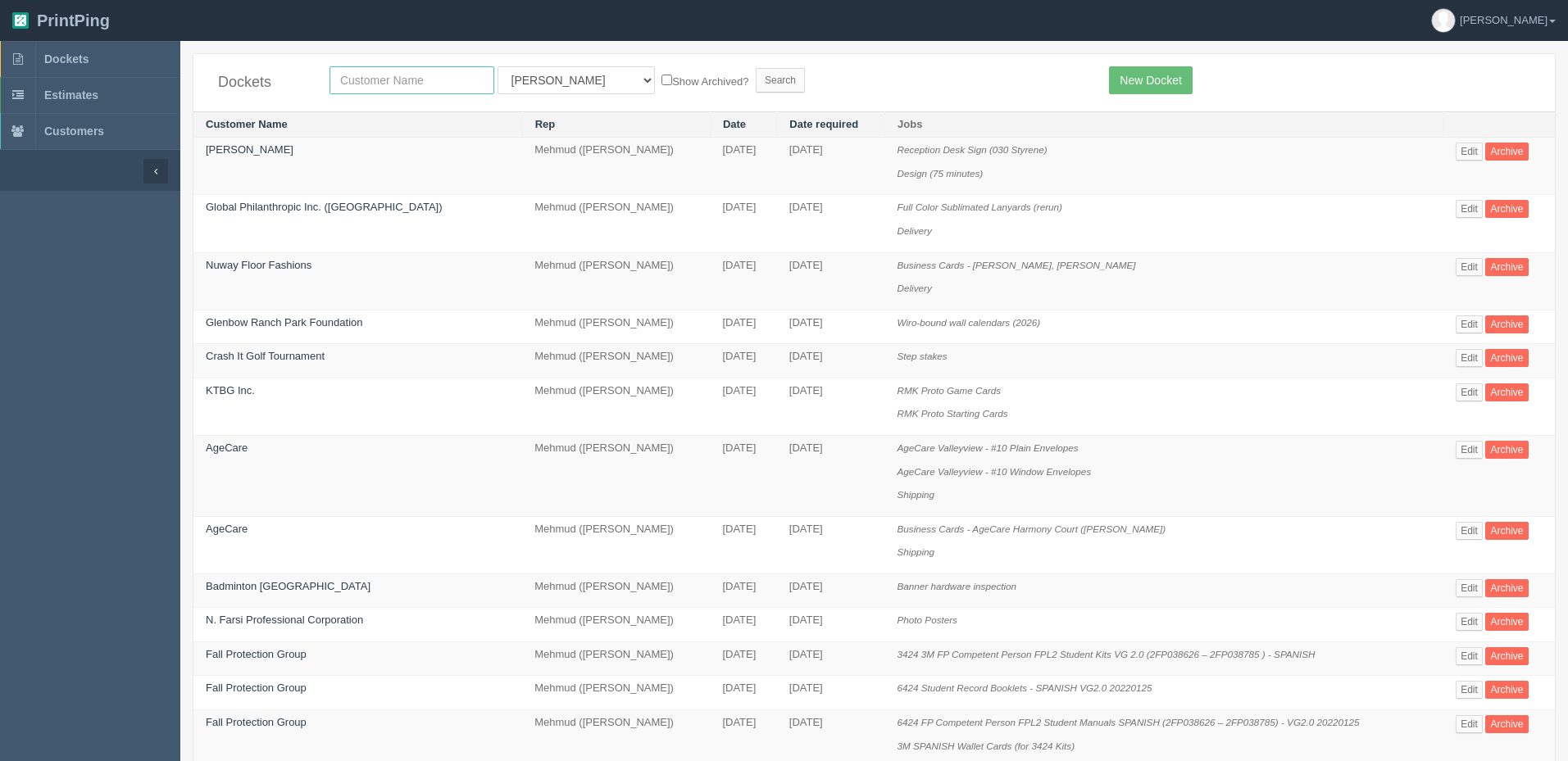
click at [465, 79] on input "text" at bounding box center [411, 80] width 165 height 28
type input "airport"
click at [756, 68] on input "Search" at bounding box center [780, 79] width 50 height 24
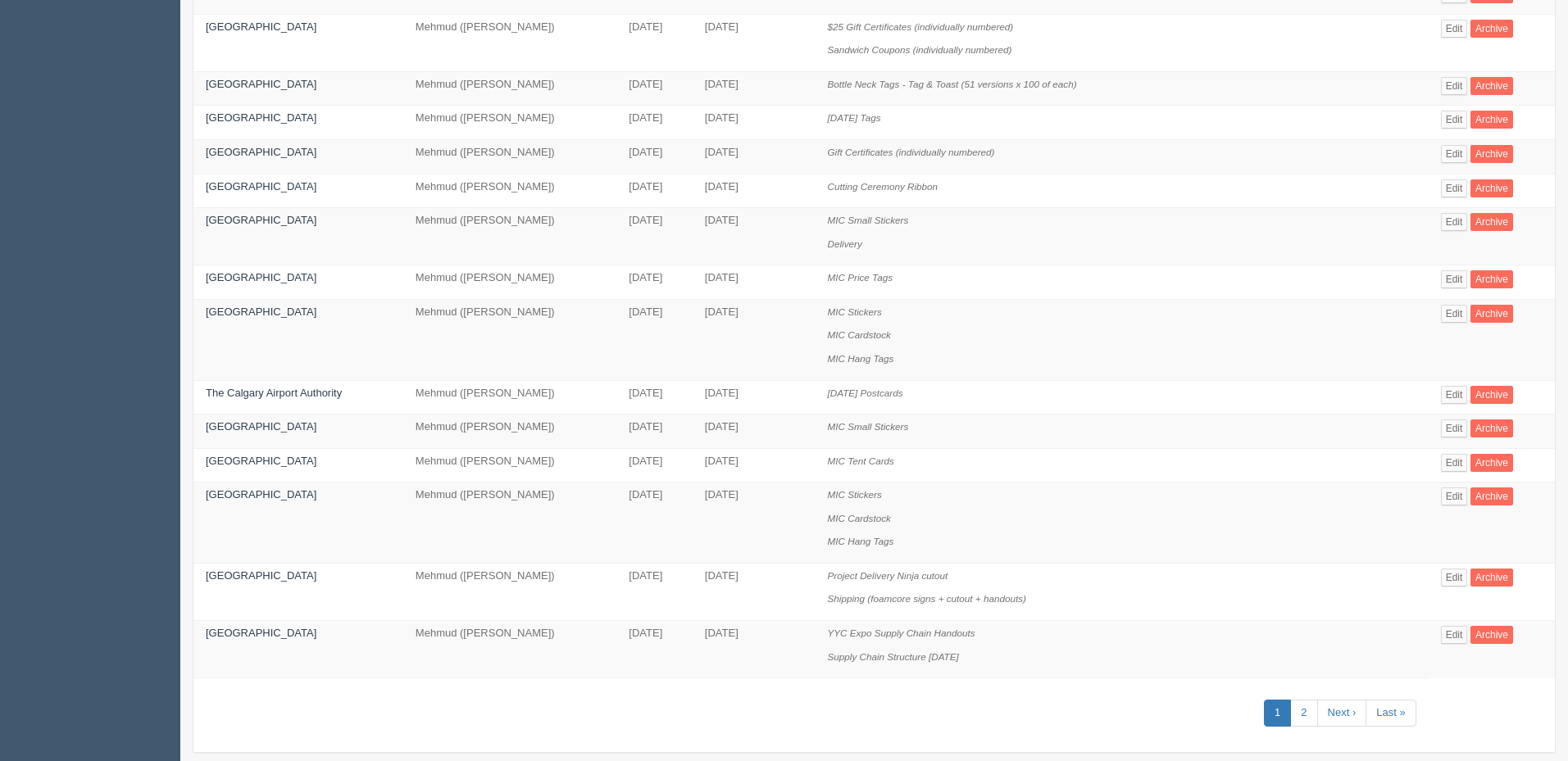
scroll to position [611, 0]
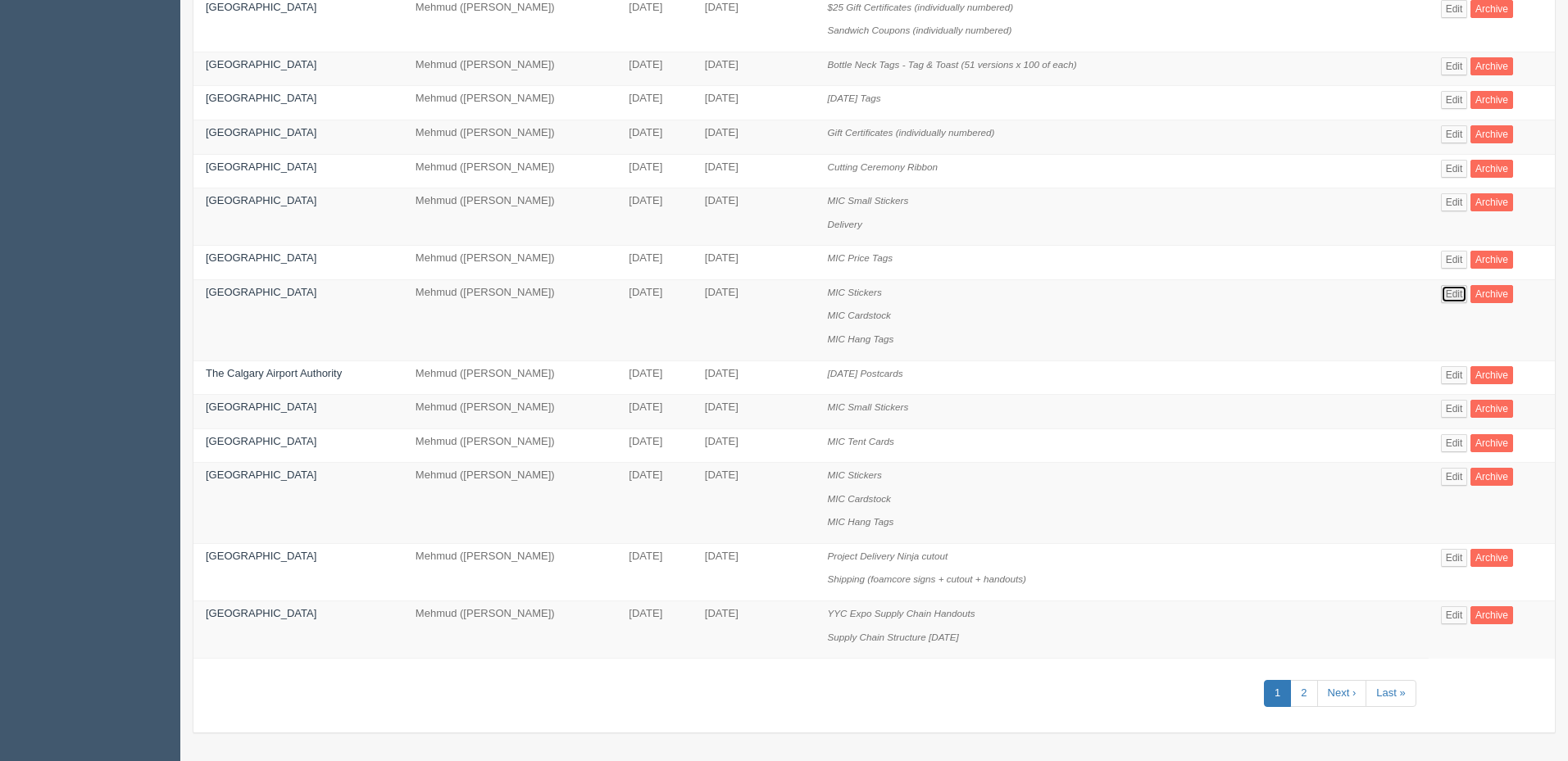
click at [1457, 294] on link "Edit" at bounding box center [1454, 294] width 27 height 18
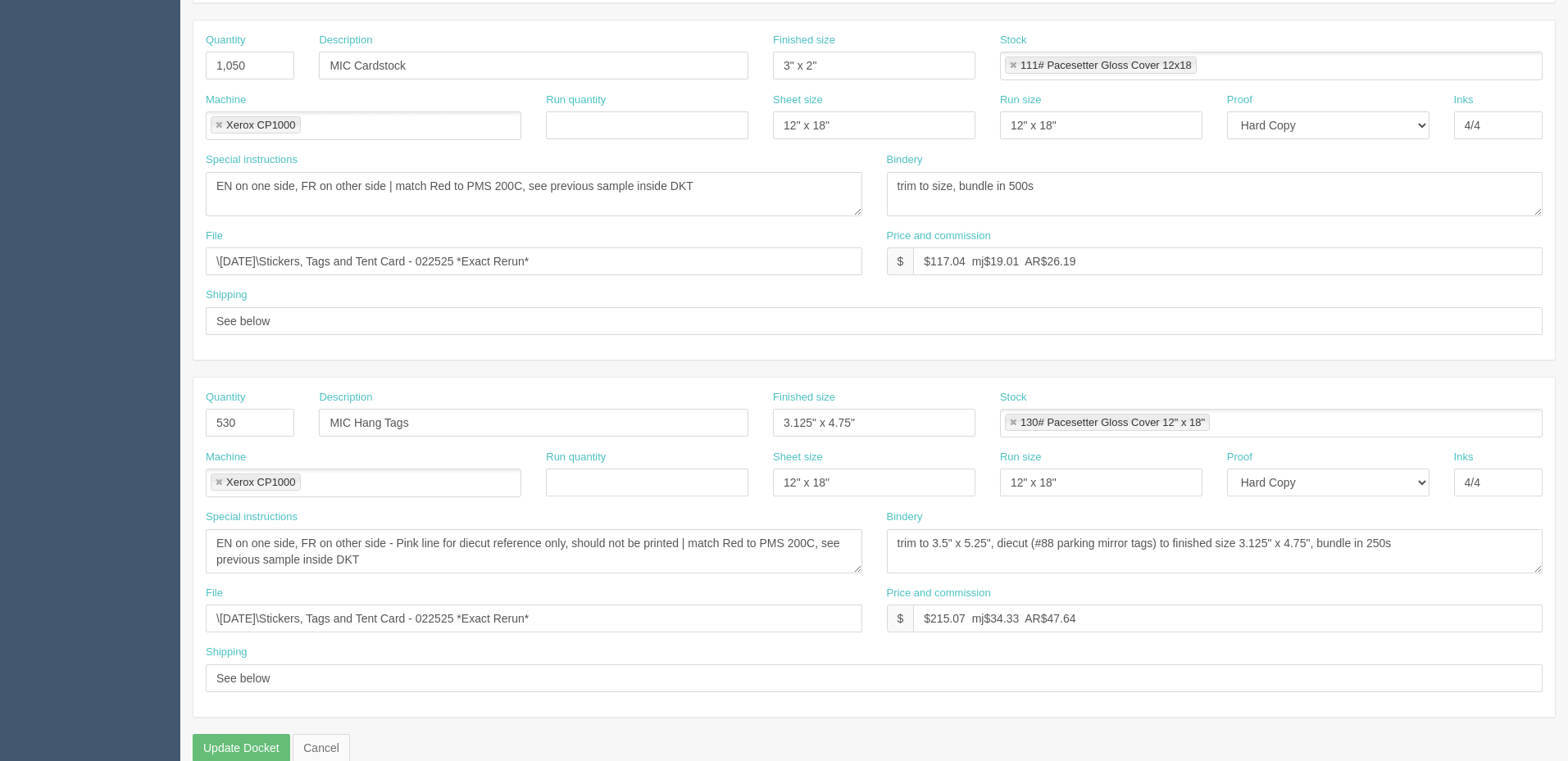
scroll to position [726, 0]
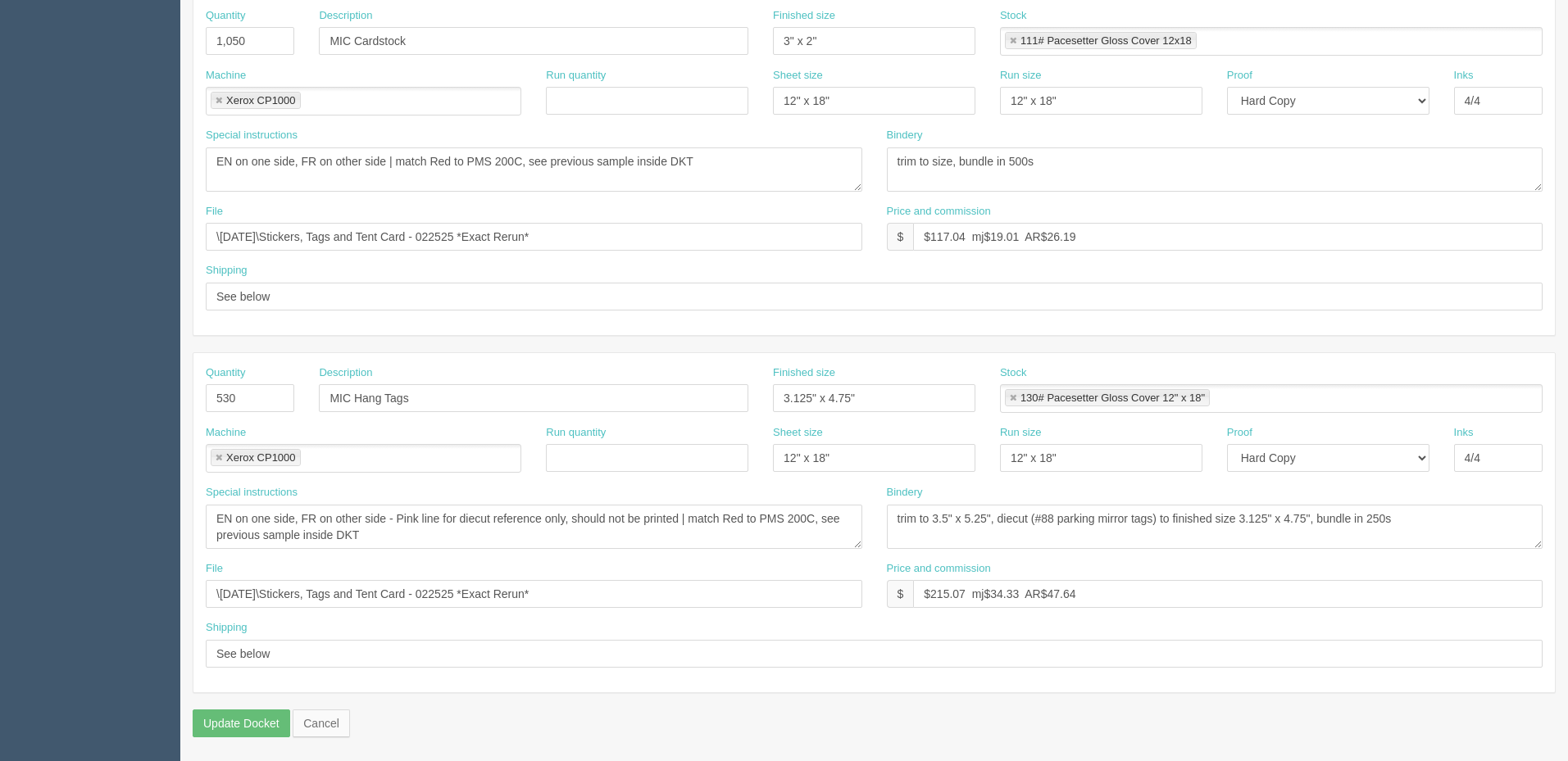
scroll to position [611, 0]
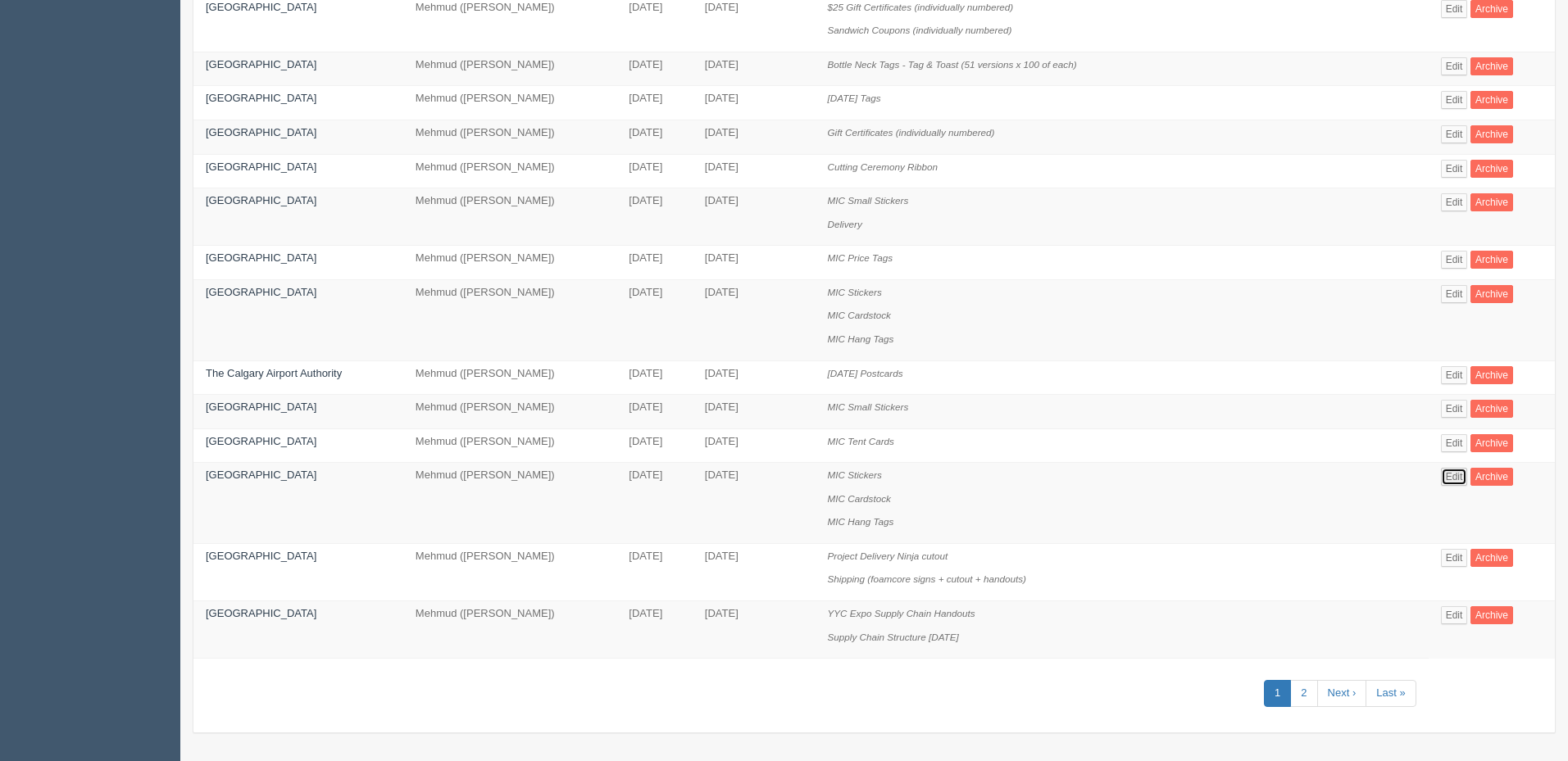
click at [1462, 472] on link "Edit" at bounding box center [1454, 477] width 27 height 18
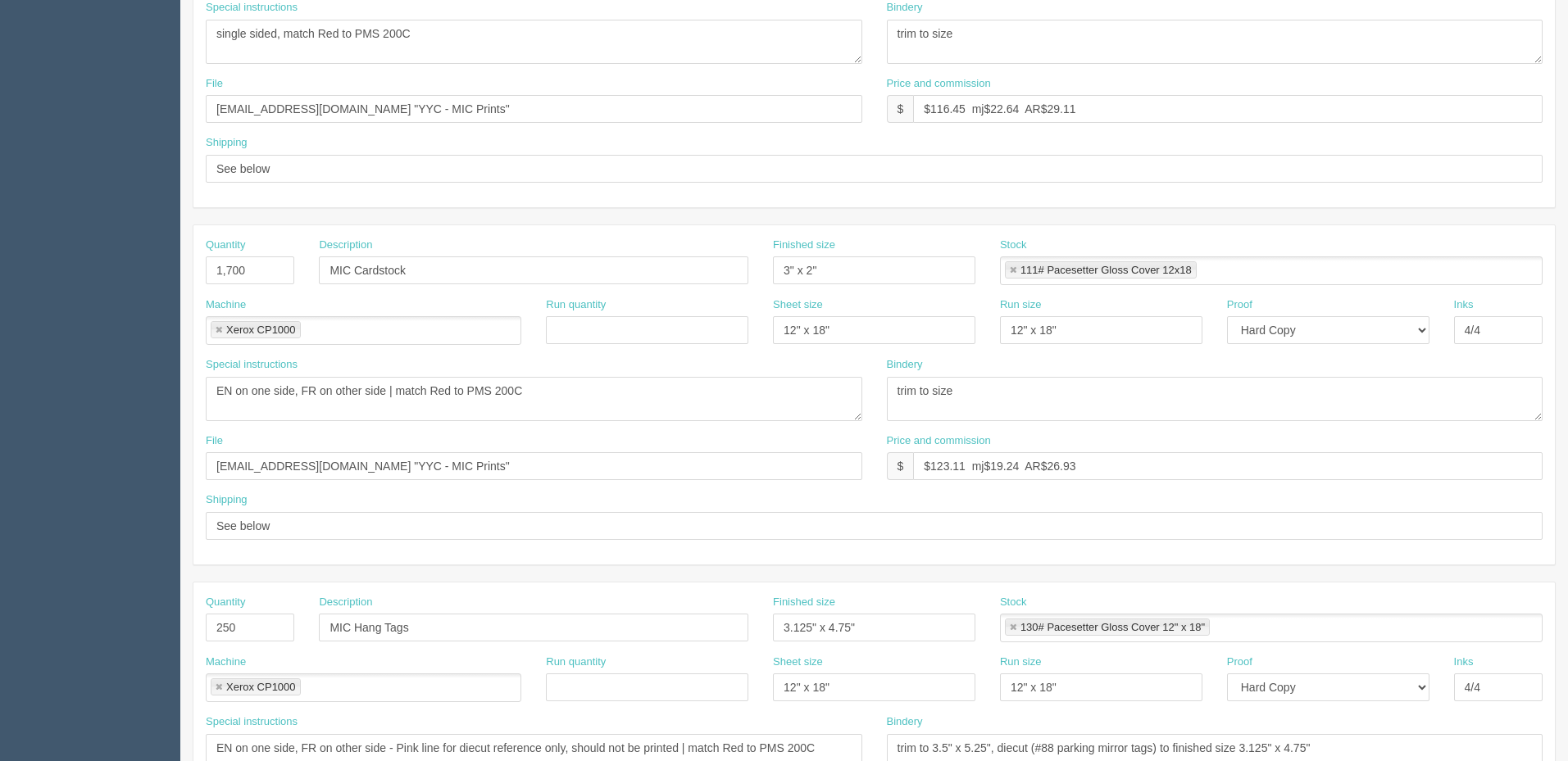
scroll to position [152, 0]
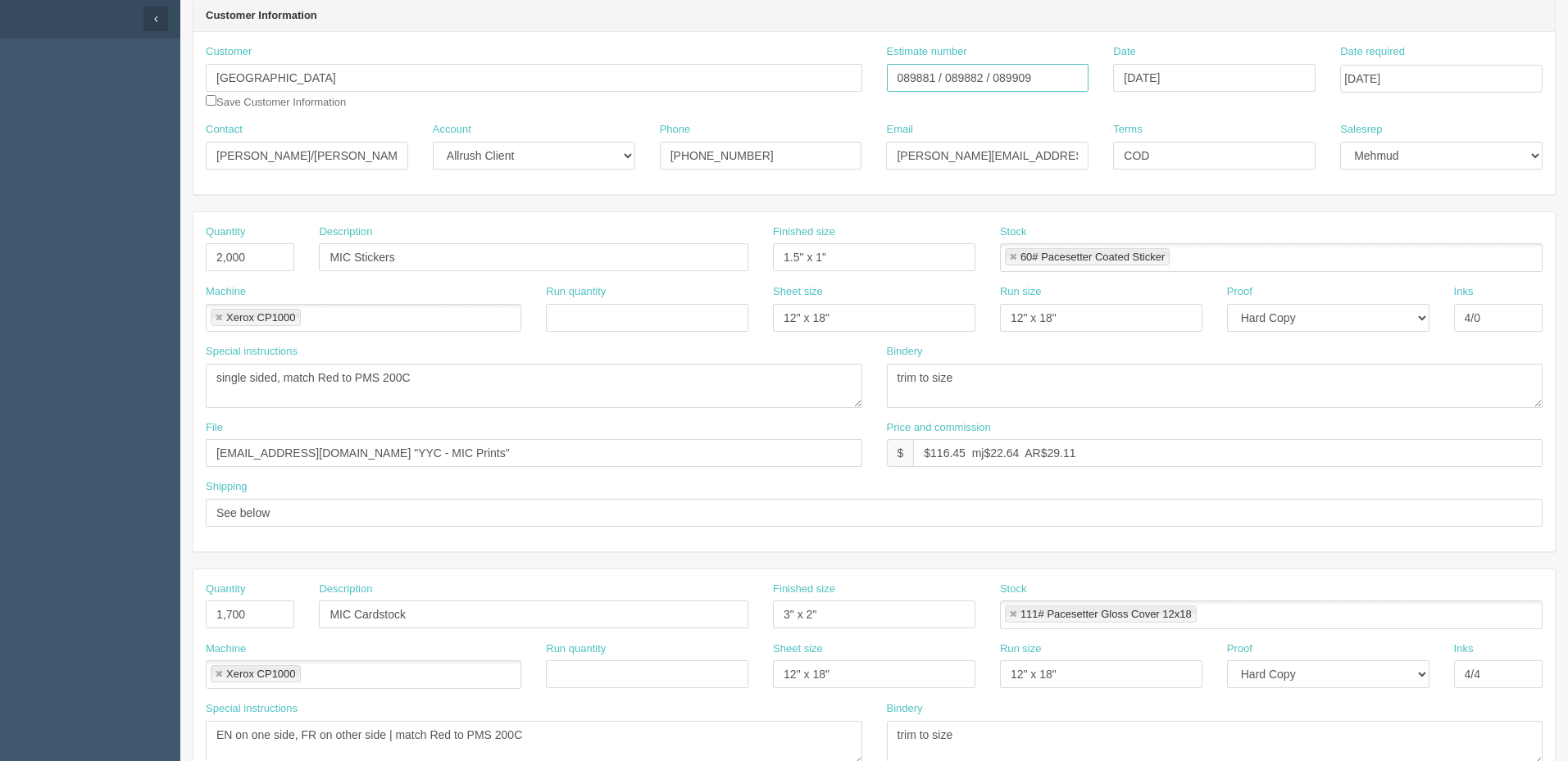
click at [1016, 80] on input "089881 / 089882 / 089909" at bounding box center [987, 78] width 202 height 28
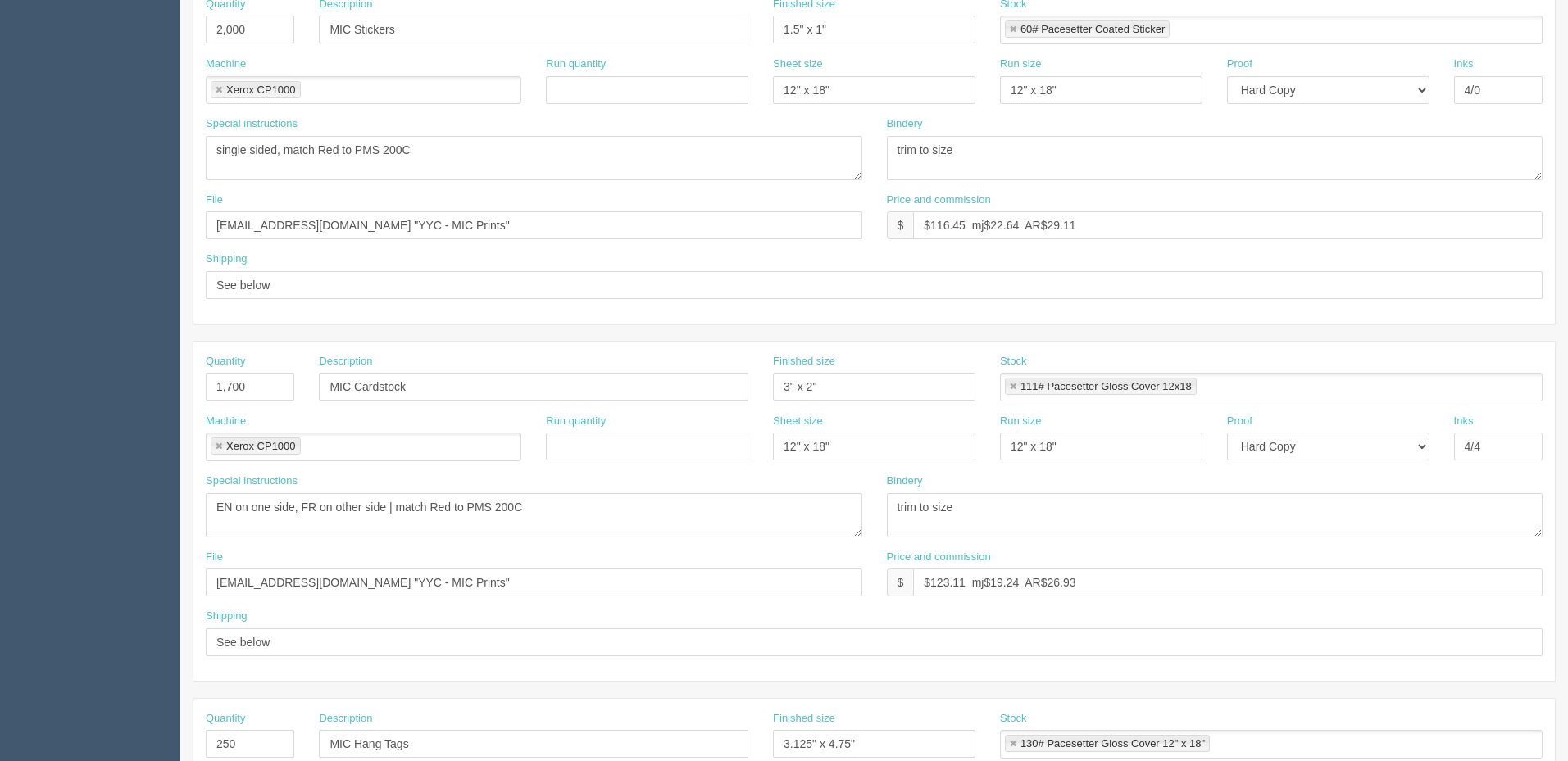
scroll to position [726, 0]
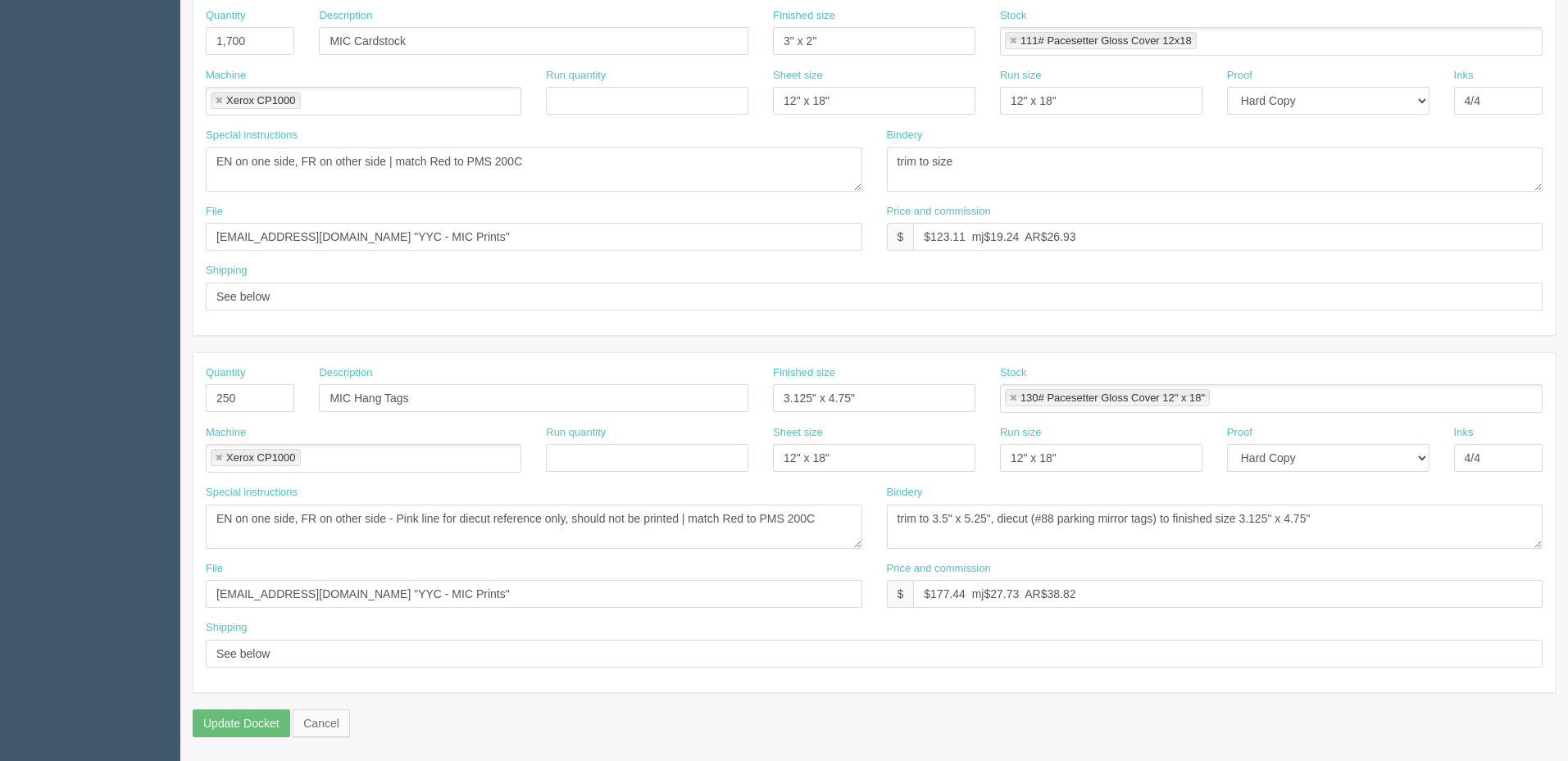
scroll to position [611, 0]
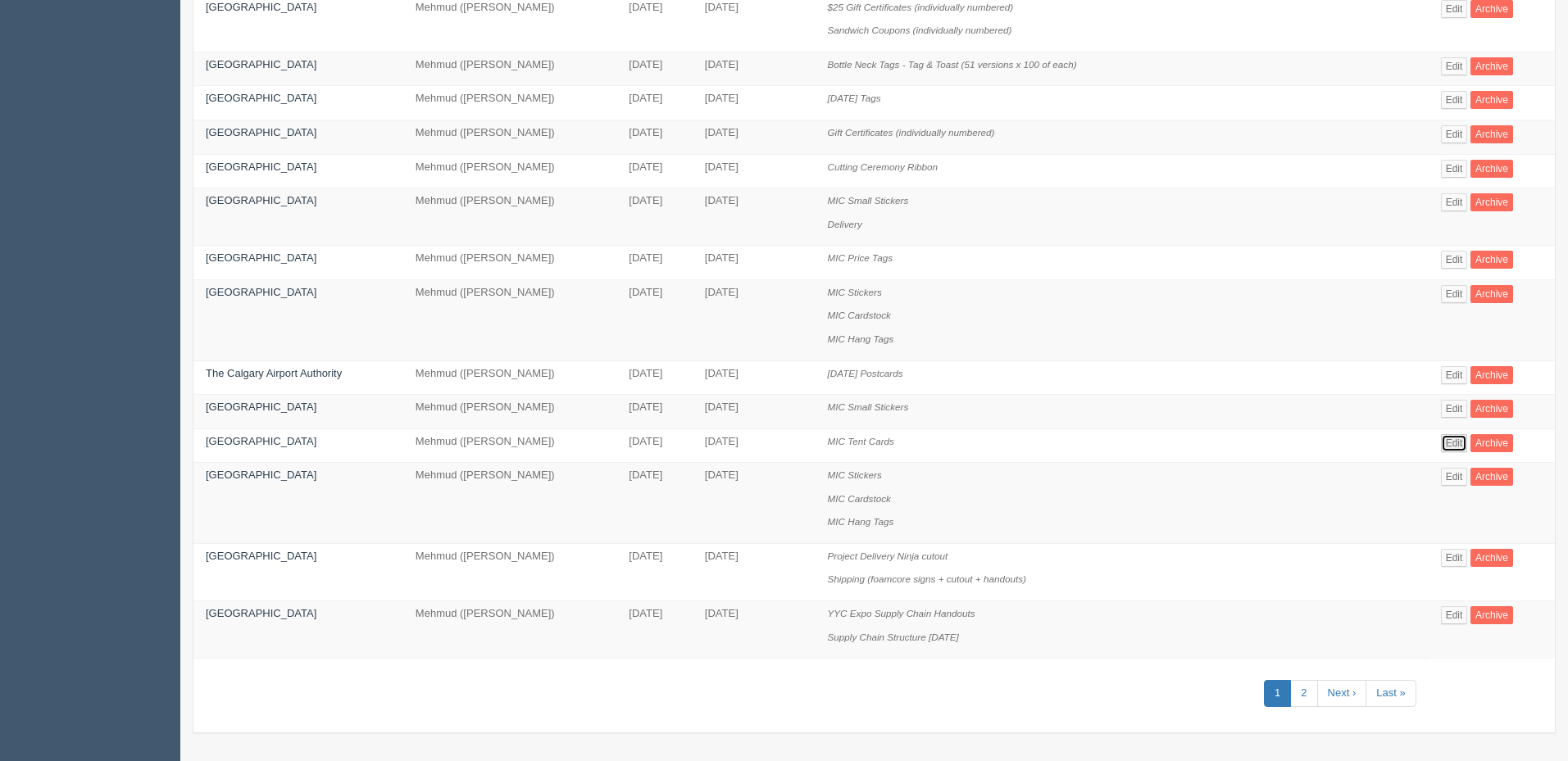
click at [1450, 442] on link "Edit" at bounding box center [1454, 444] width 27 height 18
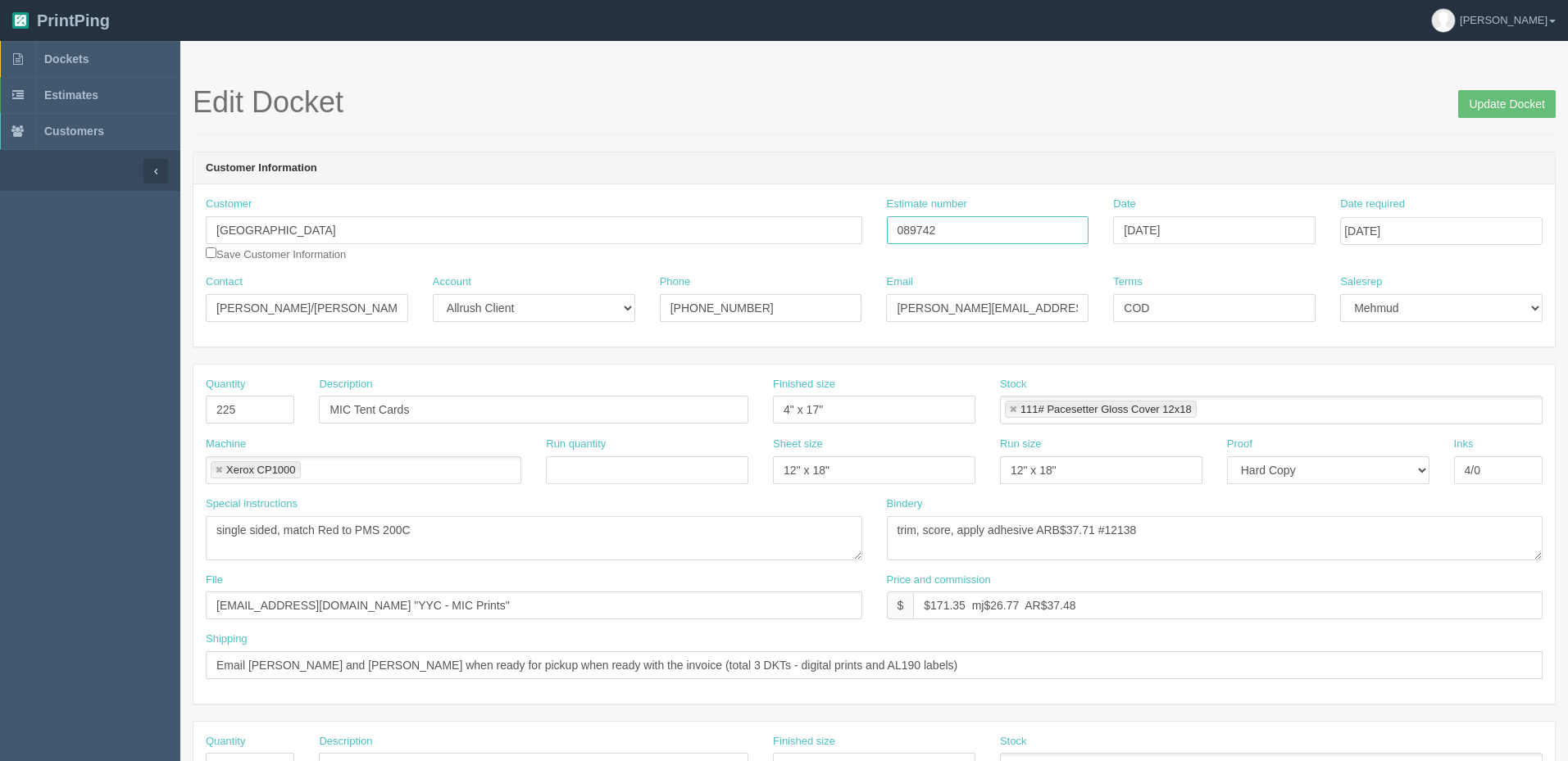
drag, startPoint x: 931, startPoint y: 229, endPoint x: 707, endPoint y: 238, distance: 224.2
click at [707, 238] on div "Customer Calgary International Airport Save Customer Information Estimate numbe…" at bounding box center [874, 235] width 1362 height 78
click at [120, 64] on link "Dockets" at bounding box center [90, 59] width 180 height 36
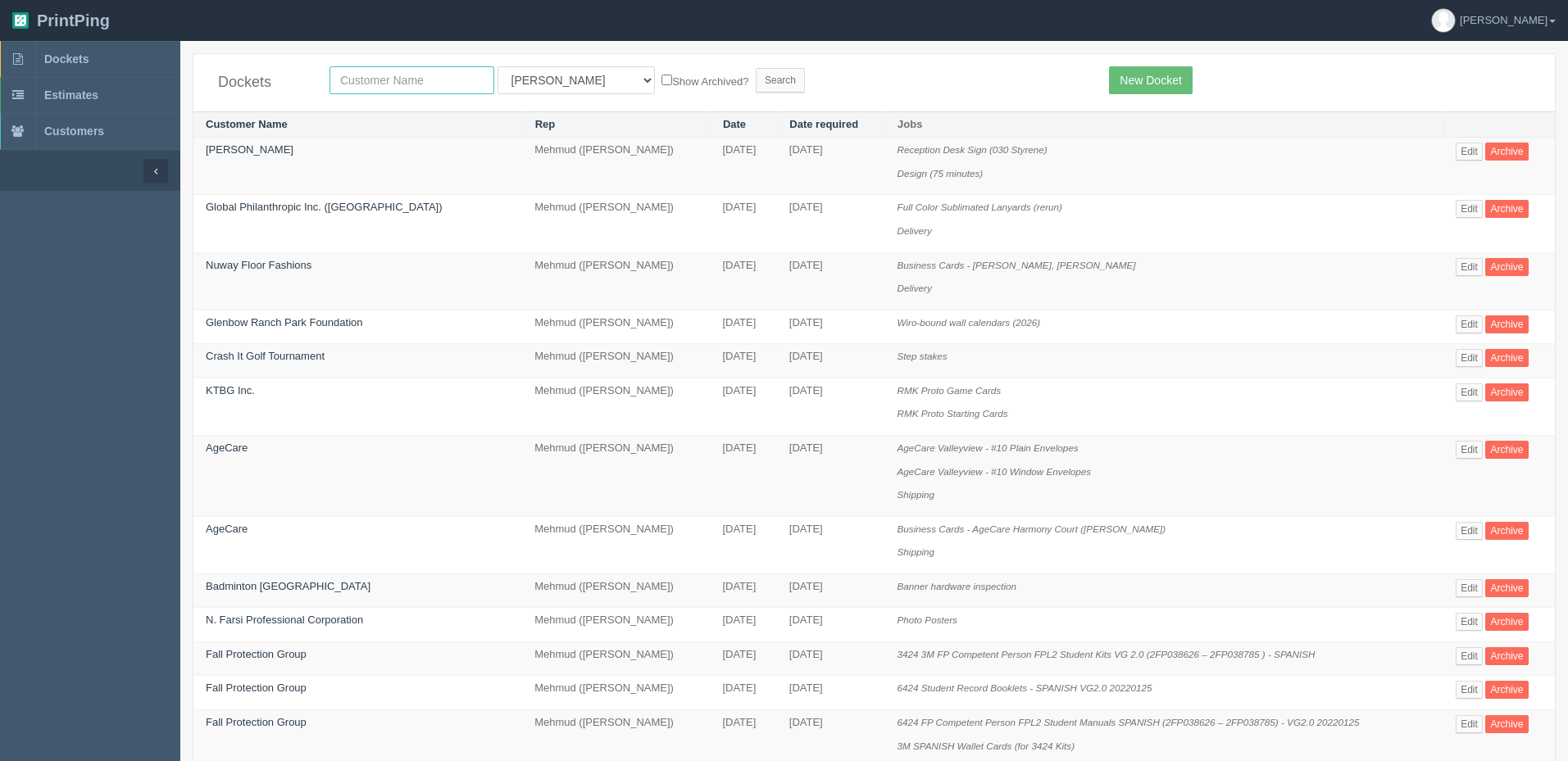
click at [409, 82] on input "text" at bounding box center [411, 80] width 165 height 28
type input "big sky"
click at [756, 68] on input "Search" at bounding box center [780, 79] width 50 height 24
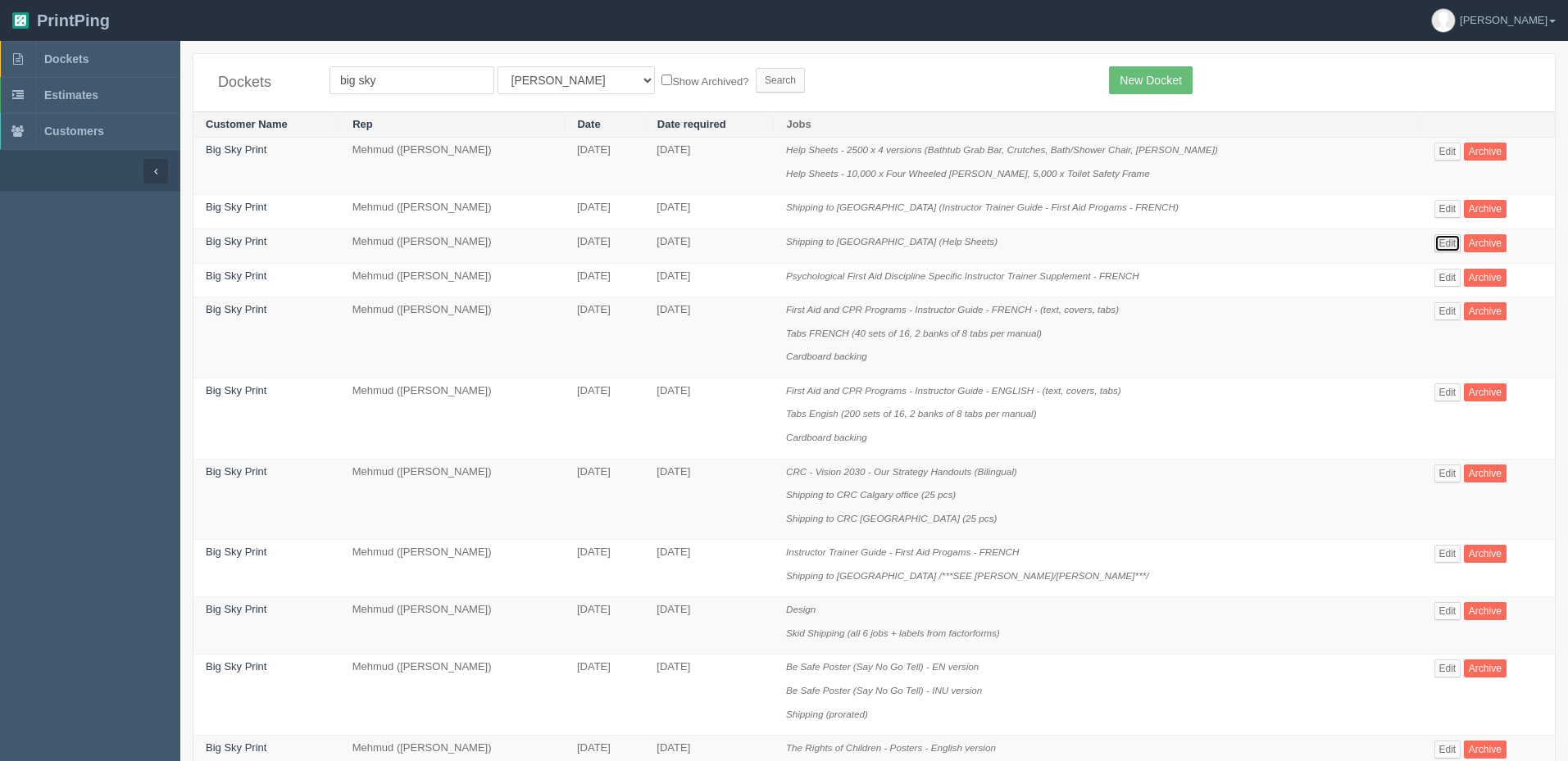
click at [1444, 240] on link "Edit" at bounding box center [1448, 243] width 27 height 18
click at [517, 83] on select "All Users Ali Ali Test 1 Aly Amy Ankit Arif Brandon Dan France Greg Jim Mark Ma…" at bounding box center [576, 80] width 158 height 28
select select "8"
click at [498, 67] on select "All Users Ali Ali Test 1 Aly Amy Ankit Arif Brandon Dan France Greg Jim Mark Ma…" at bounding box center [576, 80] width 158 height 28
click at [756, 76] on input "Search" at bounding box center [780, 79] width 50 height 24
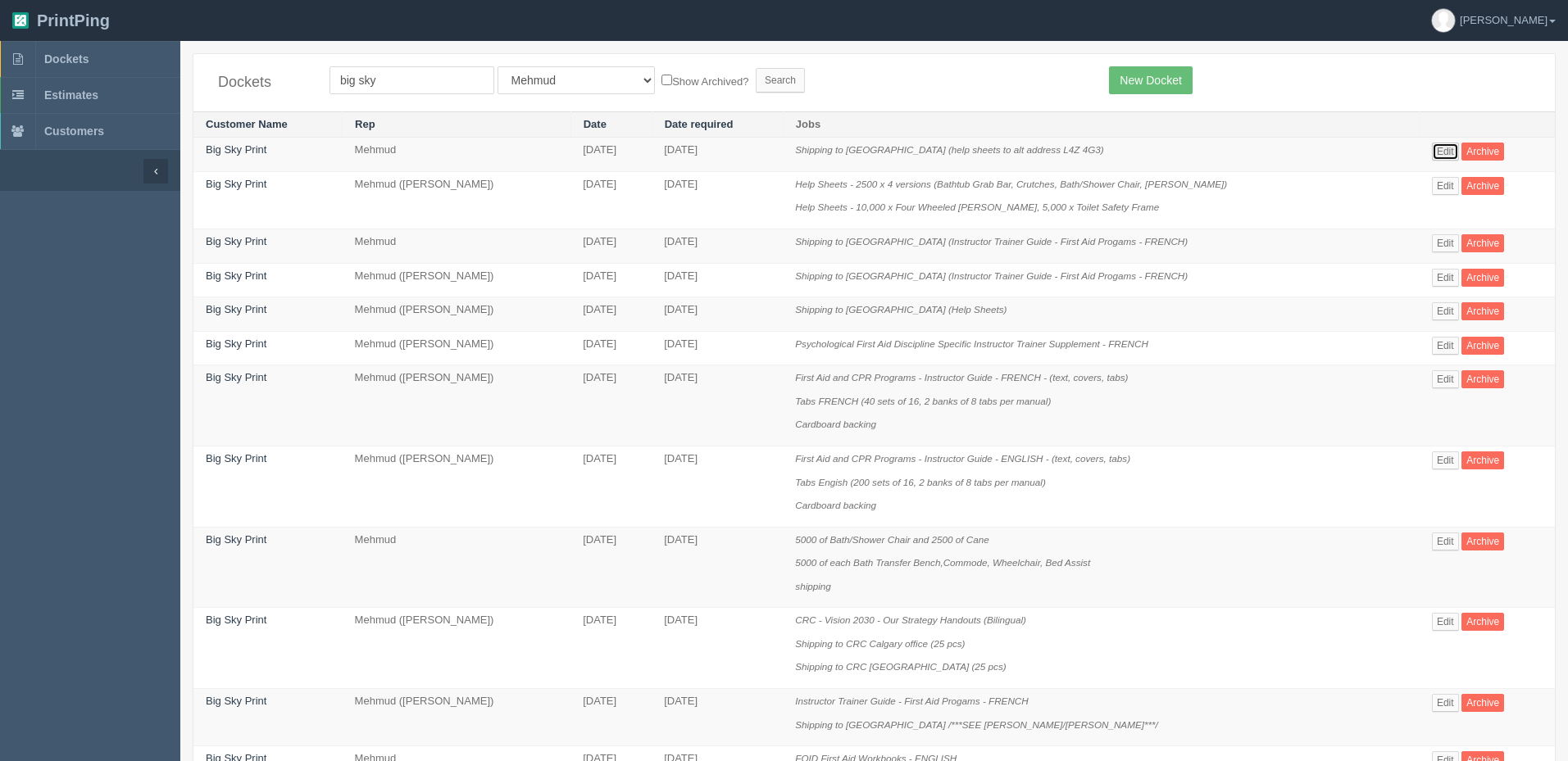
click at [1446, 151] on link "Edit" at bounding box center [1445, 151] width 27 height 18
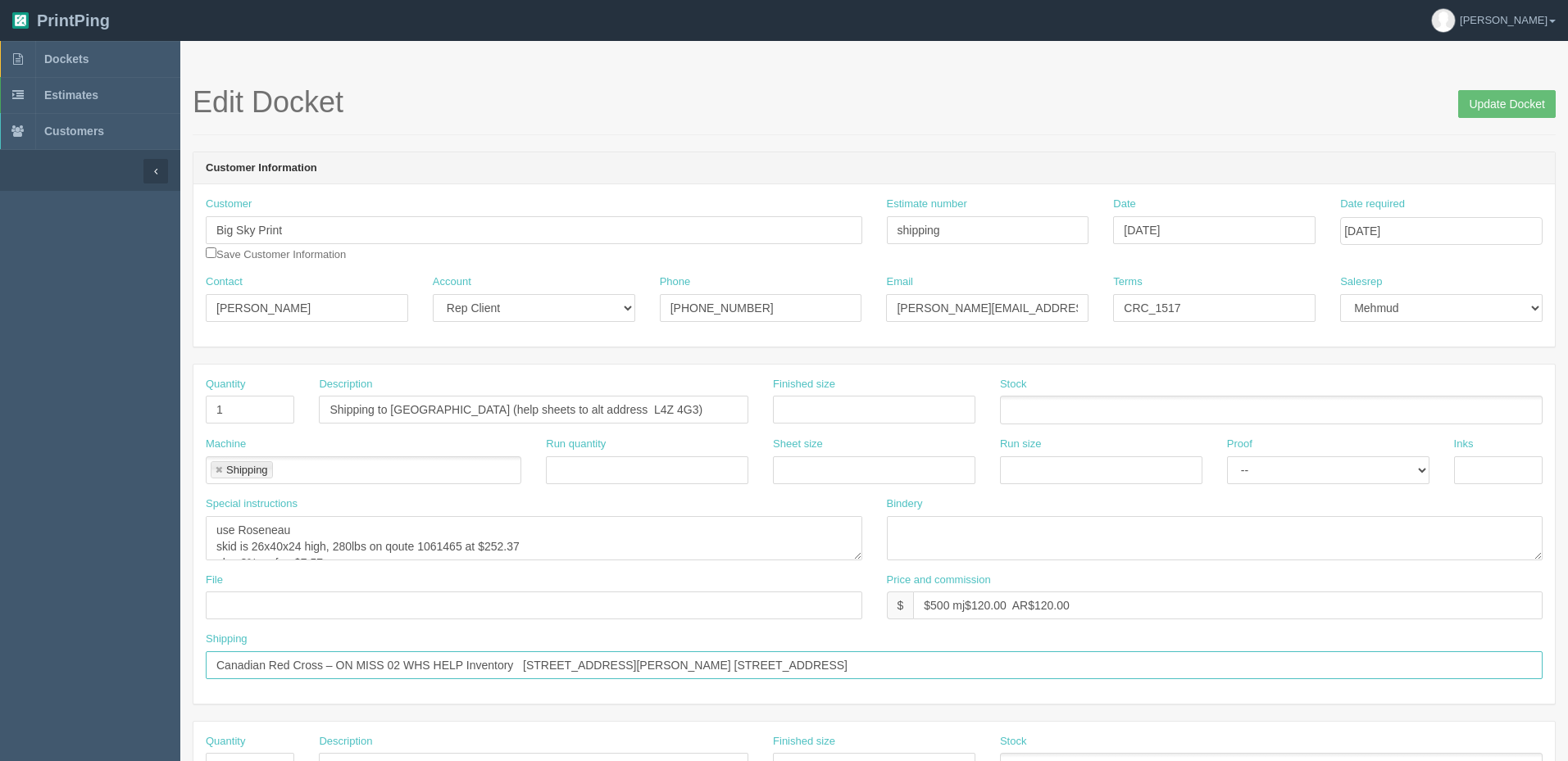
click at [215, 667] on input "Canadian Red Cross – ON MISS 02 WHS HELP Inventory [STREET_ADDRESS][PERSON_NAME…" at bounding box center [874, 665] width 1336 height 28
paste input "ATT : [PERSON_NAME]"
type input "ATT: ATT : [PERSON_NAME], Canadian Red Cross – ON MISS 02 WHS HELP Inventory [S…"
click at [1489, 97] on input "Update Docket" at bounding box center [1507, 104] width 97 height 28
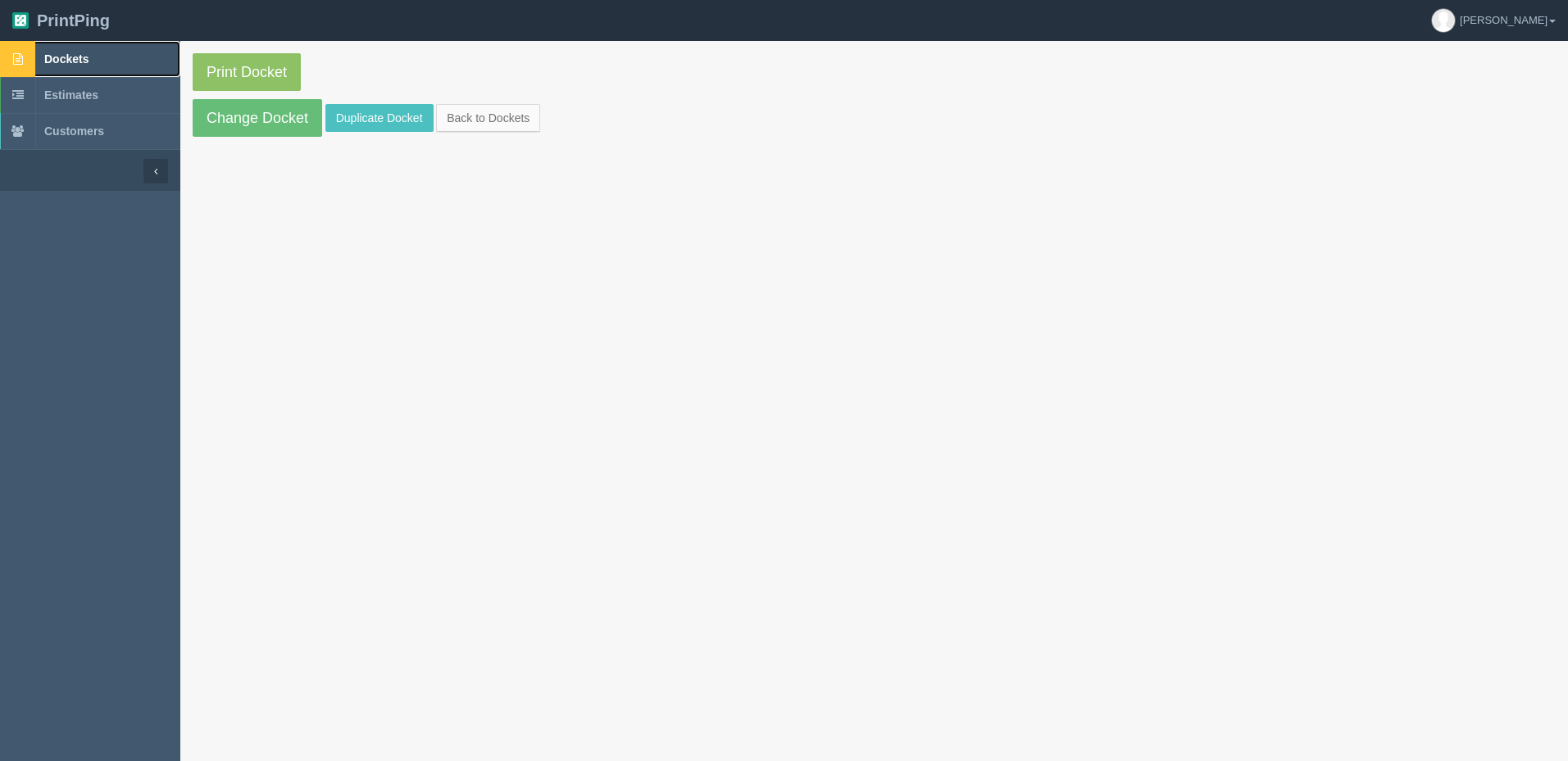
click at [98, 50] on link "Dockets" at bounding box center [90, 59] width 180 height 36
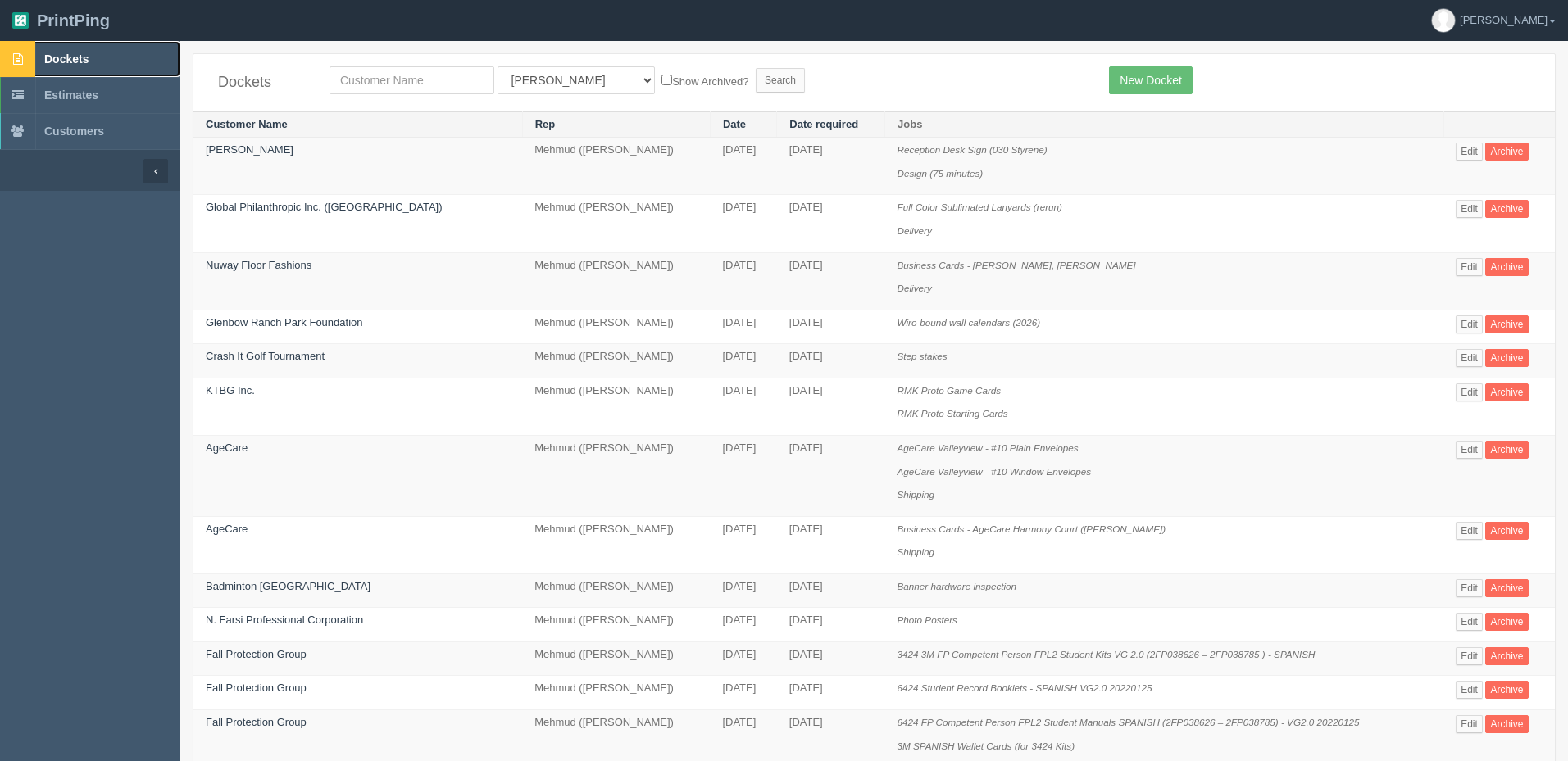
click at [120, 58] on link "Dockets" at bounding box center [90, 59] width 180 height 36
